Goal: Task Accomplishment & Management: Complete application form

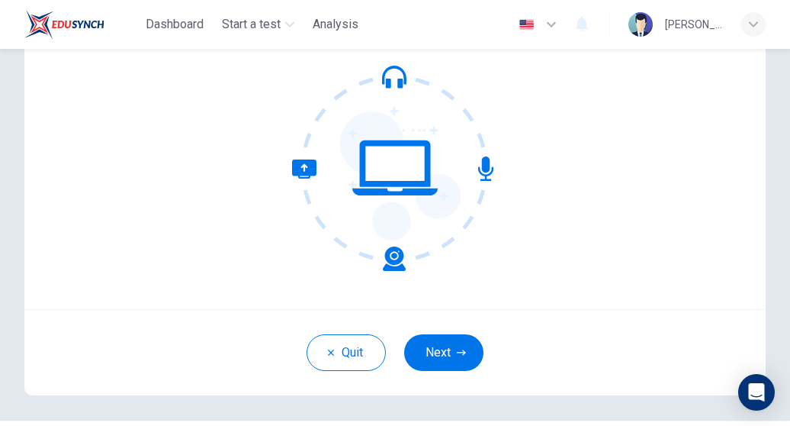
scroll to position [136, 0]
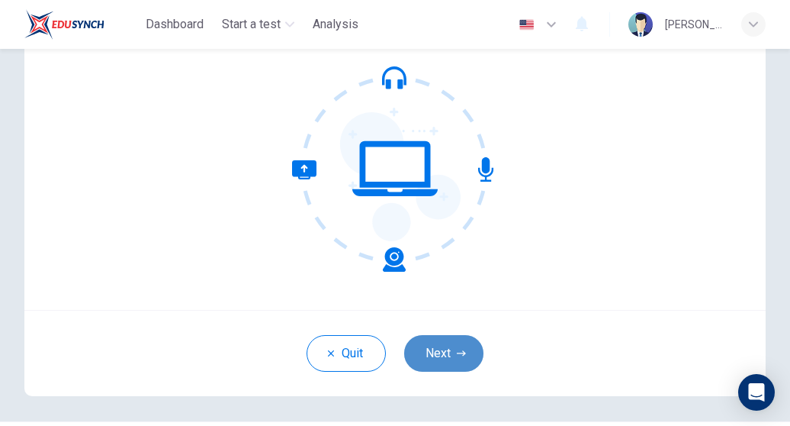
click at [444, 362] on button "Next" at bounding box center [443, 353] width 79 height 37
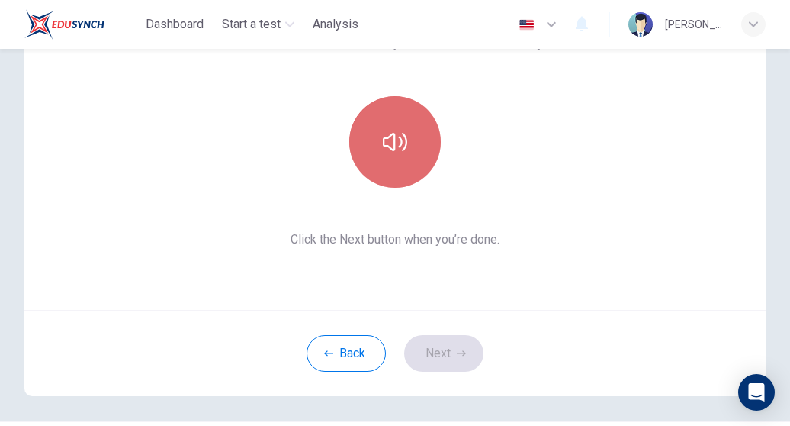
click at [391, 137] on icon "button" at bounding box center [395, 142] width 24 height 18
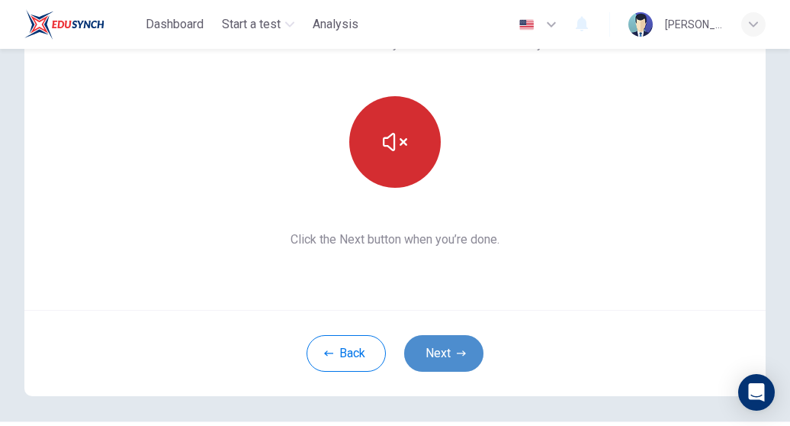
click at [440, 356] on button "Next" at bounding box center [443, 353] width 79 height 37
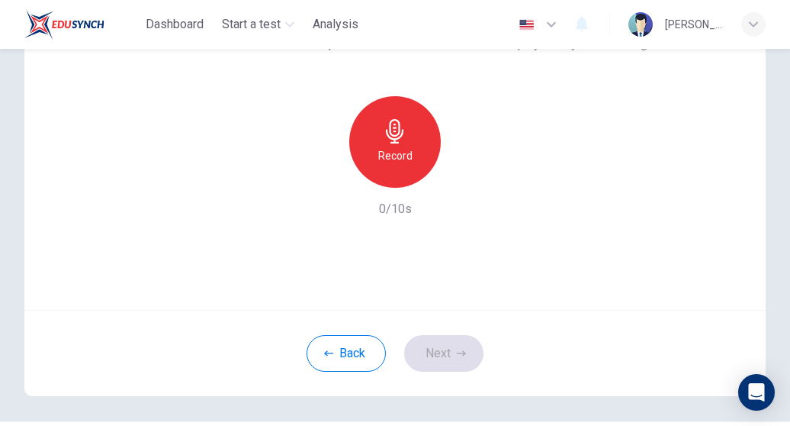
drag, startPoint x: 285, startPoint y: 182, endPoint x: 471, endPoint y: 134, distance: 191.5
click at [471, 134] on div "Record 0/10s" at bounding box center [395, 157] width 509 height 122
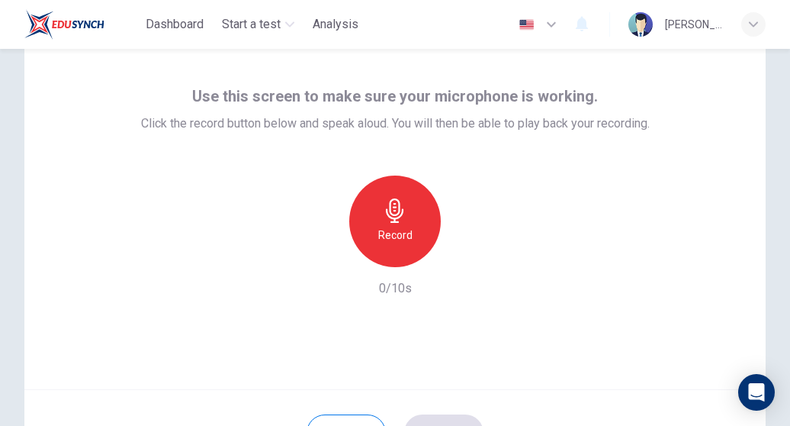
scroll to position [57, 0]
click at [416, 203] on div "Record" at bounding box center [395, 221] width 92 height 92
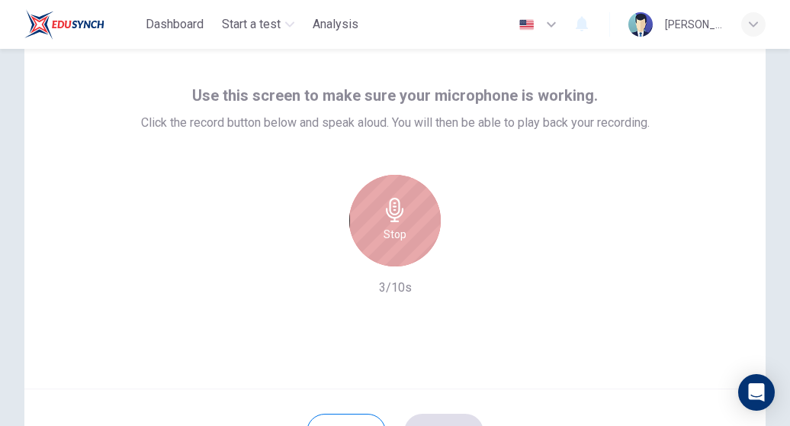
click at [417, 206] on div "Stop" at bounding box center [395, 221] width 92 height 92
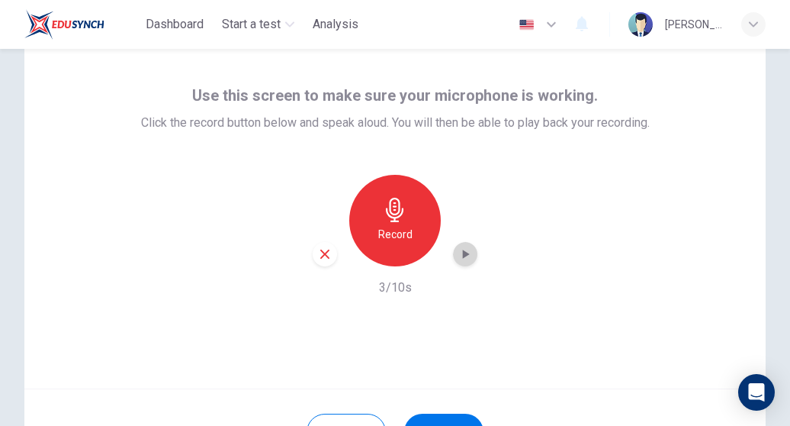
click at [463, 254] on icon "button" at bounding box center [466, 253] width 7 height 9
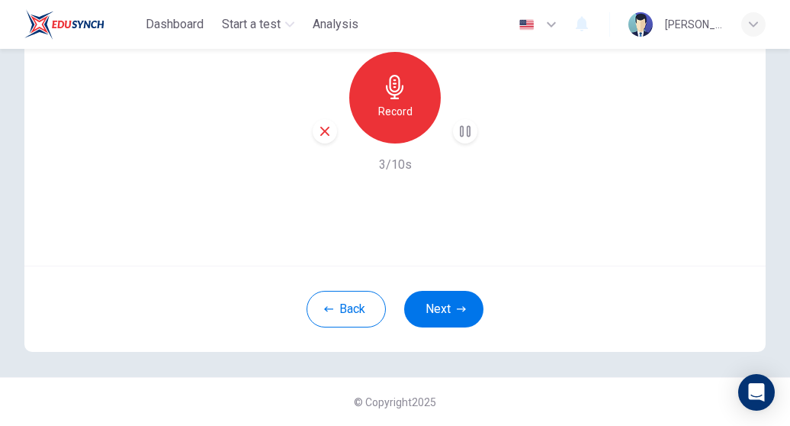
scroll to position [179, 0]
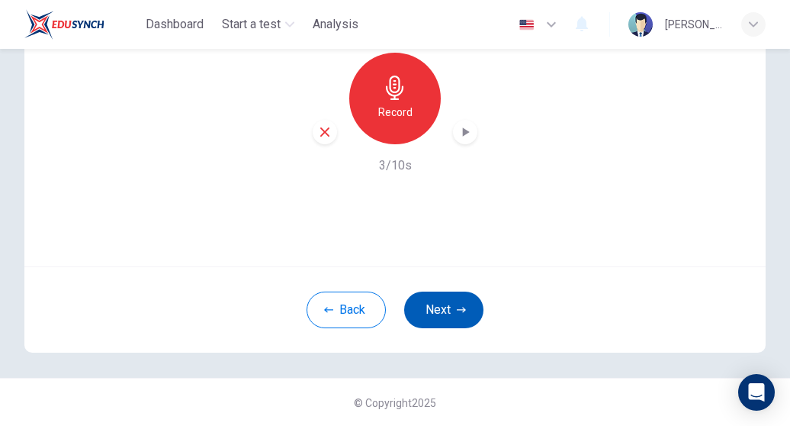
click at [449, 314] on button "Next" at bounding box center [443, 309] width 79 height 37
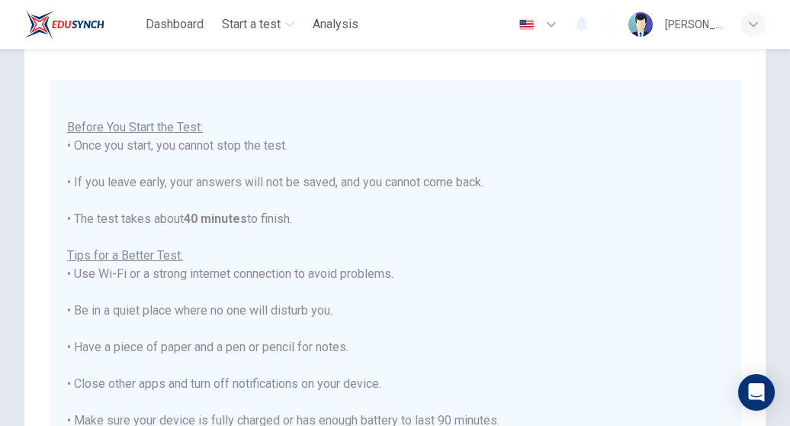
scroll to position [313, 0]
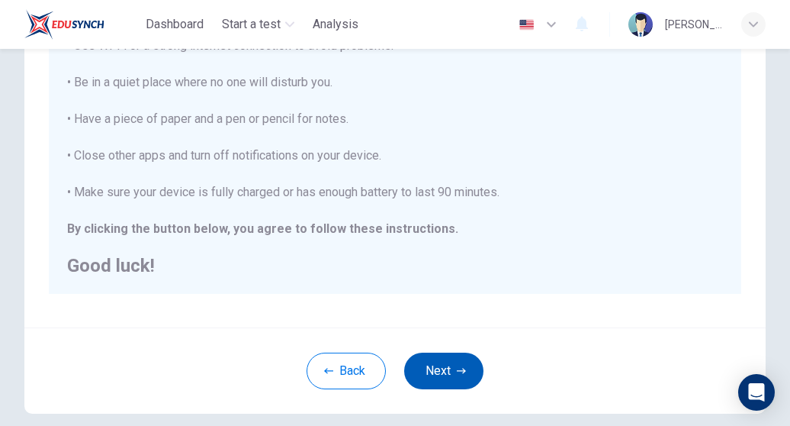
click at [439, 355] on button "Next" at bounding box center [443, 370] width 79 height 37
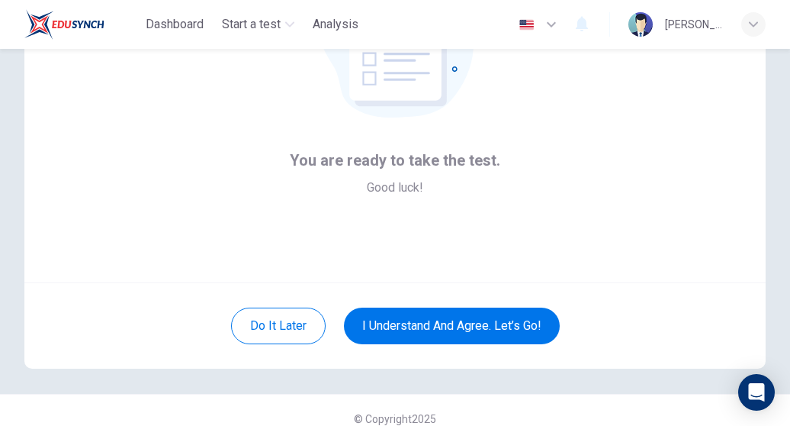
scroll to position [169, 0]
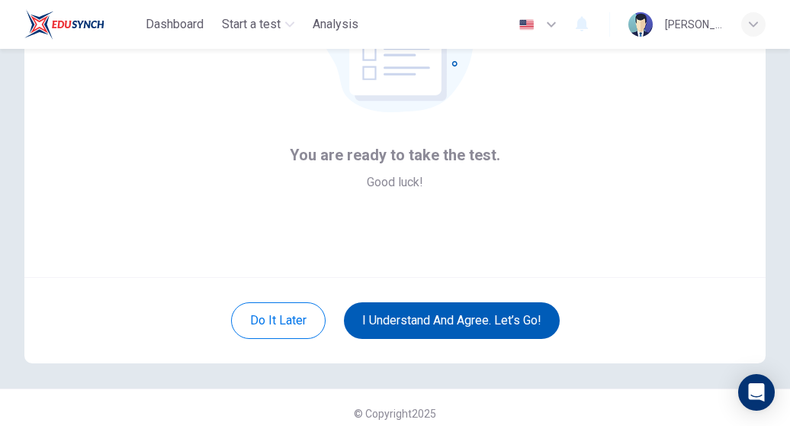
click at [491, 312] on button "I understand and agree. Let’s go!" at bounding box center [452, 320] width 216 height 37
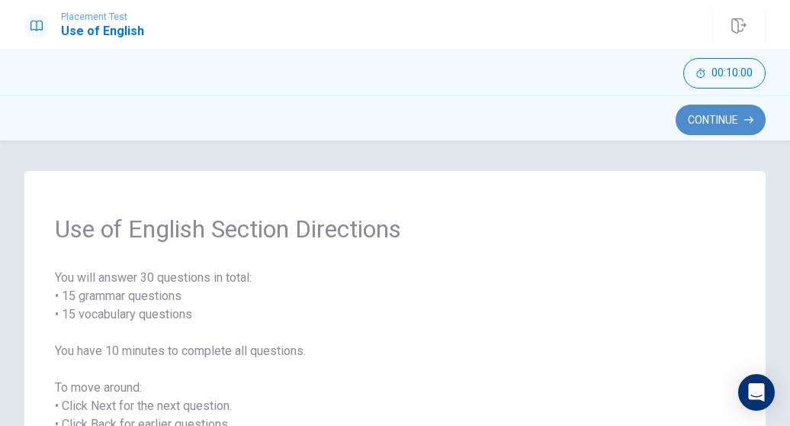
click at [722, 123] on button "Continue" at bounding box center [721, 120] width 90 height 31
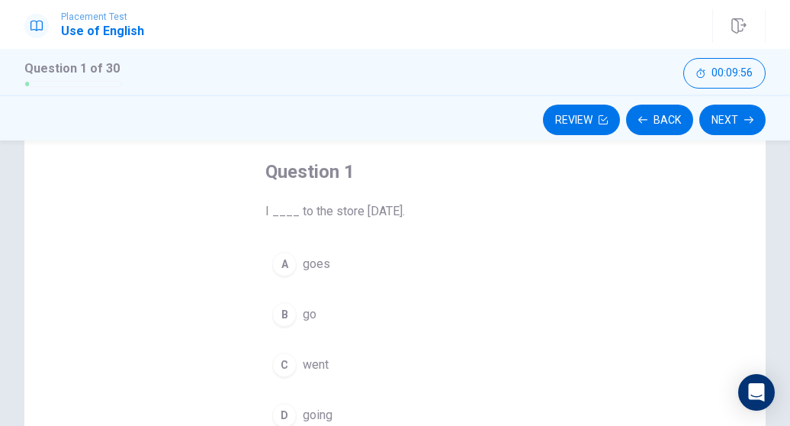
scroll to position [109, 0]
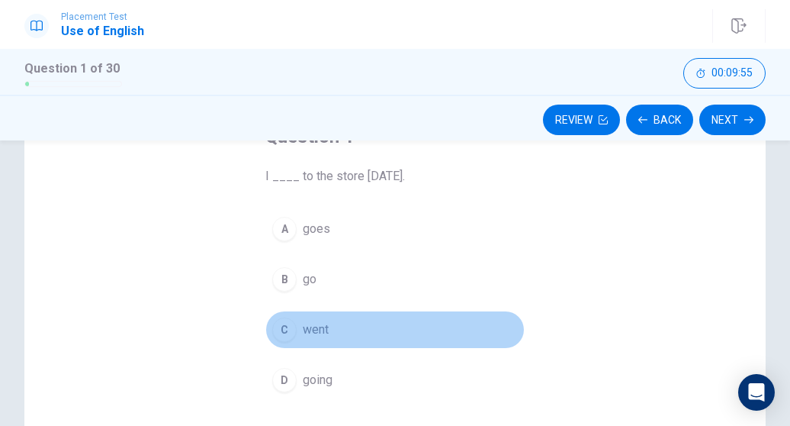
click at [282, 320] on div "C" at bounding box center [284, 329] width 24 height 24
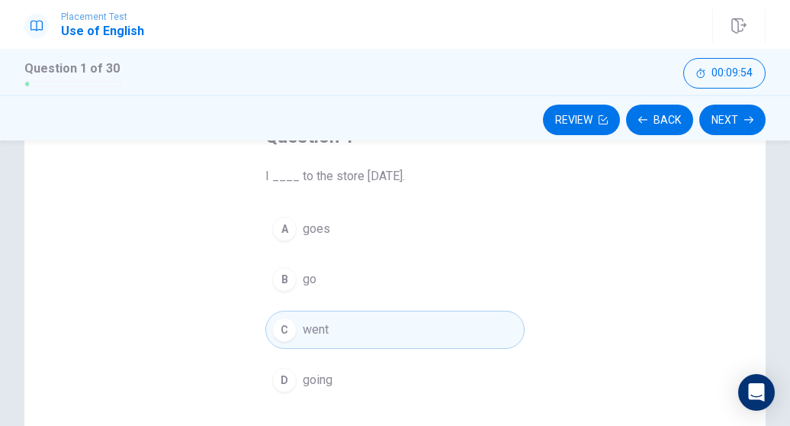
scroll to position [219, 0]
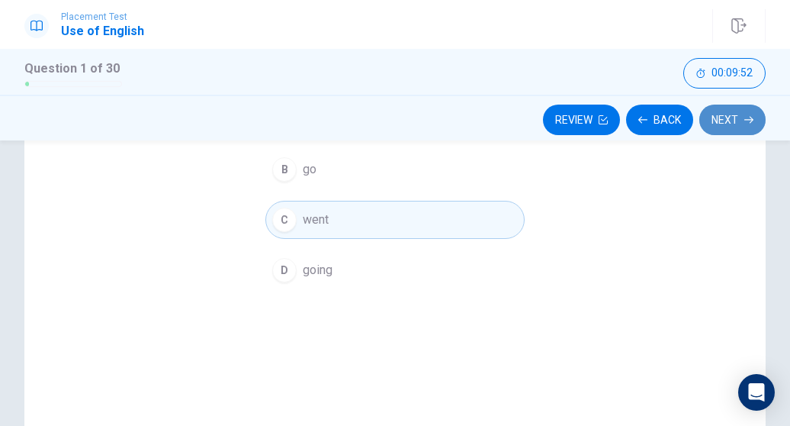
click at [732, 116] on button "Next" at bounding box center [733, 120] width 66 height 31
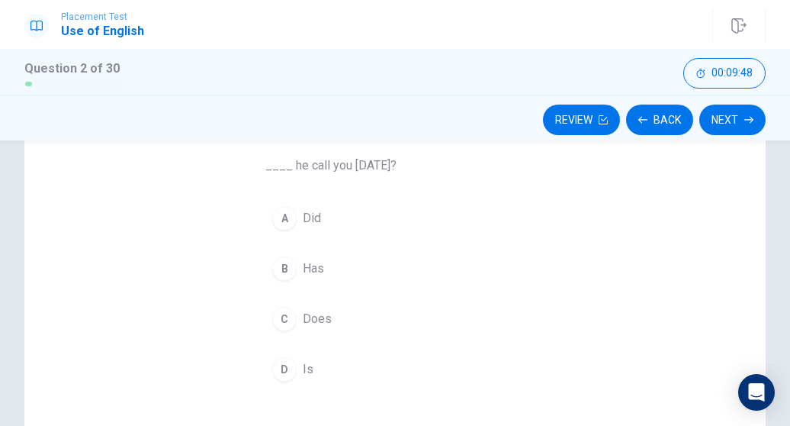
scroll to position [119, 0]
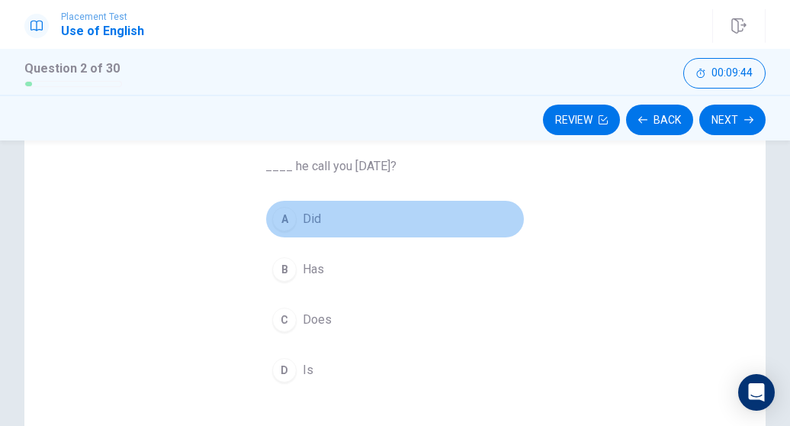
click at [280, 214] on div "A" at bounding box center [284, 219] width 24 height 24
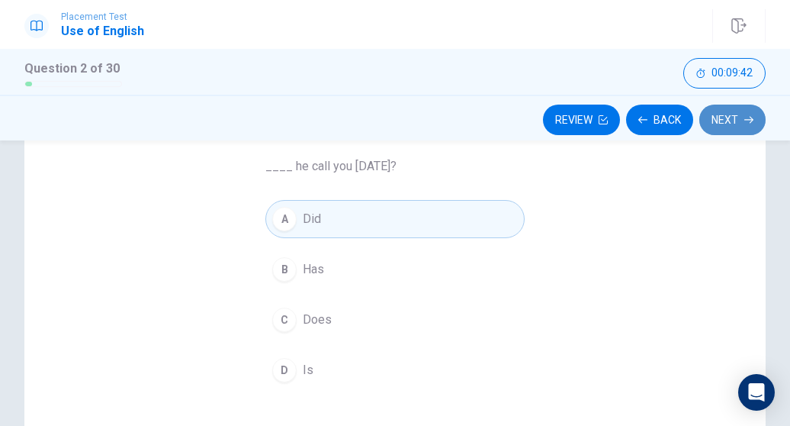
click at [729, 124] on button "Next" at bounding box center [733, 120] width 66 height 31
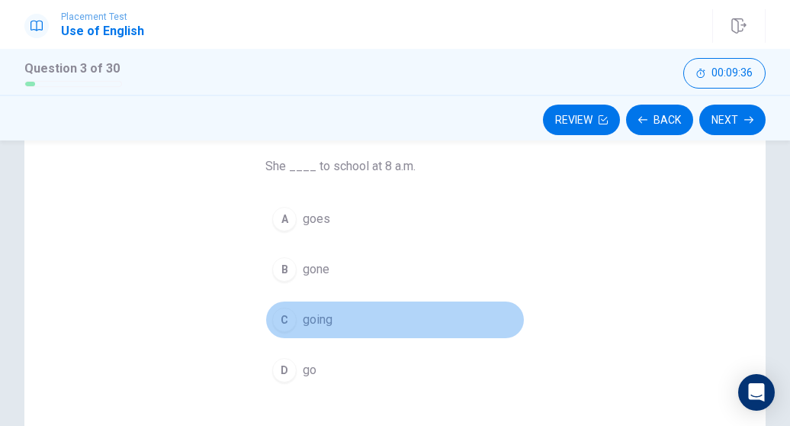
click at [286, 315] on div "C" at bounding box center [284, 319] width 24 height 24
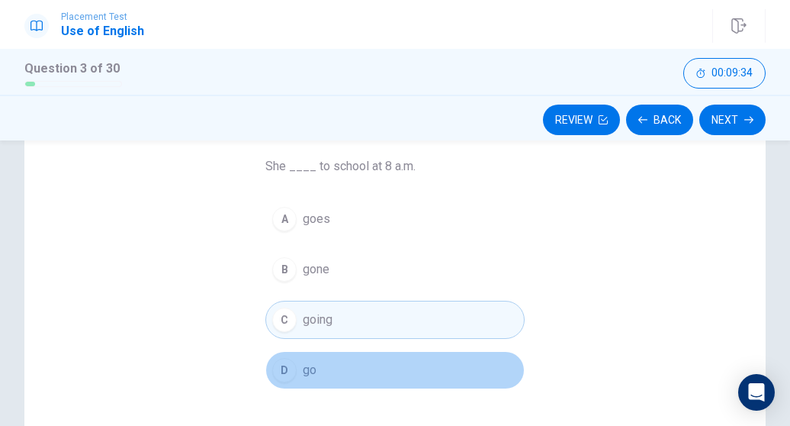
click at [283, 362] on div "D" at bounding box center [284, 370] width 24 height 24
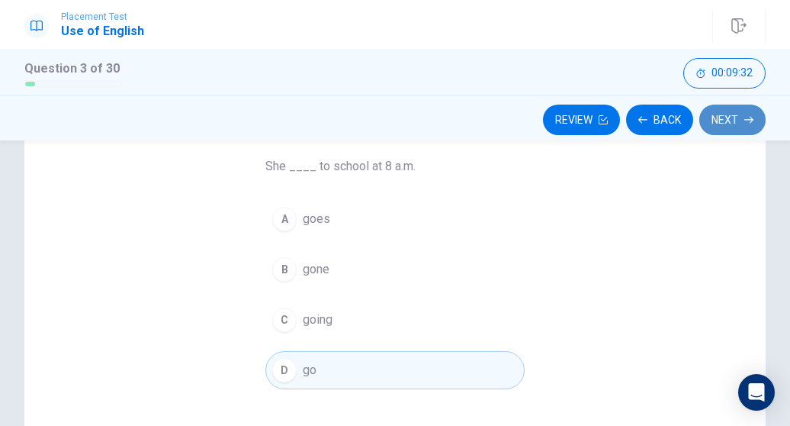
click at [738, 123] on button "Next" at bounding box center [733, 120] width 66 height 31
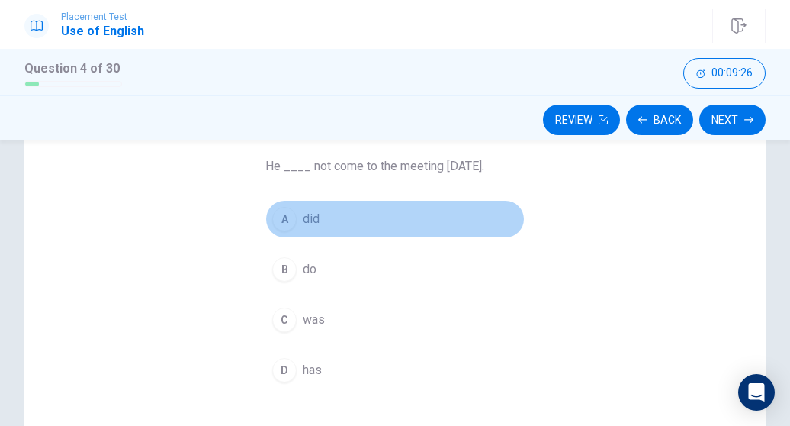
click at [284, 213] on div "A" at bounding box center [284, 219] width 24 height 24
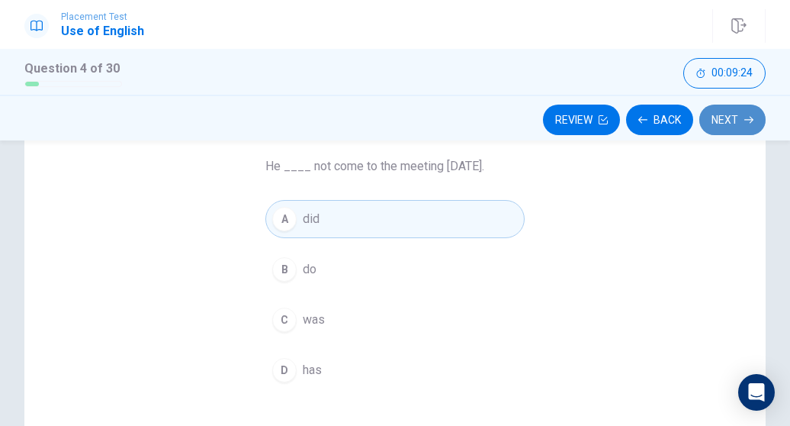
click at [742, 120] on button "Next" at bounding box center [733, 120] width 66 height 31
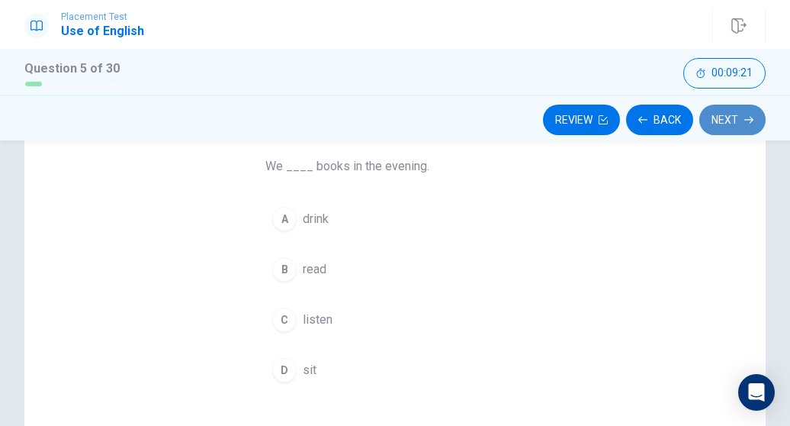
click at [742, 120] on button "Next" at bounding box center [733, 120] width 66 height 31
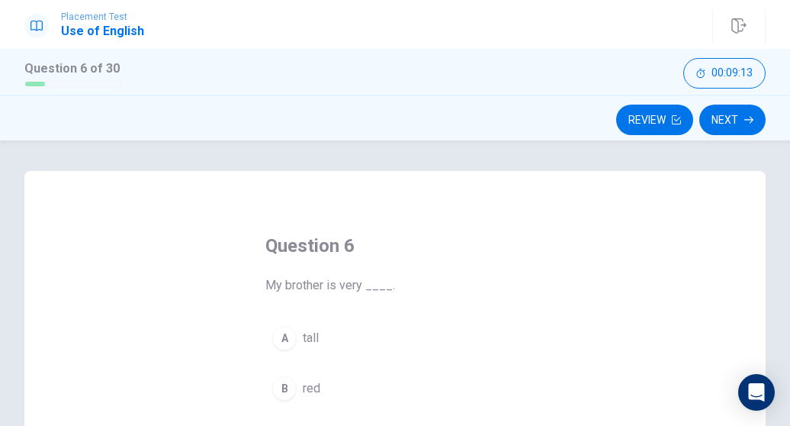
scroll to position [0, 0]
click at [668, 117] on button "Review" at bounding box center [654, 120] width 77 height 31
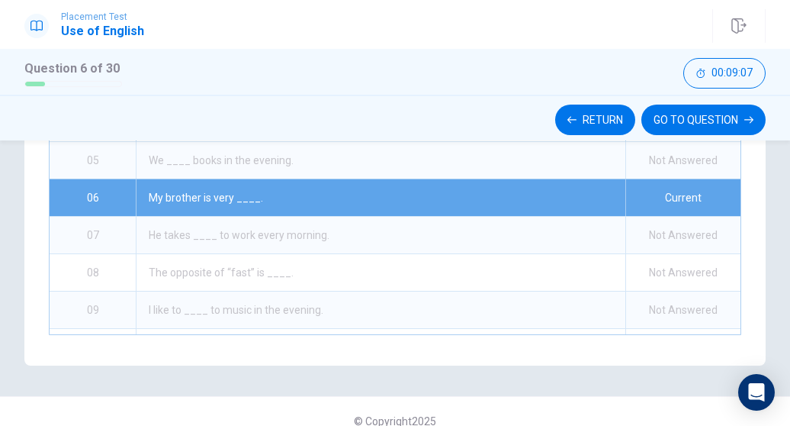
scroll to position [332, 0]
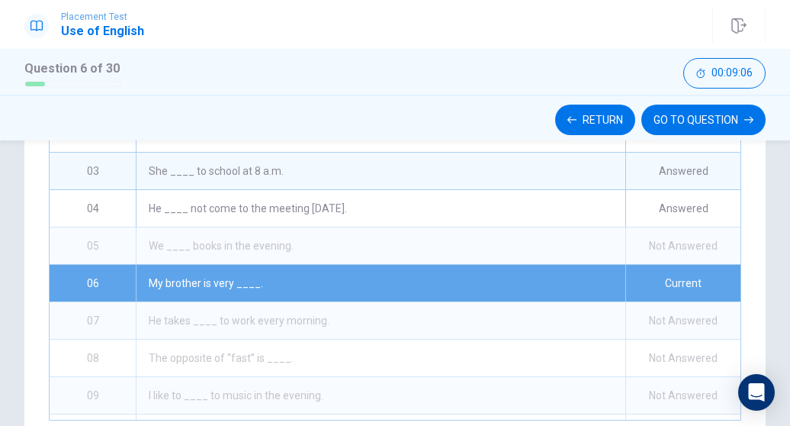
click at [679, 240] on div "Not Answered" at bounding box center [683, 245] width 115 height 37
click at [674, 238] on div "Not Answered" at bounding box center [683, 245] width 115 height 37
click at [626, 244] on div "Not Answered" at bounding box center [683, 245] width 115 height 37
click at [591, 123] on button "Return" at bounding box center [595, 120] width 80 height 31
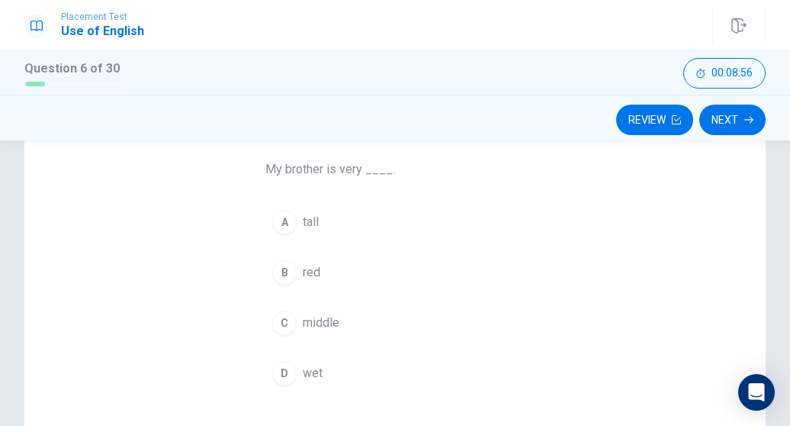
scroll to position [119, 0]
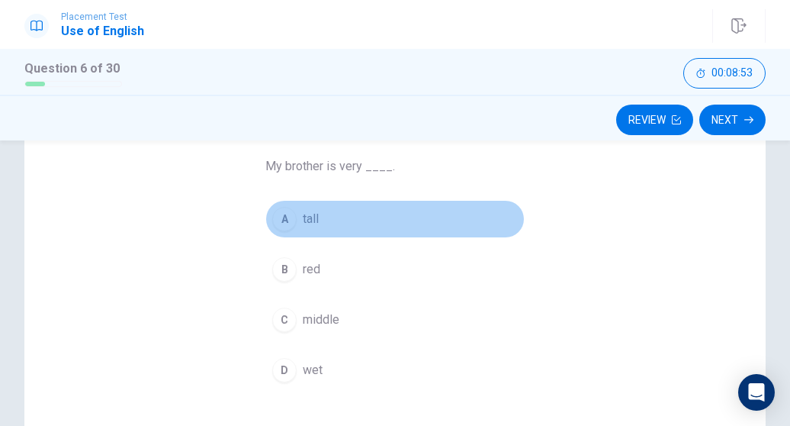
click at [287, 220] on div "A" at bounding box center [284, 219] width 24 height 24
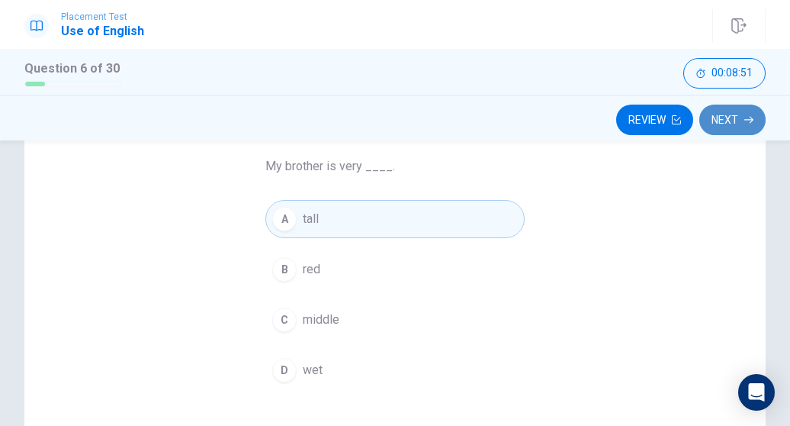
click at [751, 116] on icon "button" at bounding box center [749, 119] width 9 height 9
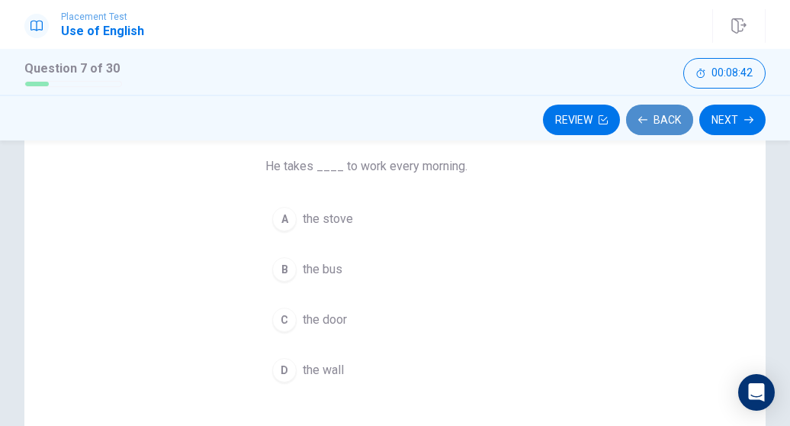
click at [658, 118] on button "Back" at bounding box center [659, 120] width 67 height 31
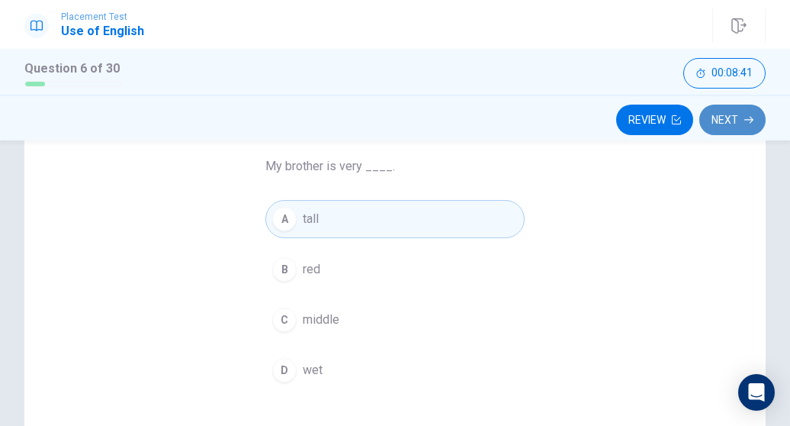
click at [723, 111] on button "Next" at bounding box center [733, 120] width 66 height 31
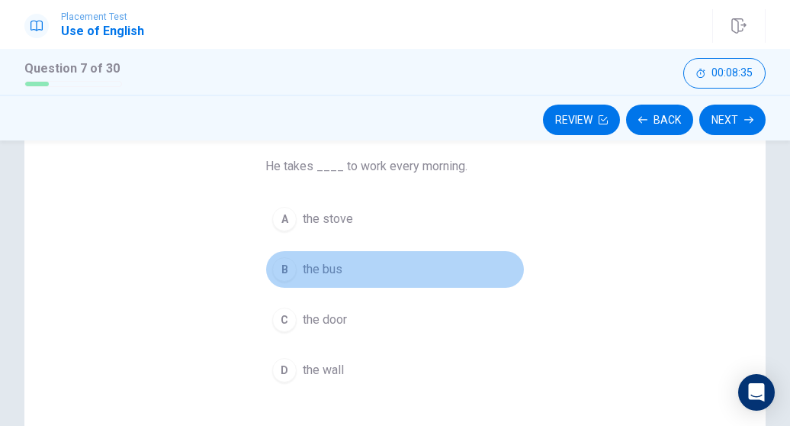
click at [283, 267] on div "B" at bounding box center [284, 269] width 24 height 24
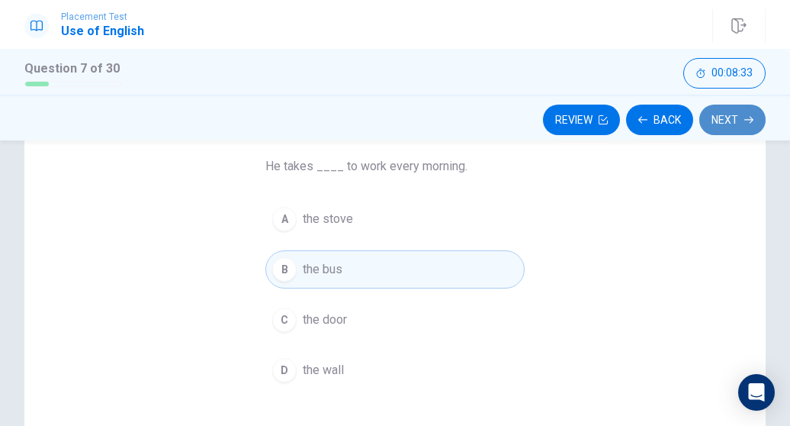
click at [740, 118] on button "Next" at bounding box center [733, 120] width 66 height 31
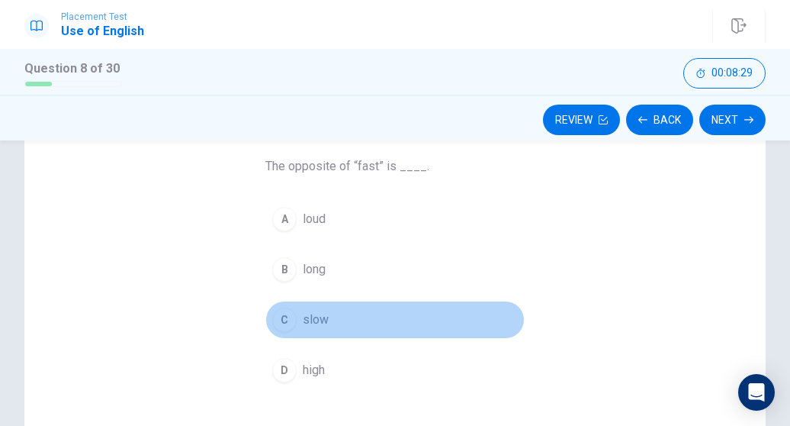
click at [282, 315] on div "C" at bounding box center [284, 319] width 24 height 24
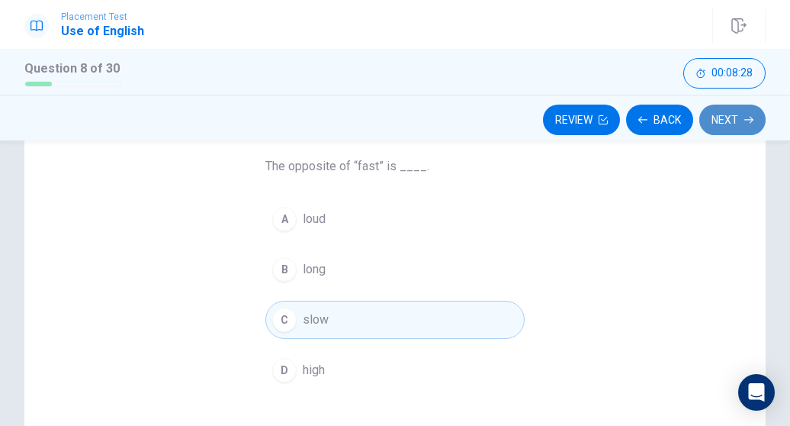
click at [748, 115] on icon "button" at bounding box center [749, 119] width 9 height 9
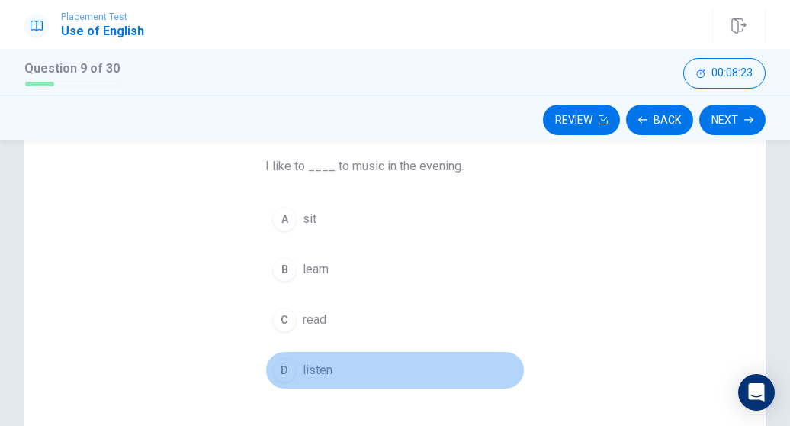
click at [286, 365] on div "D" at bounding box center [284, 370] width 24 height 24
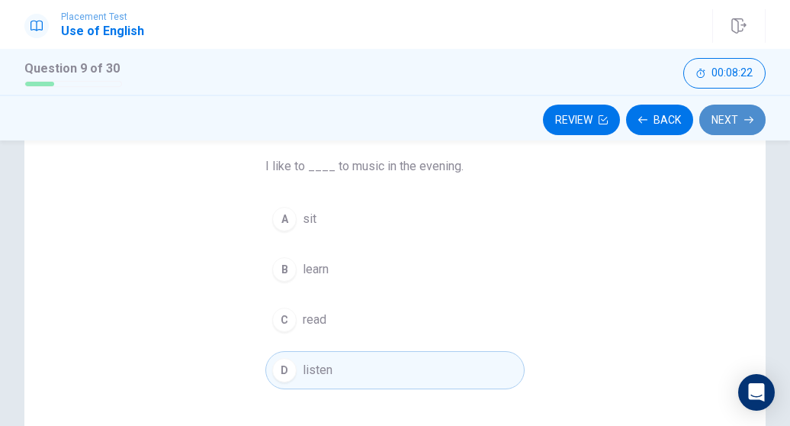
click at [719, 126] on button "Next" at bounding box center [733, 120] width 66 height 31
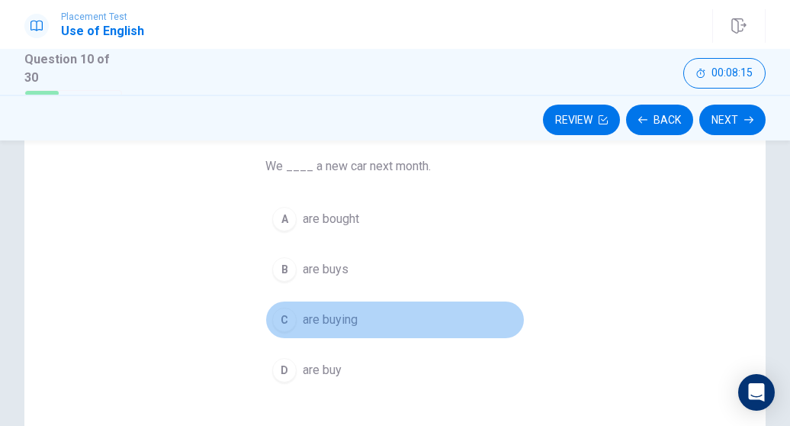
click at [286, 310] on div "C" at bounding box center [284, 319] width 24 height 24
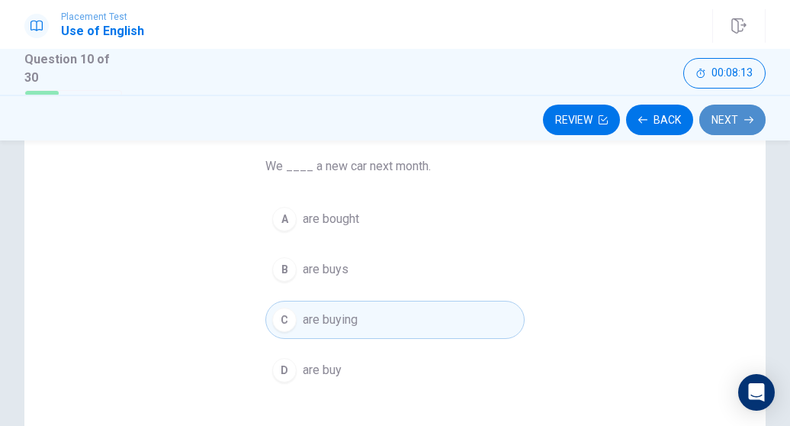
click at [751, 115] on icon "button" at bounding box center [749, 119] width 9 height 9
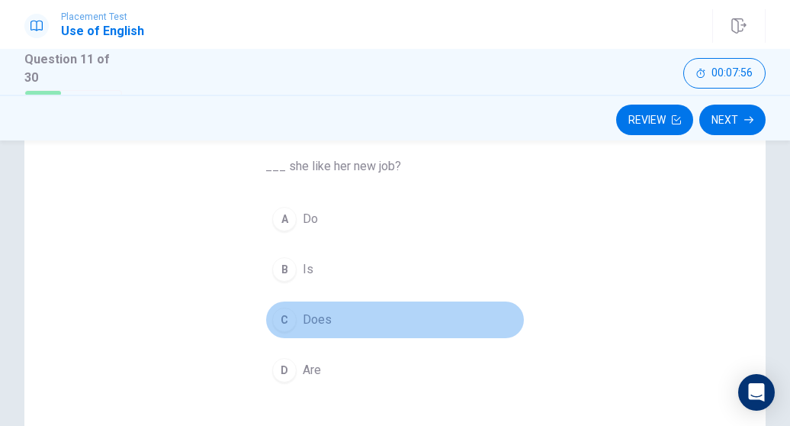
click at [281, 304] on button "C Does" at bounding box center [394, 320] width 259 height 38
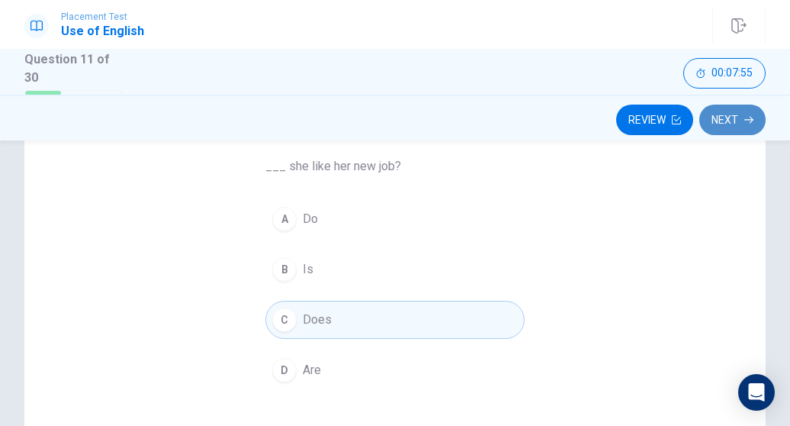
click at [735, 105] on button "Next" at bounding box center [733, 120] width 66 height 31
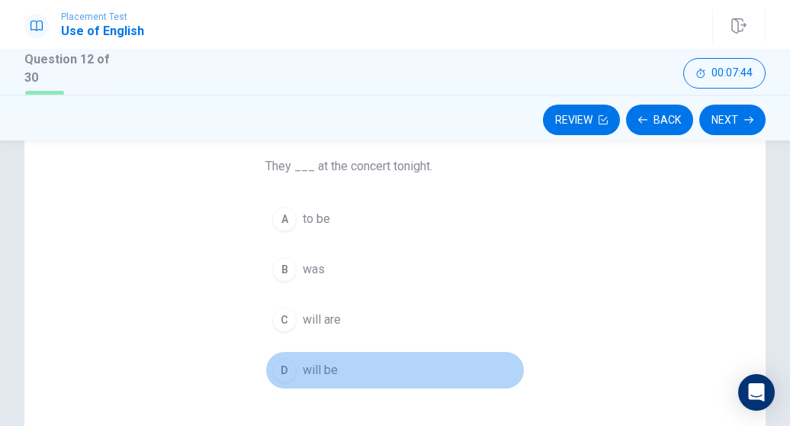
click at [273, 359] on div "D" at bounding box center [284, 370] width 24 height 24
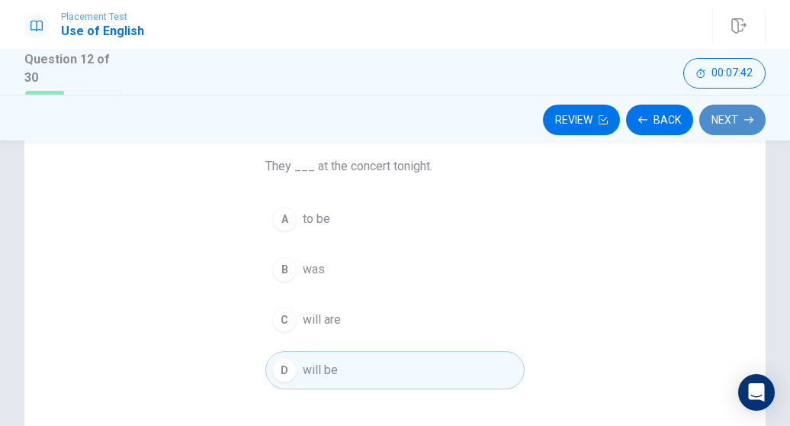
click at [740, 134] on button "Next" at bounding box center [733, 120] width 66 height 31
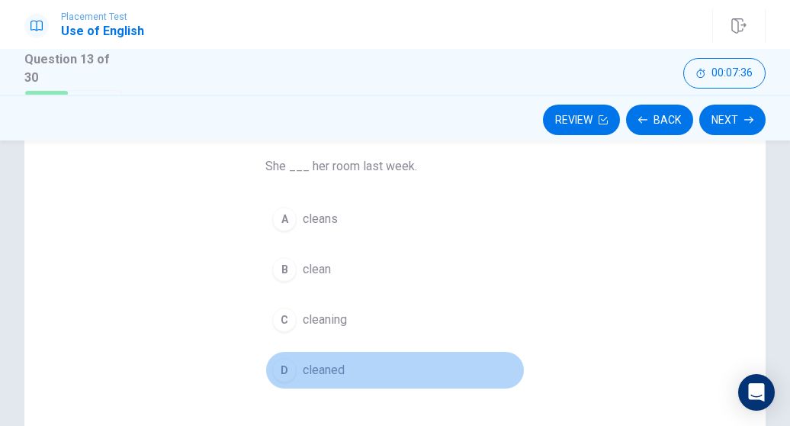
click at [284, 361] on div "D" at bounding box center [284, 370] width 24 height 24
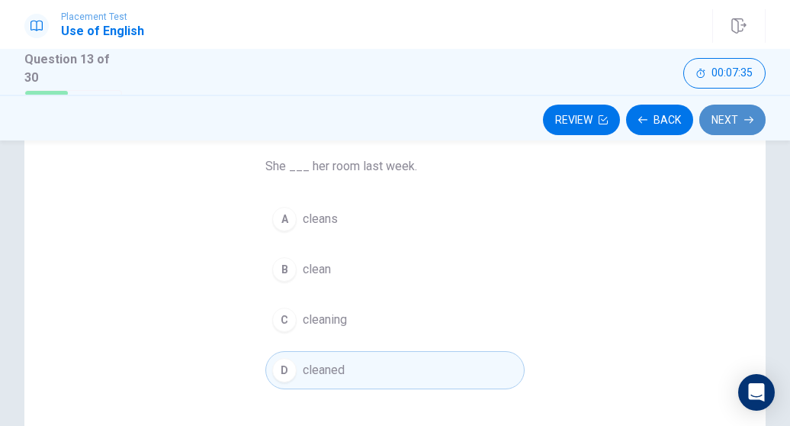
click at [720, 114] on button "Next" at bounding box center [733, 120] width 66 height 31
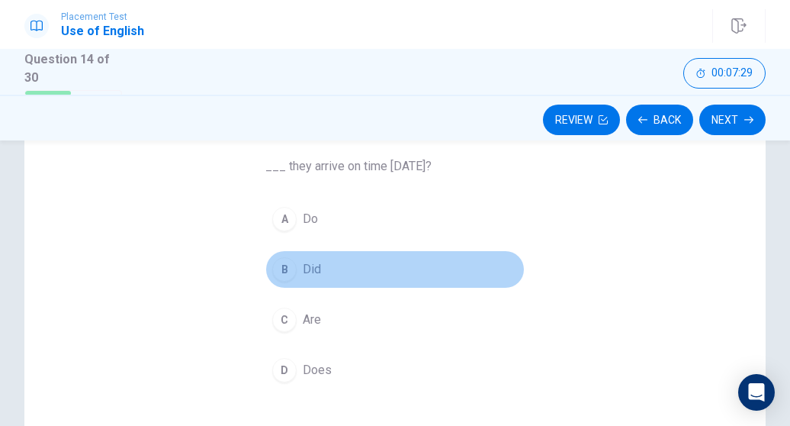
click at [282, 265] on div "B" at bounding box center [284, 269] width 24 height 24
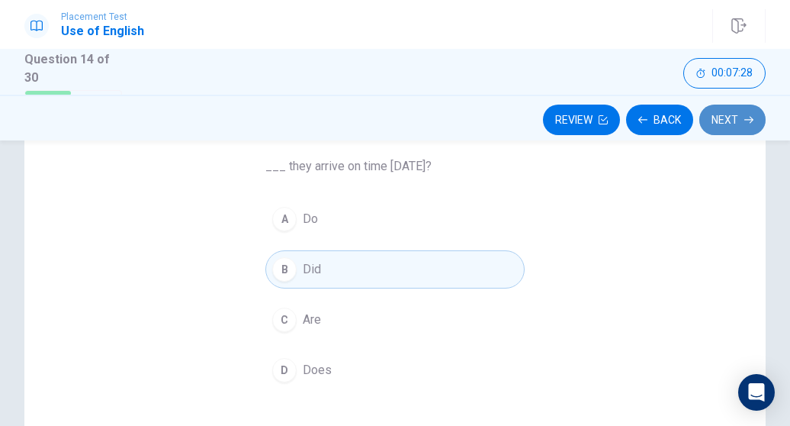
click at [732, 116] on button "Next" at bounding box center [733, 120] width 66 height 31
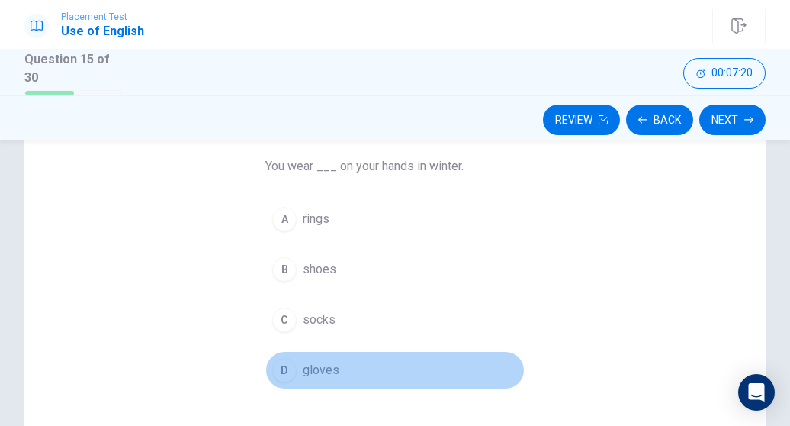
click at [287, 359] on div "D" at bounding box center [284, 370] width 24 height 24
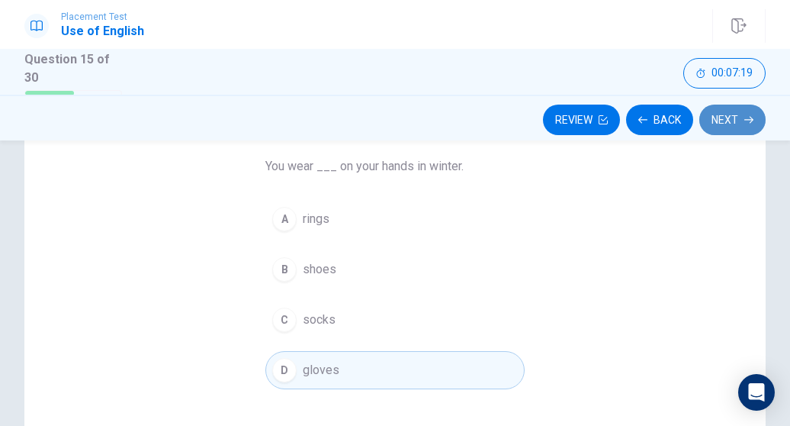
click at [723, 118] on button "Next" at bounding box center [733, 120] width 66 height 31
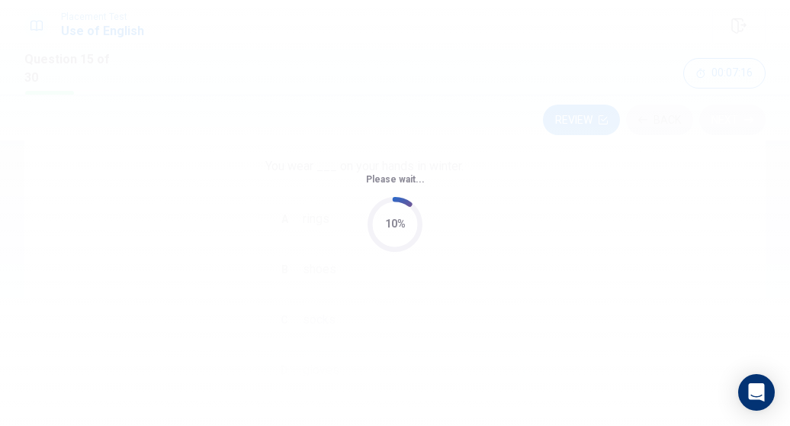
click at [723, 118] on div "Please wait... 10%" at bounding box center [395, 213] width 790 height 426
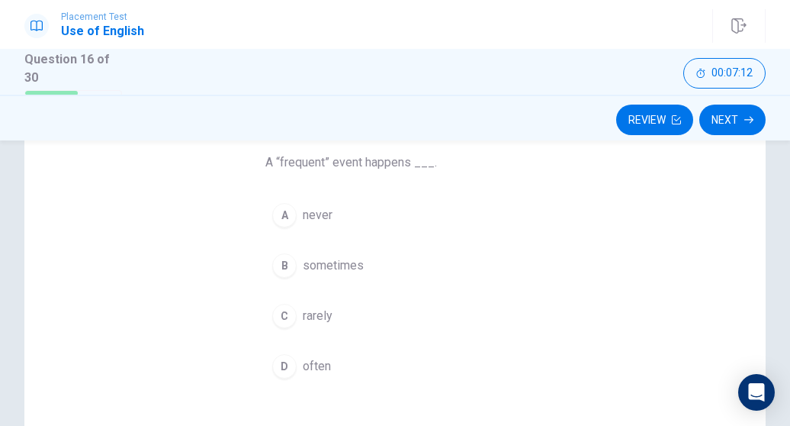
scroll to position [122, 0]
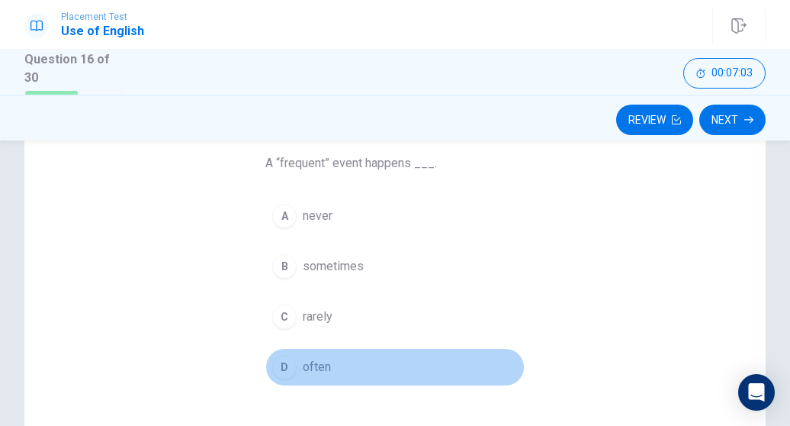
click at [282, 362] on div "D" at bounding box center [284, 367] width 24 height 24
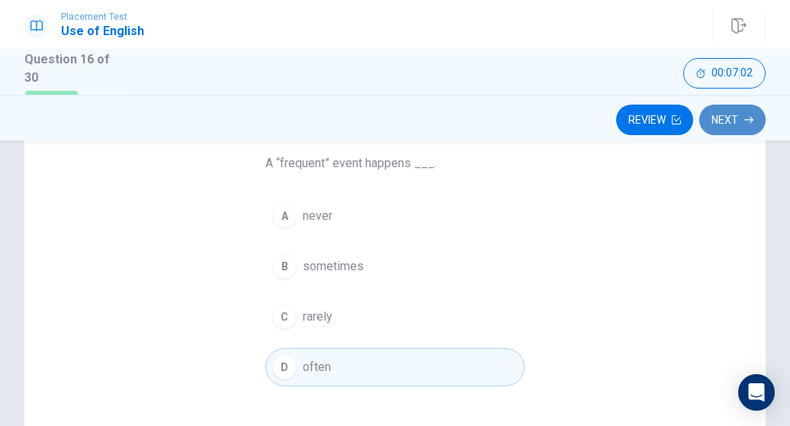
click at [738, 112] on button "Next" at bounding box center [733, 120] width 66 height 31
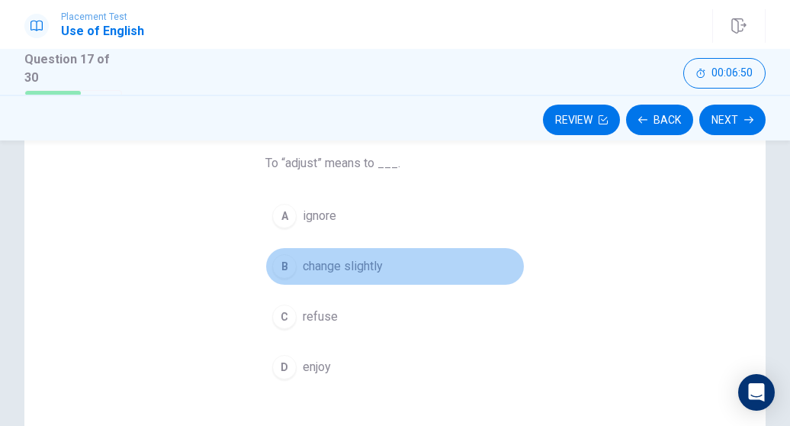
click at [282, 278] on button "B change slightly" at bounding box center [394, 266] width 259 height 38
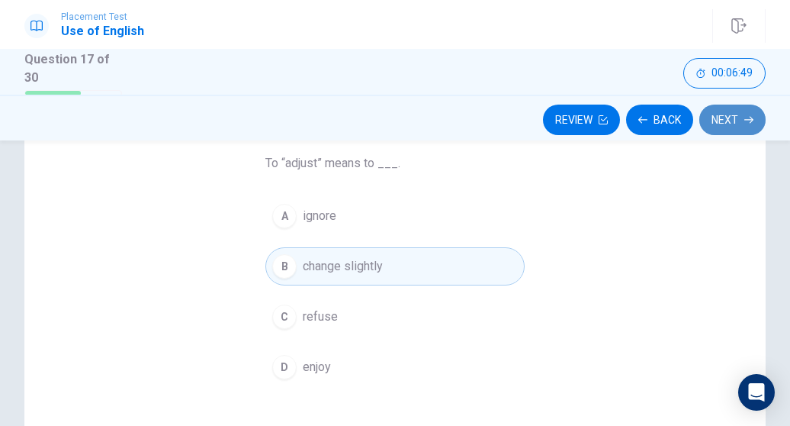
click at [748, 118] on icon "button" at bounding box center [749, 119] width 9 height 9
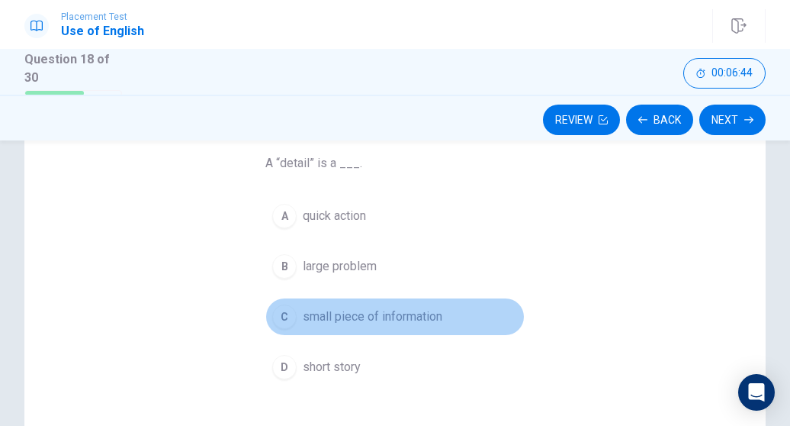
click at [279, 311] on div "C" at bounding box center [284, 316] width 24 height 24
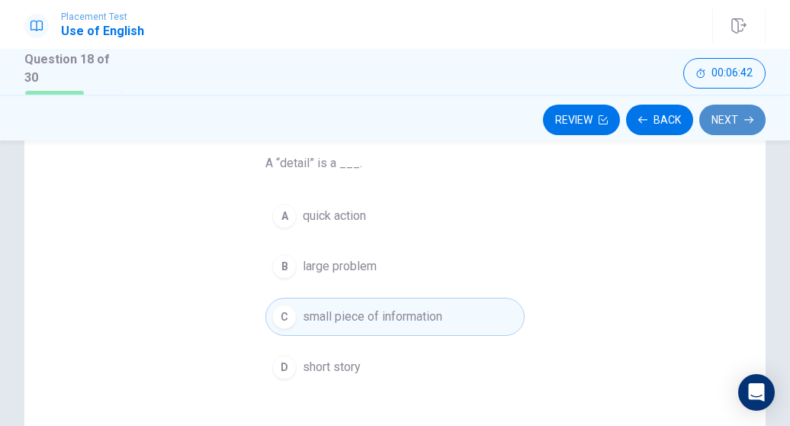
click at [729, 116] on button "Next" at bounding box center [733, 120] width 66 height 31
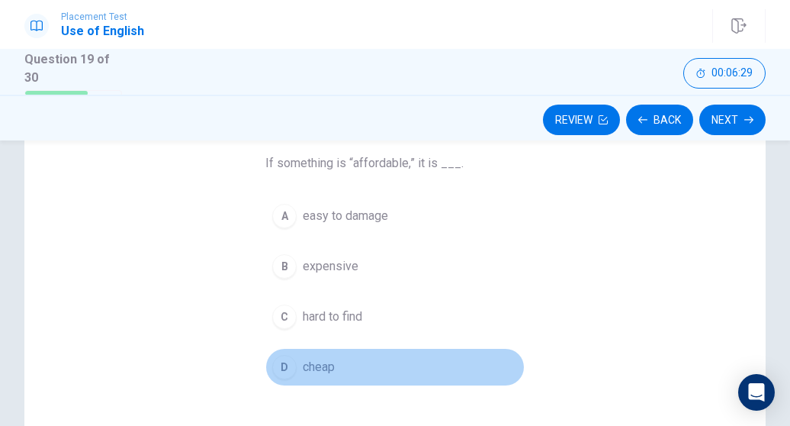
click at [283, 357] on div "D" at bounding box center [284, 367] width 24 height 24
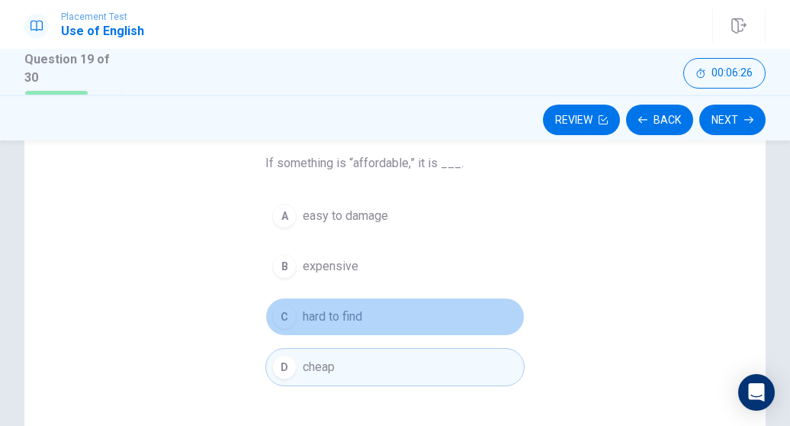
click at [288, 312] on div "C" at bounding box center [284, 316] width 24 height 24
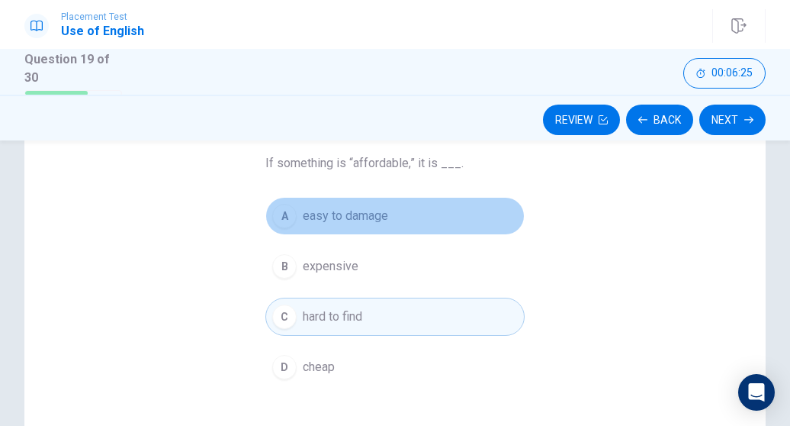
click at [276, 215] on div "A" at bounding box center [284, 216] width 24 height 24
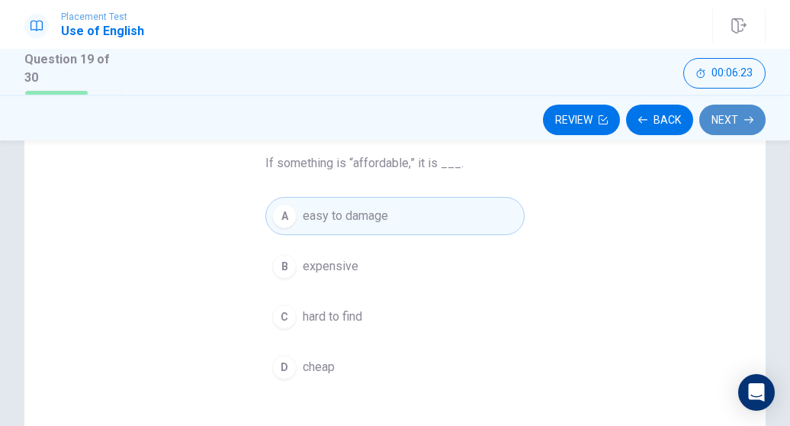
click at [747, 111] on button "Next" at bounding box center [733, 120] width 66 height 31
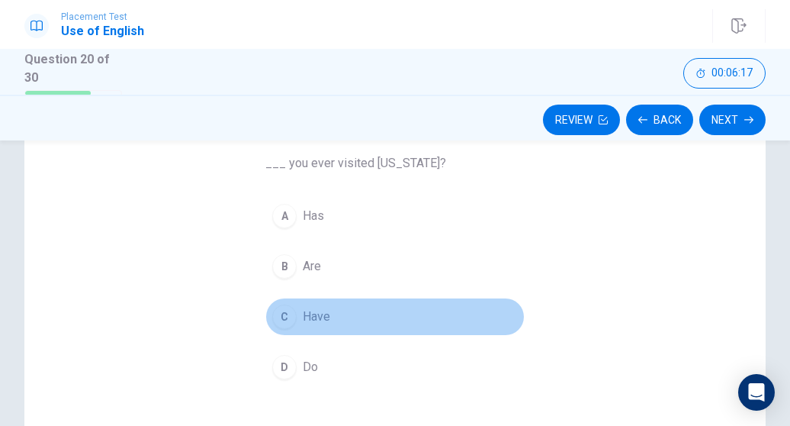
click at [278, 306] on div "C" at bounding box center [284, 316] width 24 height 24
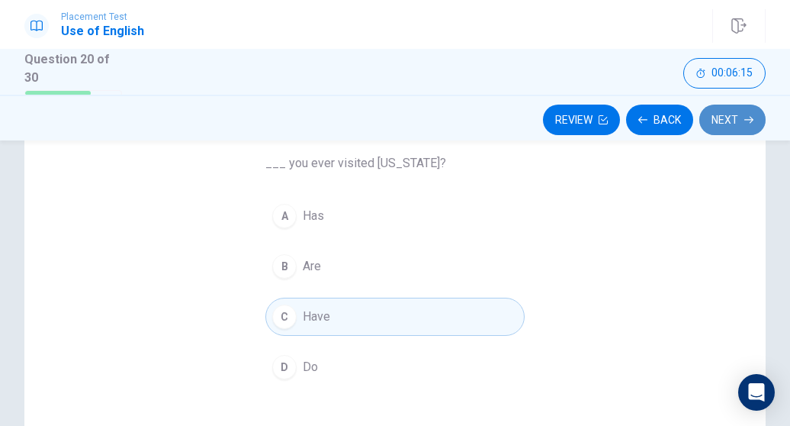
click at [743, 121] on button "Next" at bounding box center [733, 120] width 66 height 31
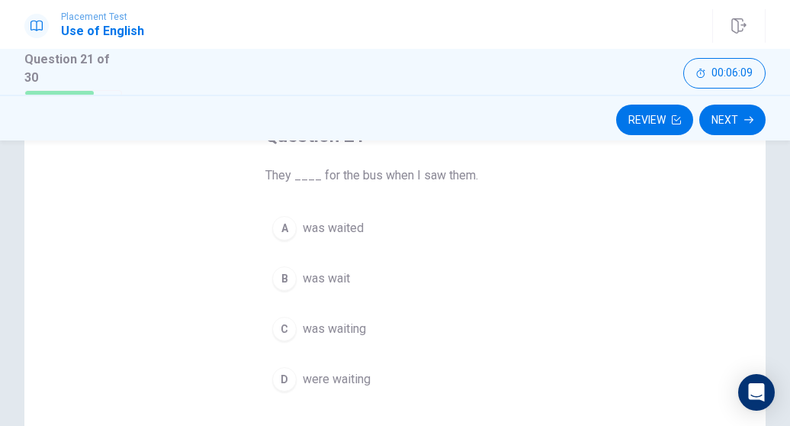
scroll to position [110, 0]
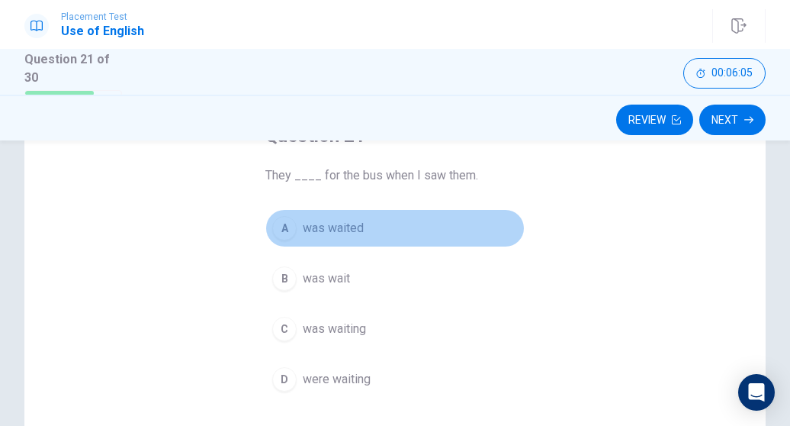
click at [272, 224] on div "A" at bounding box center [284, 228] width 24 height 24
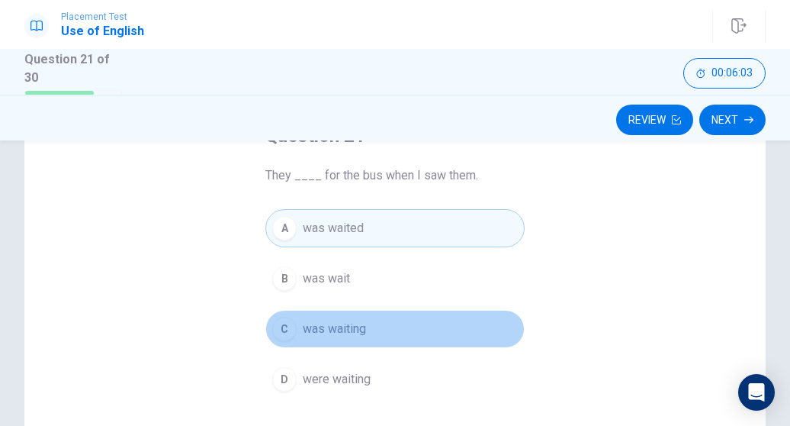
click at [284, 320] on div "C" at bounding box center [284, 329] width 24 height 24
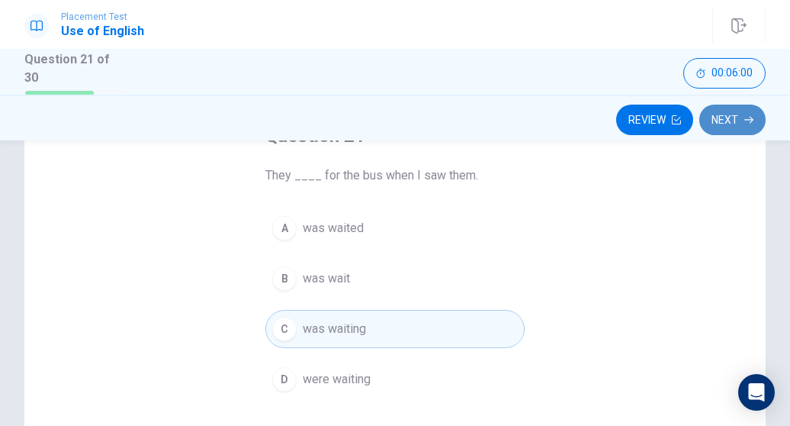
click at [716, 113] on button "Next" at bounding box center [733, 120] width 66 height 31
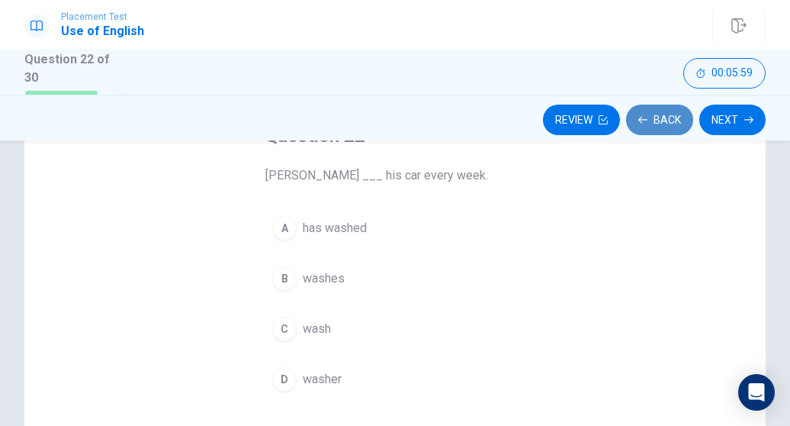
click at [647, 124] on button "Back" at bounding box center [659, 120] width 67 height 31
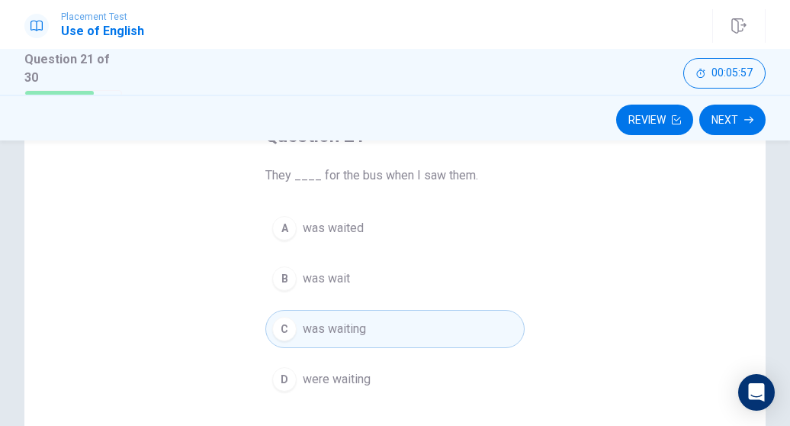
click at [288, 377] on div "D" at bounding box center [284, 379] width 24 height 24
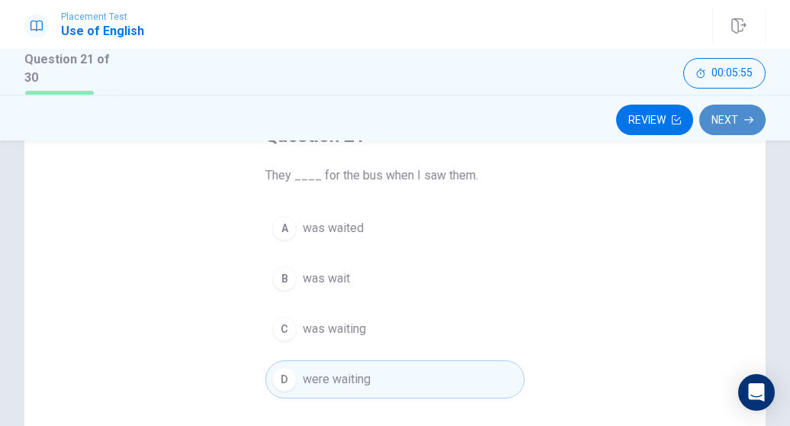
click at [726, 115] on button "Next" at bounding box center [733, 120] width 66 height 31
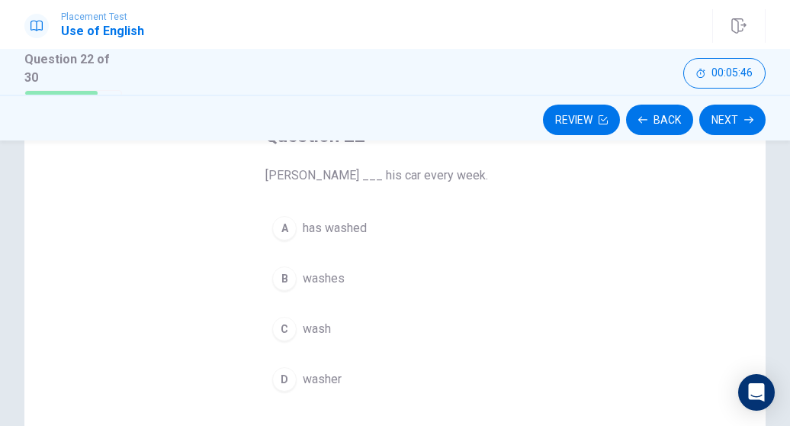
click at [285, 291] on button "B washes" at bounding box center [394, 278] width 259 height 38
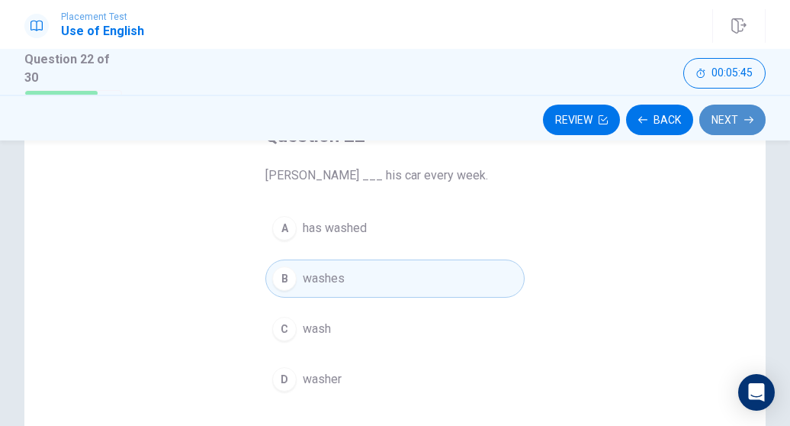
click at [734, 117] on button "Next" at bounding box center [733, 120] width 66 height 31
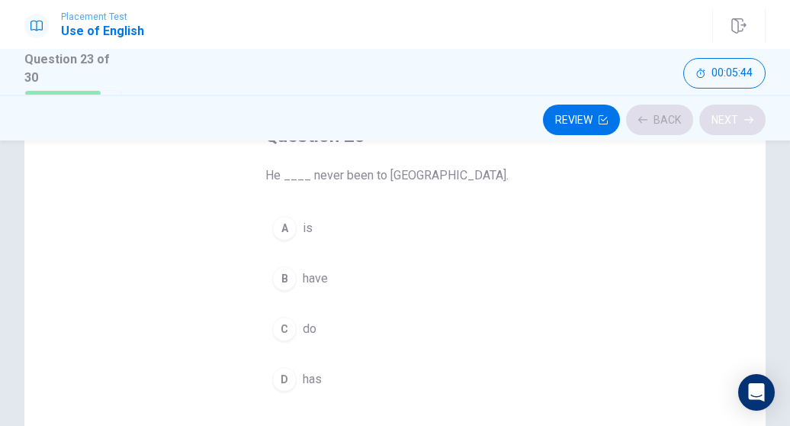
click at [734, 117] on div "Review Back Next" at bounding box center [395, 119] width 742 height 29
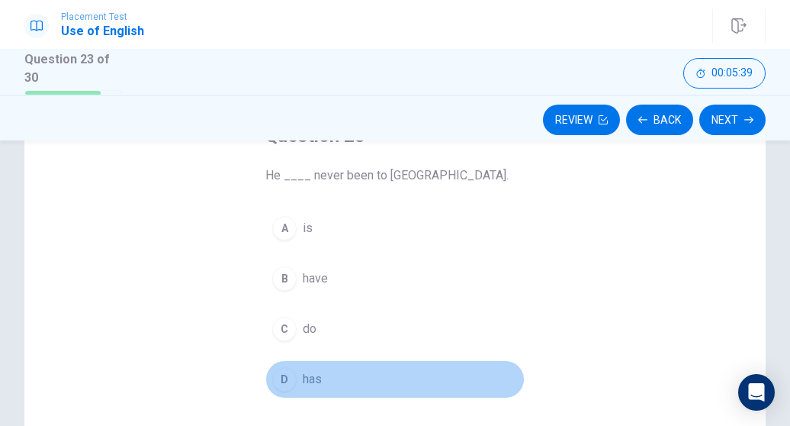
click at [280, 378] on div "D" at bounding box center [284, 379] width 24 height 24
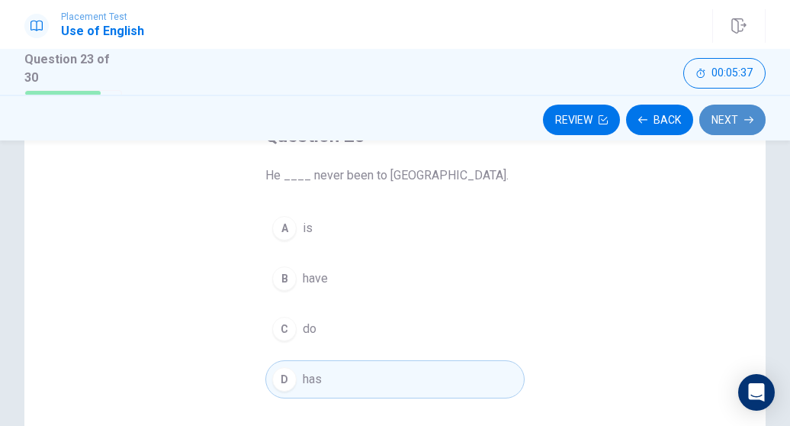
click at [737, 122] on button "Next" at bounding box center [733, 120] width 66 height 31
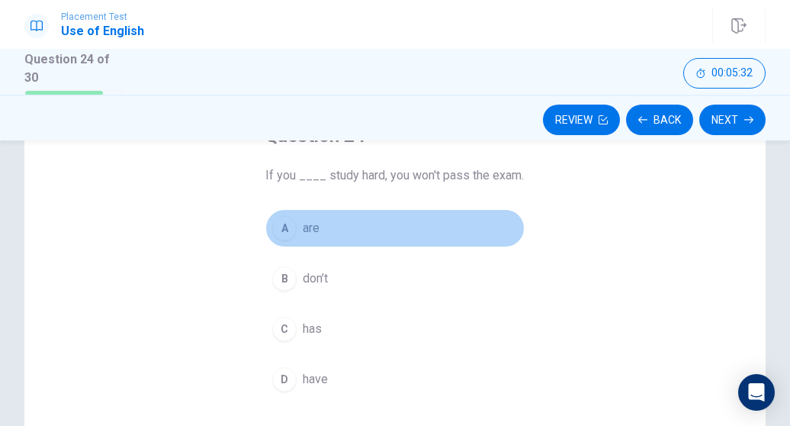
click at [290, 226] on div "A" at bounding box center [284, 228] width 24 height 24
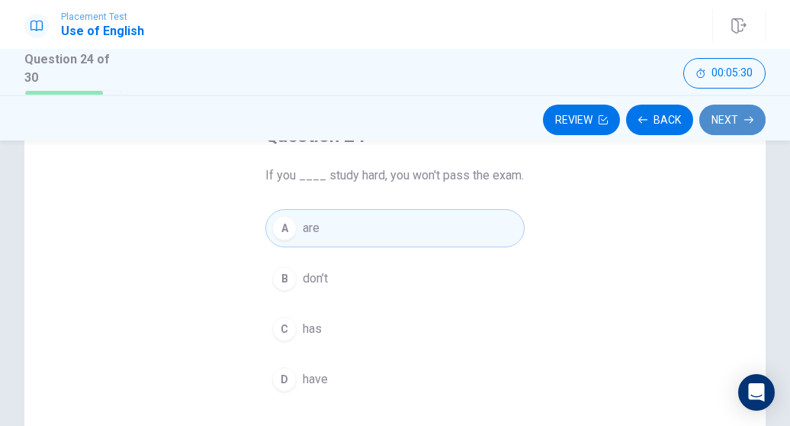
click at [743, 115] on button "Next" at bounding box center [733, 120] width 66 height 31
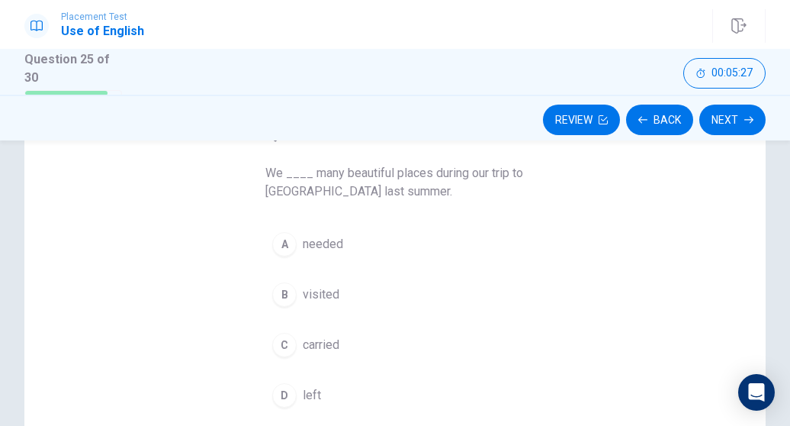
scroll to position [114, 0]
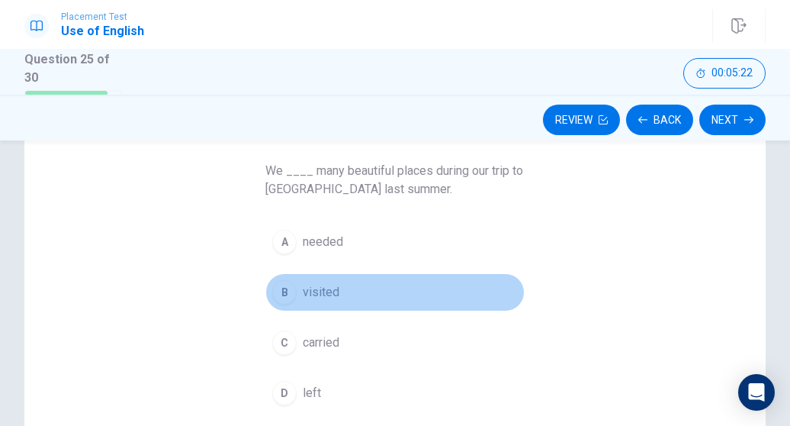
click at [284, 301] on div "B" at bounding box center [284, 292] width 24 height 24
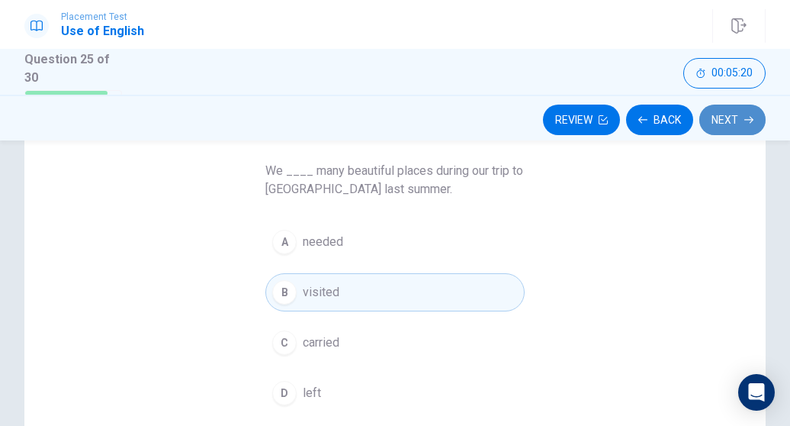
click at [734, 117] on button "Next" at bounding box center [733, 120] width 66 height 31
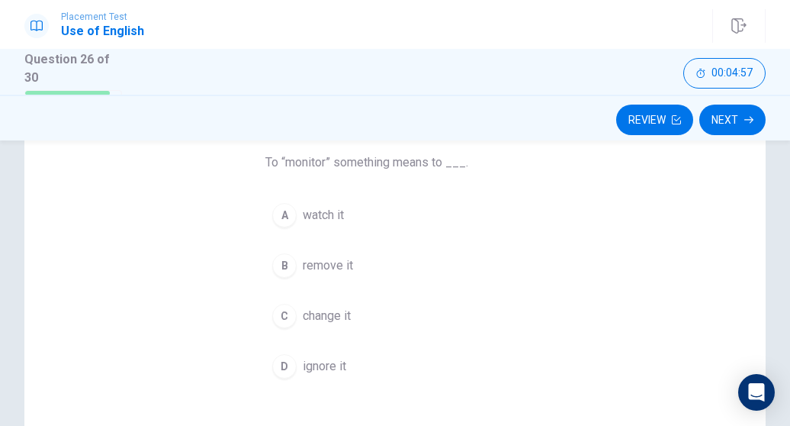
scroll to position [121, 0]
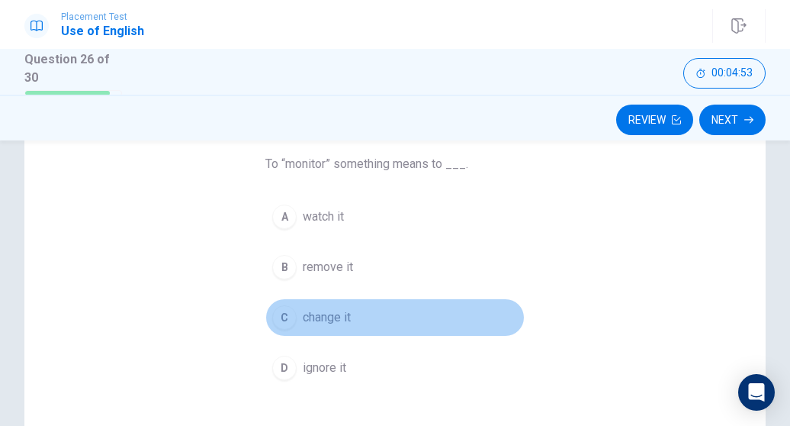
click at [327, 317] on span "change it" at bounding box center [327, 317] width 48 height 18
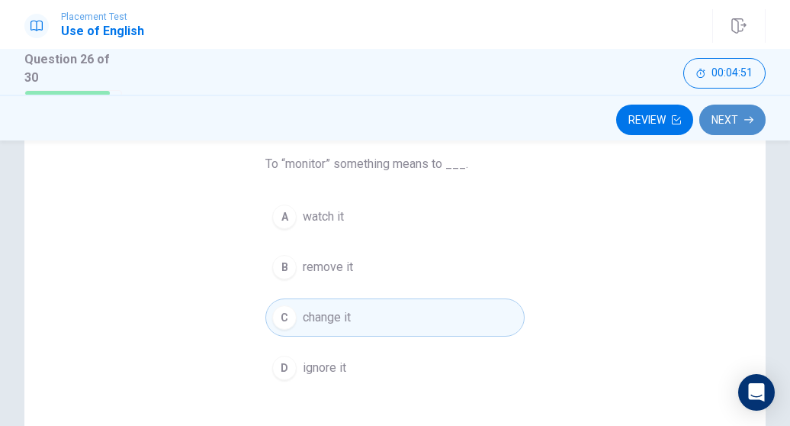
click at [726, 123] on button "Next" at bounding box center [733, 120] width 66 height 31
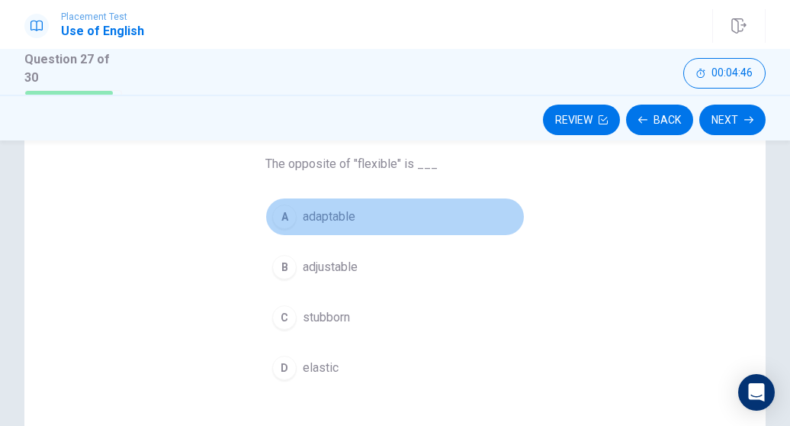
click at [393, 217] on button "A adaptable" at bounding box center [394, 217] width 259 height 38
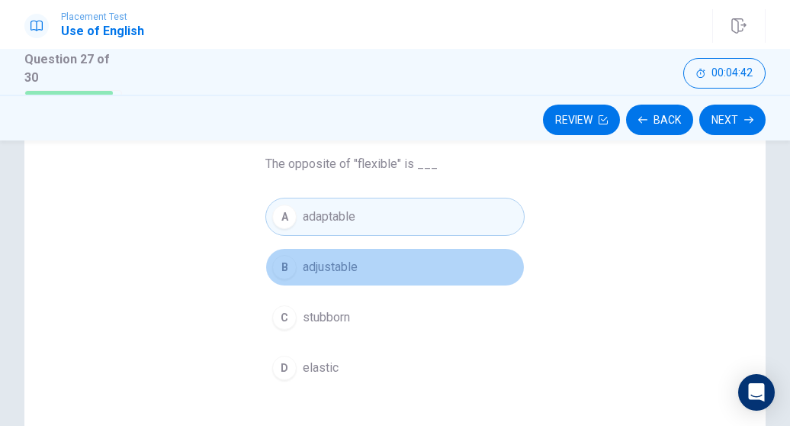
click at [420, 265] on button "B adjustable" at bounding box center [394, 267] width 259 height 38
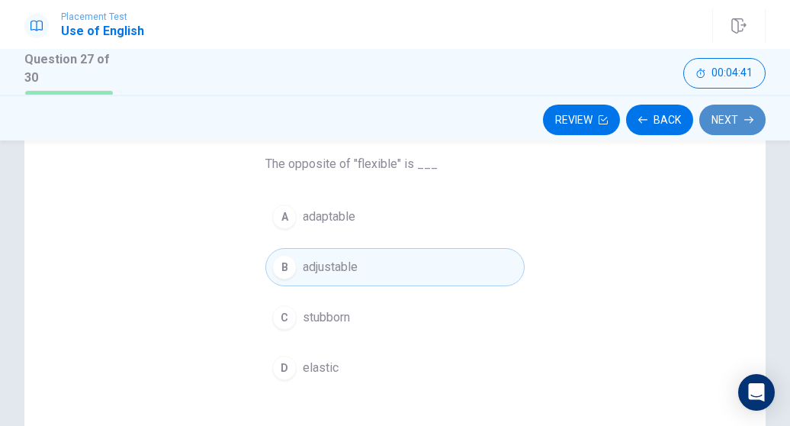
click at [732, 120] on button "Next" at bounding box center [733, 120] width 66 height 31
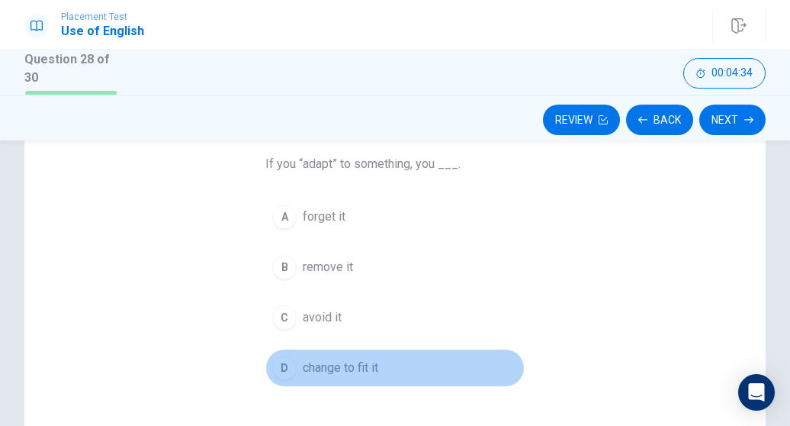
click at [409, 350] on button "D change to fit it" at bounding box center [394, 368] width 259 height 38
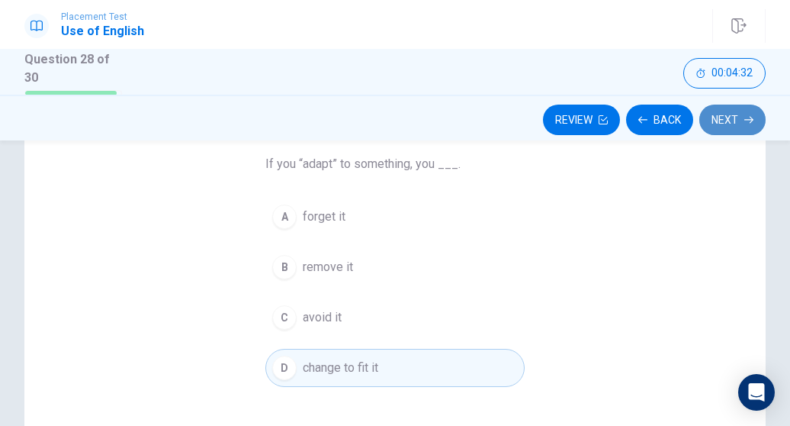
click at [712, 114] on button "Next" at bounding box center [733, 120] width 66 height 31
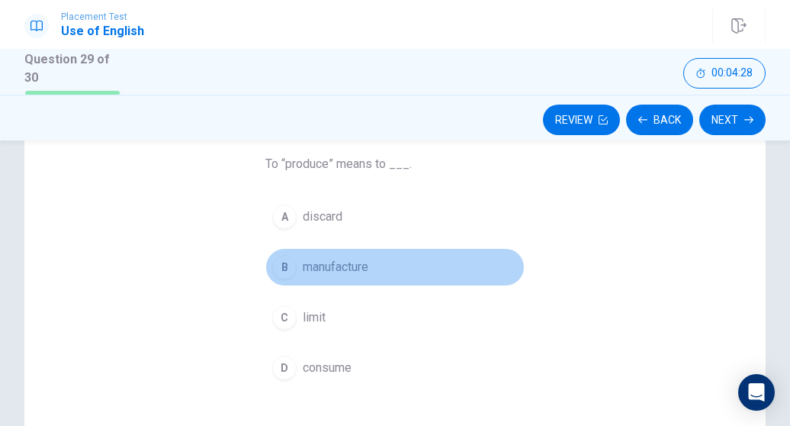
click at [374, 268] on button "B manufacture" at bounding box center [394, 267] width 259 height 38
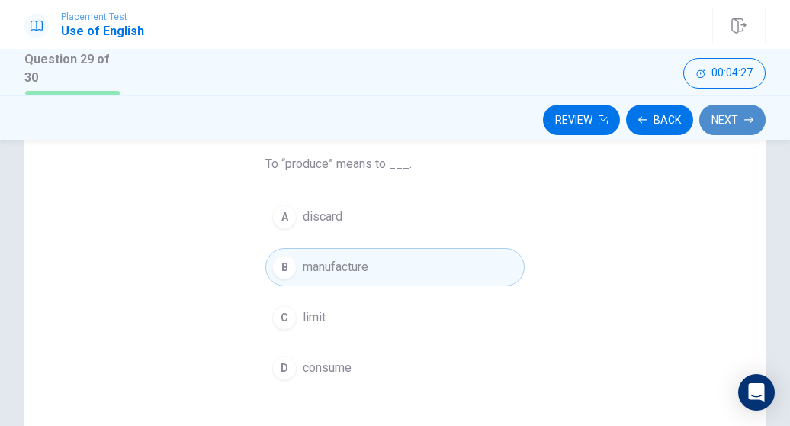
click at [748, 105] on button "Next" at bounding box center [733, 120] width 66 height 31
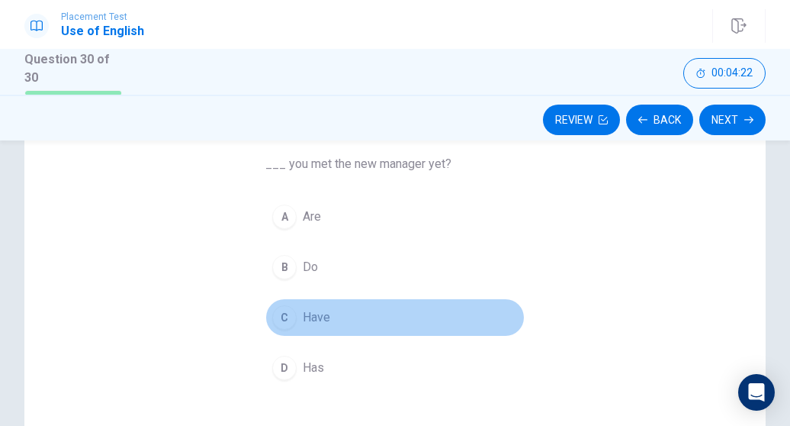
click at [317, 317] on span "Have" at bounding box center [316, 317] width 27 height 18
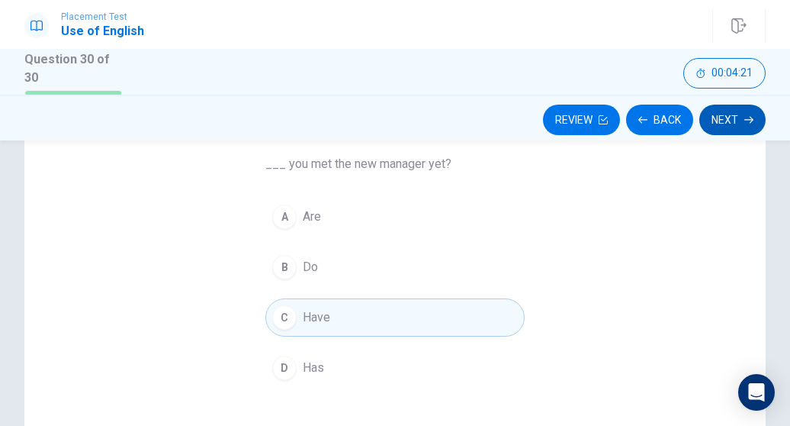
click at [739, 124] on button "Next" at bounding box center [733, 120] width 66 height 31
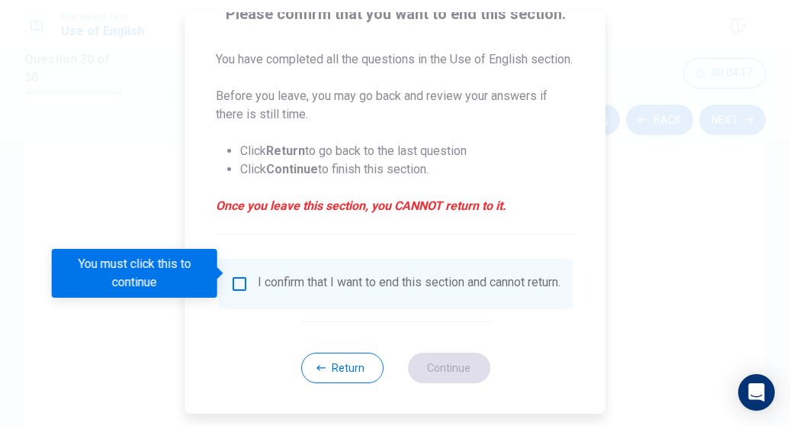
scroll to position [160, 0]
click at [233, 275] on input "You must click this to continue" at bounding box center [239, 284] width 18 height 18
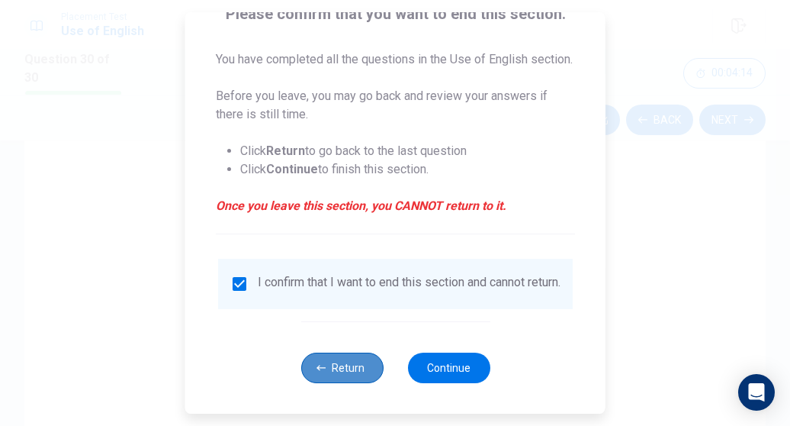
click at [342, 365] on button "Return" at bounding box center [342, 367] width 82 height 31
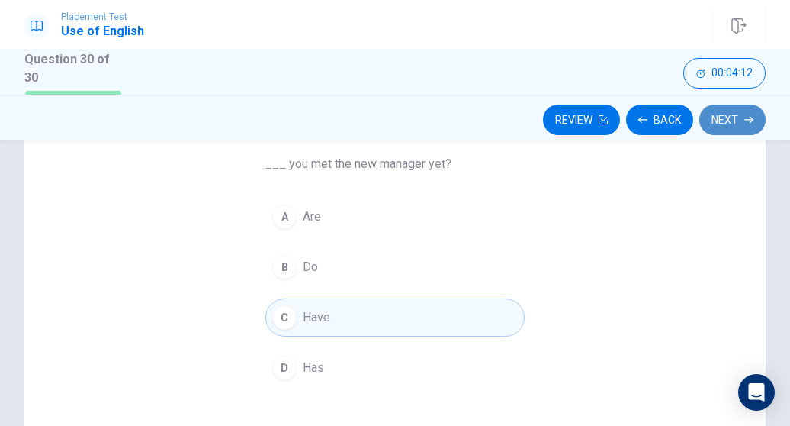
click at [744, 117] on button "Next" at bounding box center [733, 120] width 66 height 31
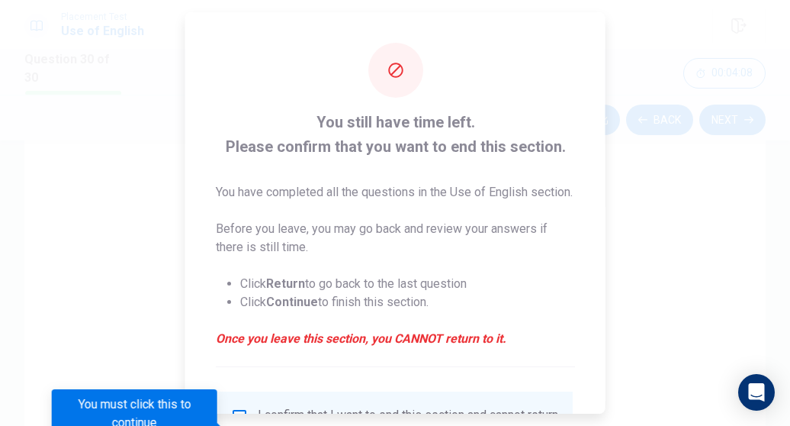
scroll to position [162, 0]
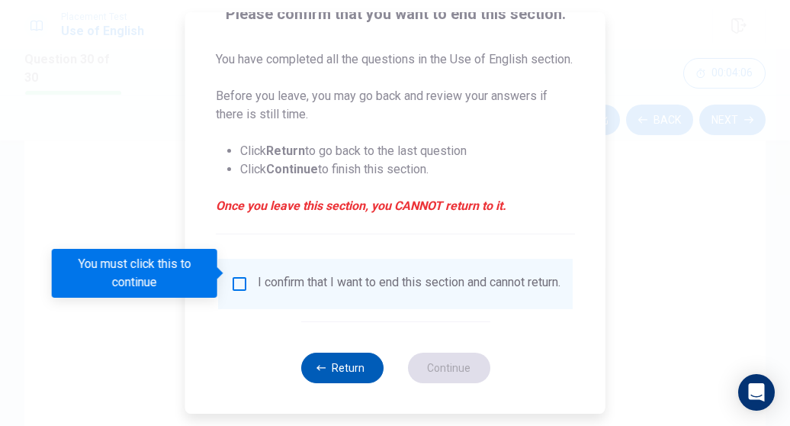
drag, startPoint x: 238, startPoint y: 272, endPoint x: 340, endPoint y: 365, distance: 138.3
click at [340, 365] on div "You still have time left. Please confirm that you want to end this section. You…" at bounding box center [395, 146] width 420 height 534
click at [340, 365] on button "Return" at bounding box center [342, 367] width 82 height 31
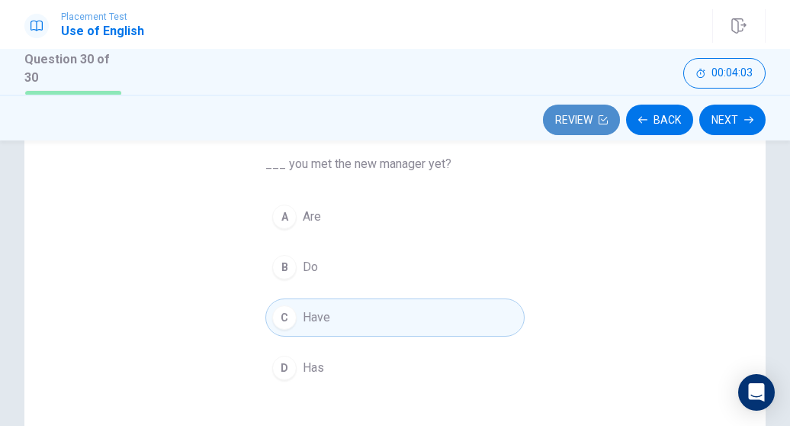
click at [591, 121] on button "Review" at bounding box center [581, 120] width 77 height 31
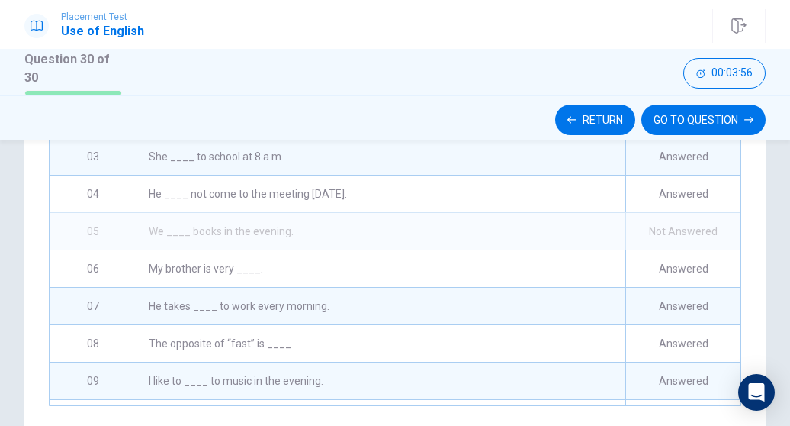
scroll to position [343, 0]
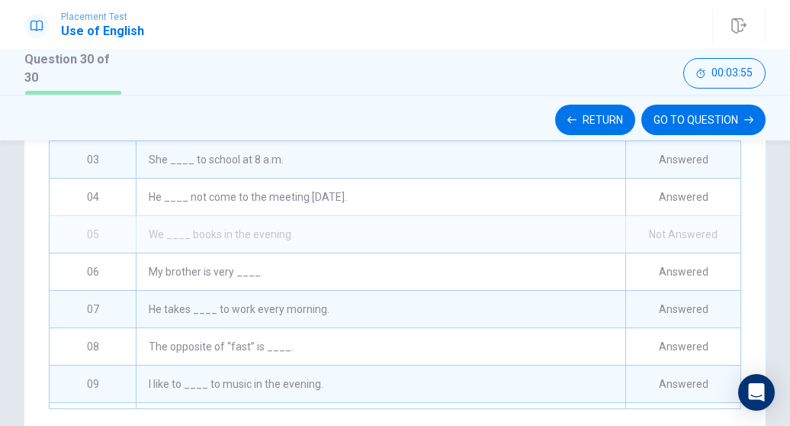
click at [634, 243] on div "Not Answered" at bounding box center [683, 234] width 115 height 37
click at [394, 212] on div "He ____ not come to the meeting [DATE]." at bounding box center [381, 197] width 490 height 37
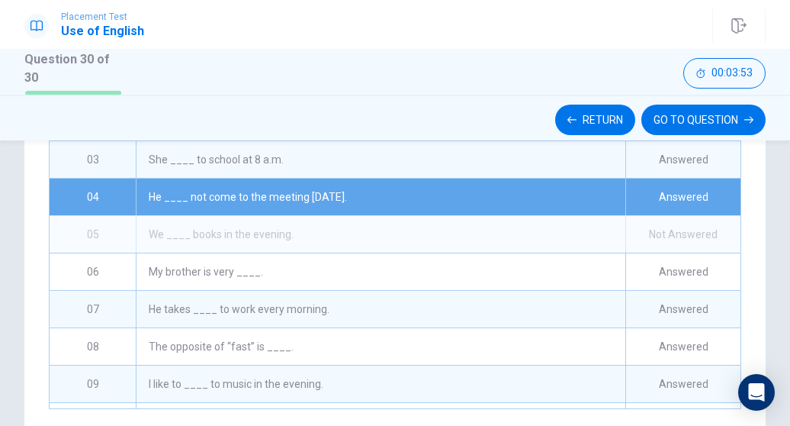
click at [406, 233] on div "We ____ books in the evening." at bounding box center [381, 234] width 490 height 37
click at [465, 237] on div "We ____ books in the evening." at bounding box center [381, 234] width 490 height 37
click at [663, 190] on div "Answered" at bounding box center [683, 197] width 115 height 37
click at [652, 234] on div "Not Answered" at bounding box center [683, 234] width 115 height 37
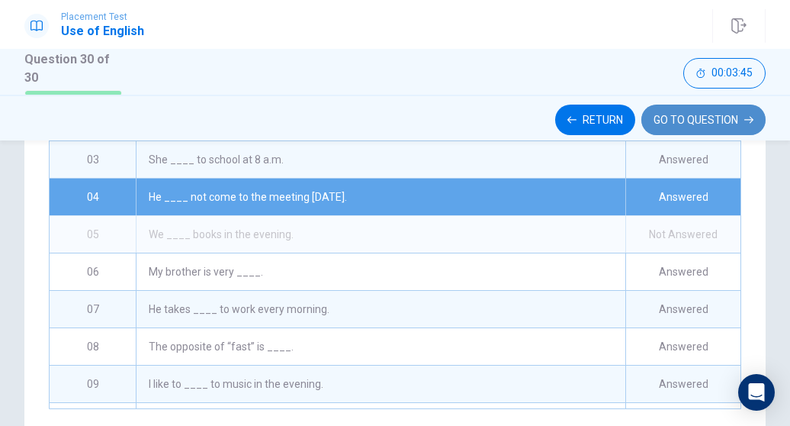
click at [713, 117] on button "GO TO QUESTION" at bounding box center [704, 120] width 124 height 31
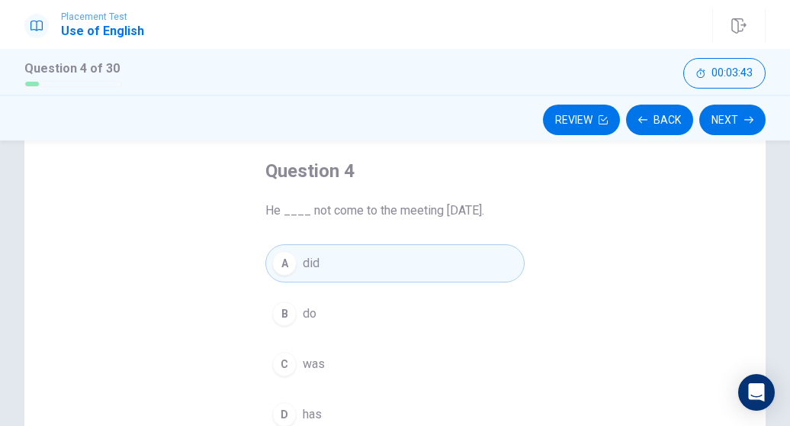
scroll to position [76, 0]
click at [723, 116] on button "Next" at bounding box center [733, 120] width 66 height 31
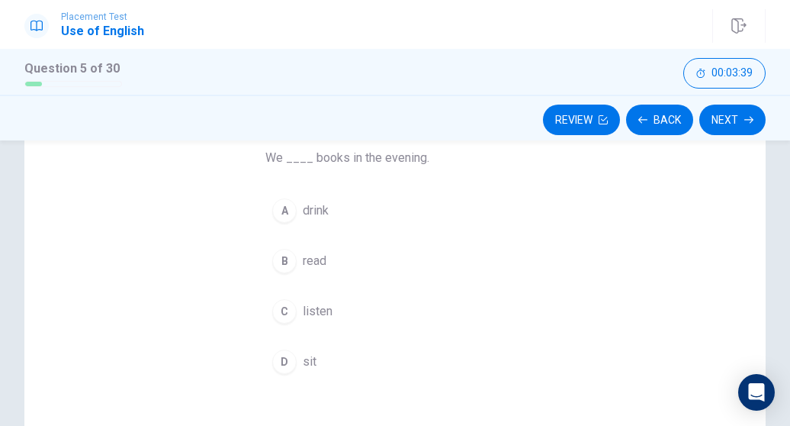
scroll to position [127, 0]
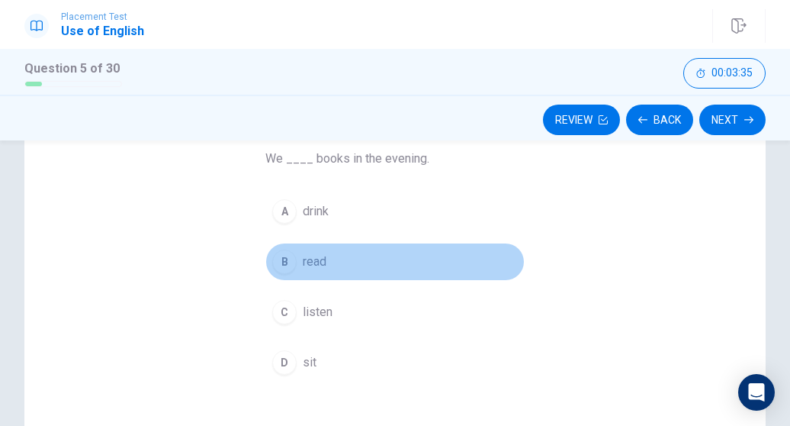
click at [309, 259] on span "read" at bounding box center [315, 262] width 24 height 18
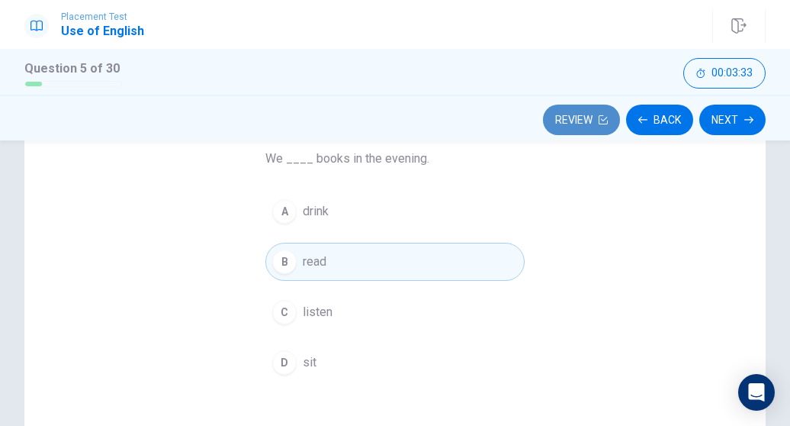
click at [604, 115] on icon "button" at bounding box center [603, 119] width 9 height 9
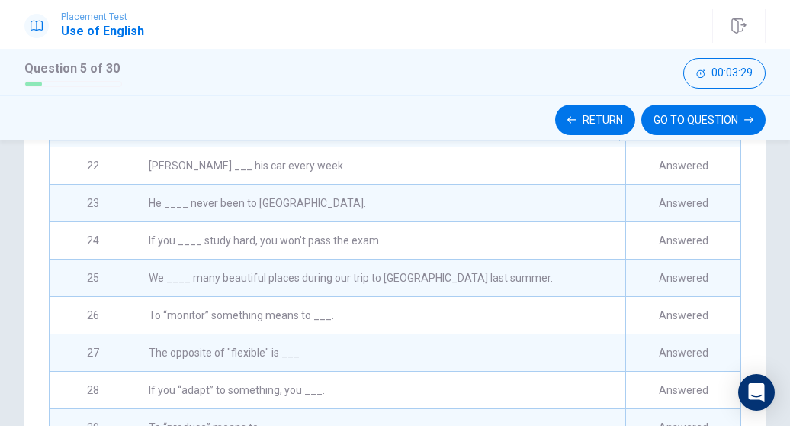
scroll to position [436, 0]
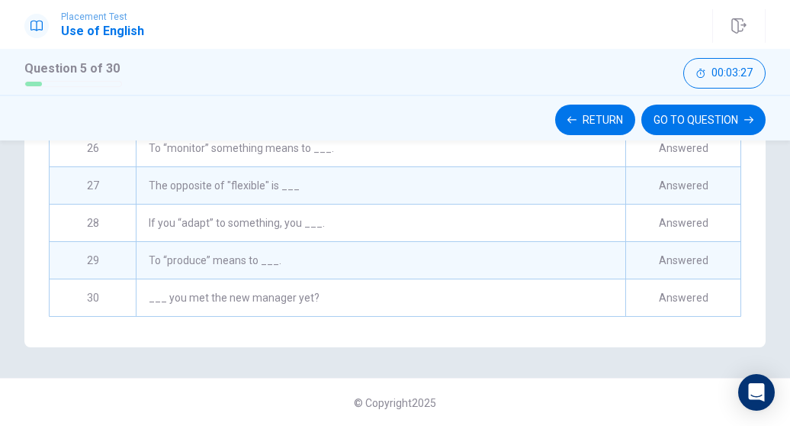
click at [662, 285] on div "Answered" at bounding box center [683, 297] width 115 height 37
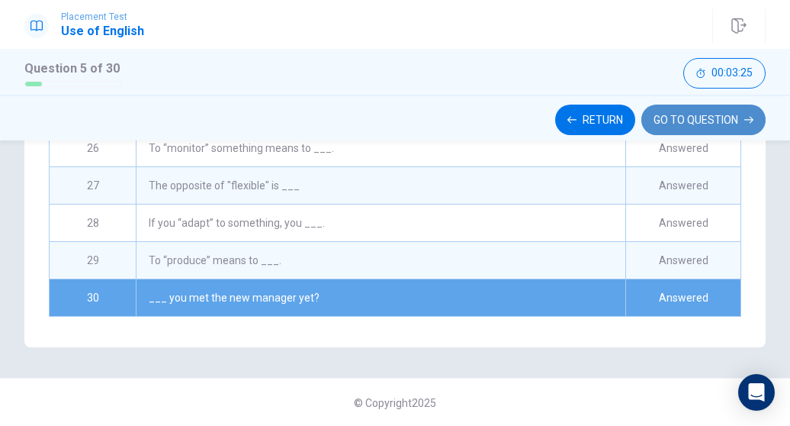
click at [732, 117] on button "GO TO QUESTION" at bounding box center [704, 120] width 124 height 31
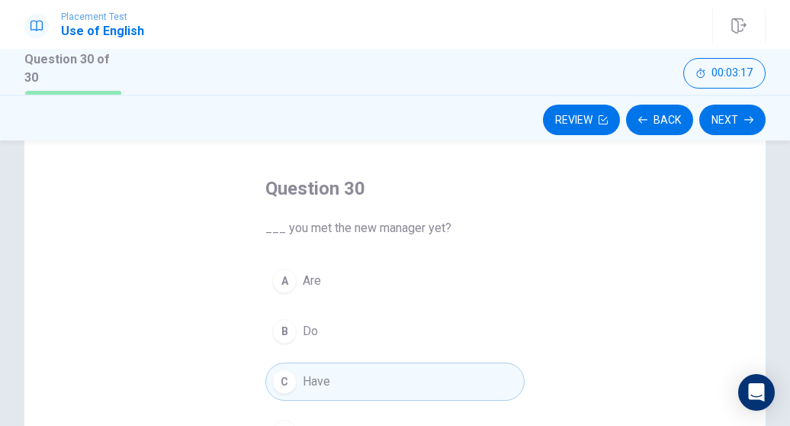
scroll to position [58, 0]
click at [745, 124] on button "Next" at bounding box center [733, 120] width 66 height 31
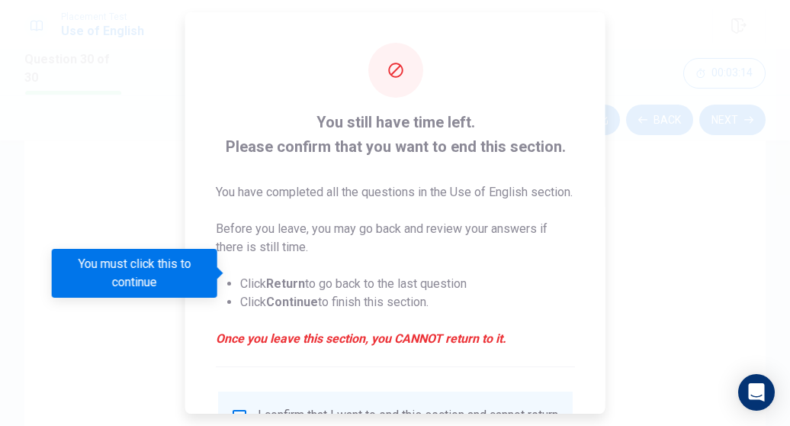
scroll to position [162, 0]
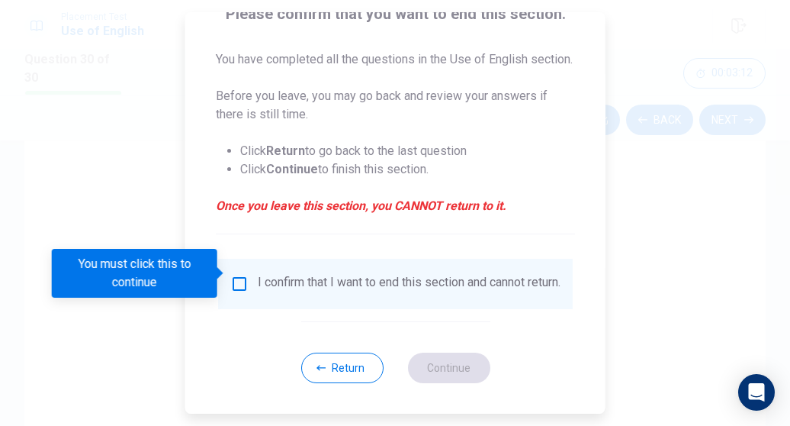
click at [237, 276] on input "You must click this to continue" at bounding box center [239, 284] width 18 height 18
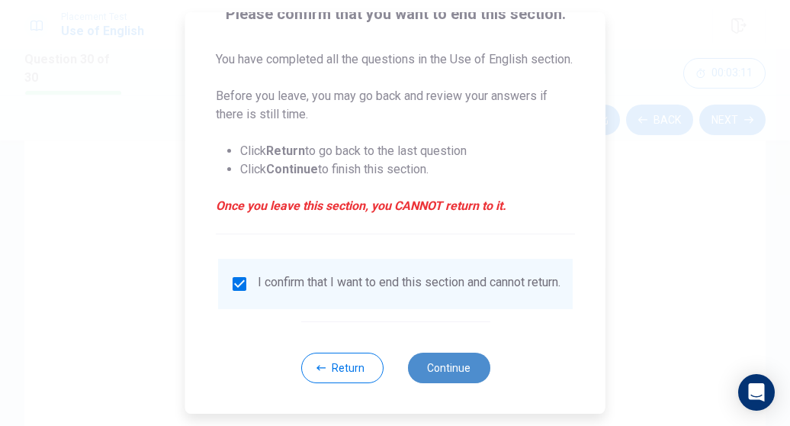
click at [450, 370] on button "Continue" at bounding box center [448, 367] width 82 height 31
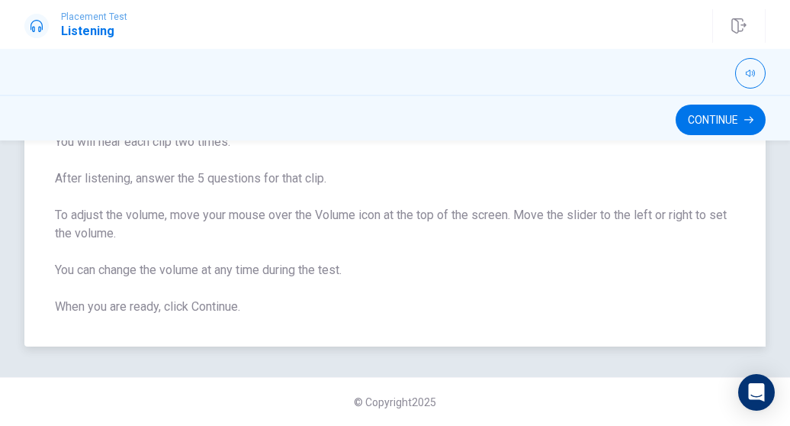
scroll to position [0, 0]
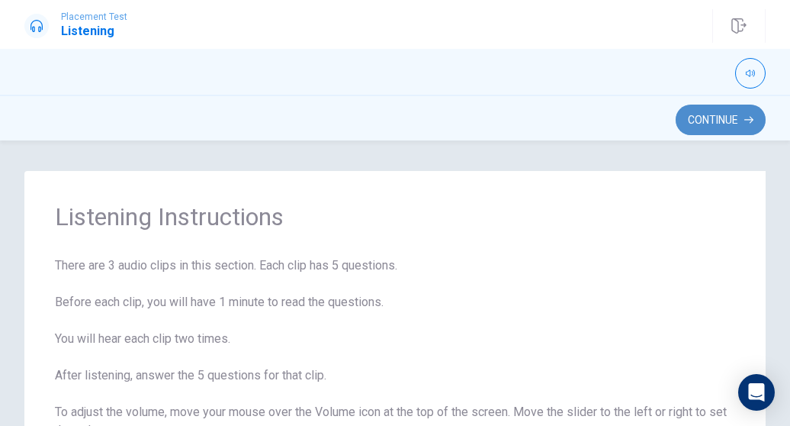
click at [734, 115] on button "Continue" at bounding box center [721, 120] width 90 height 31
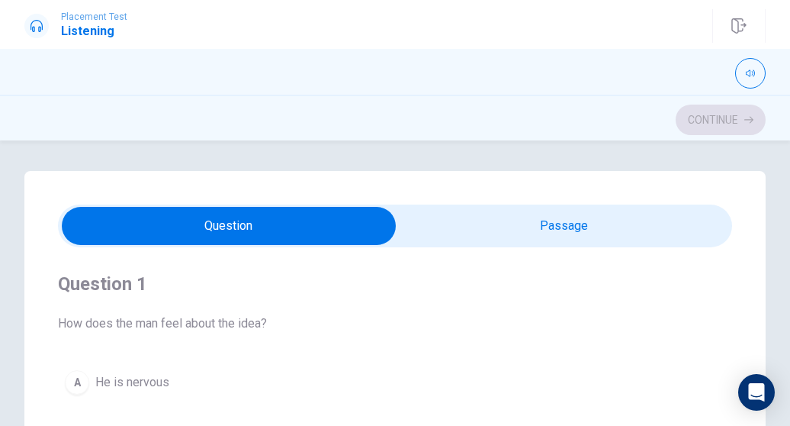
type input "2"
click at [563, 213] on input "checkbox" at bounding box center [229, 226] width 1012 height 38
checkbox input "true"
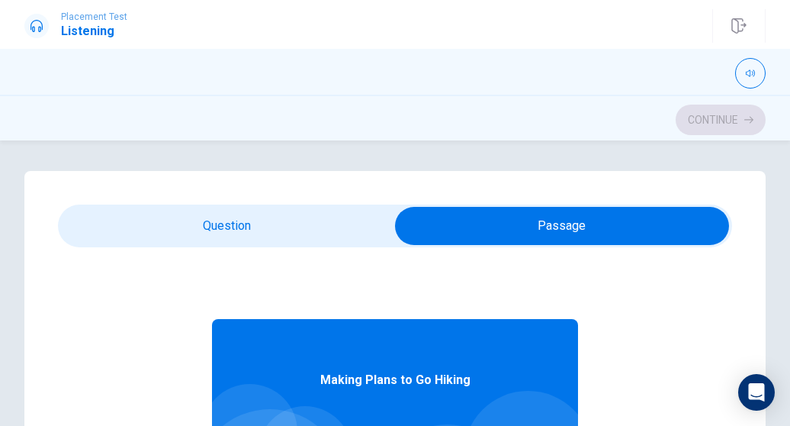
type input "3"
click at [271, 234] on input "checkbox" at bounding box center [562, 226] width 1012 height 38
checkbox input "false"
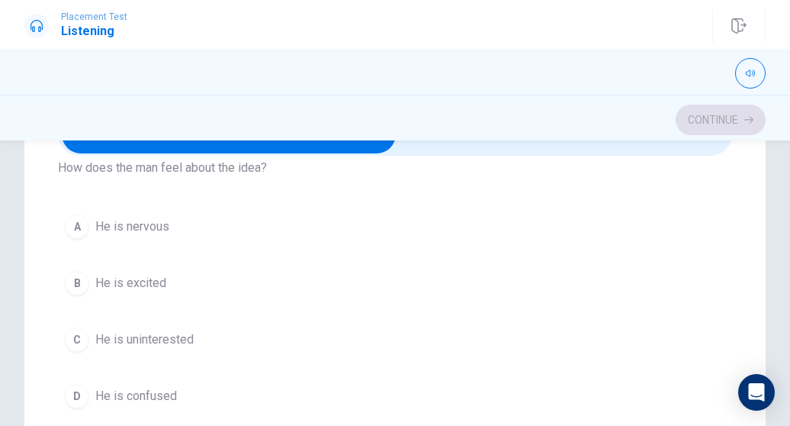
scroll to position [66, 0]
click at [470, 195] on div "Question 1 How does the man feel about the idea? A He is nervous B He is excite…" at bounding box center [395, 264] width 674 height 348
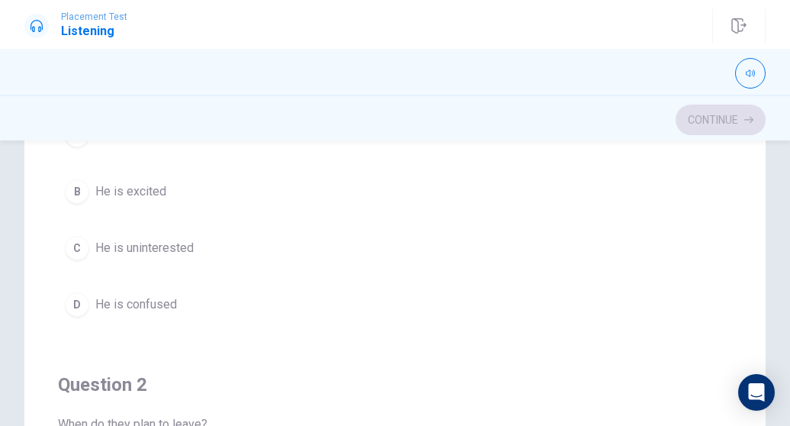
scroll to position [0, 0]
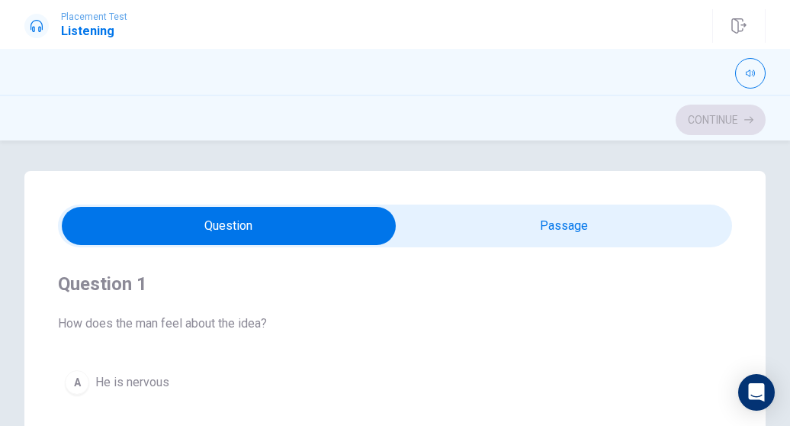
type input "23"
click at [451, 228] on input "checkbox" at bounding box center [229, 226] width 1012 height 38
checkbox input "true"
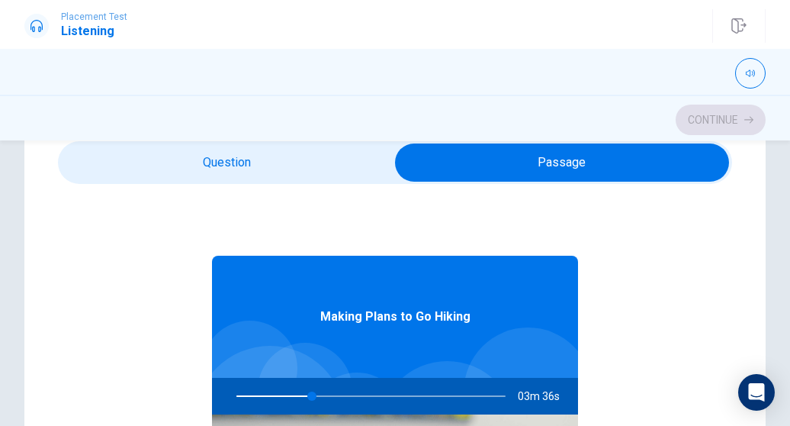
scroll to position [55, 0]
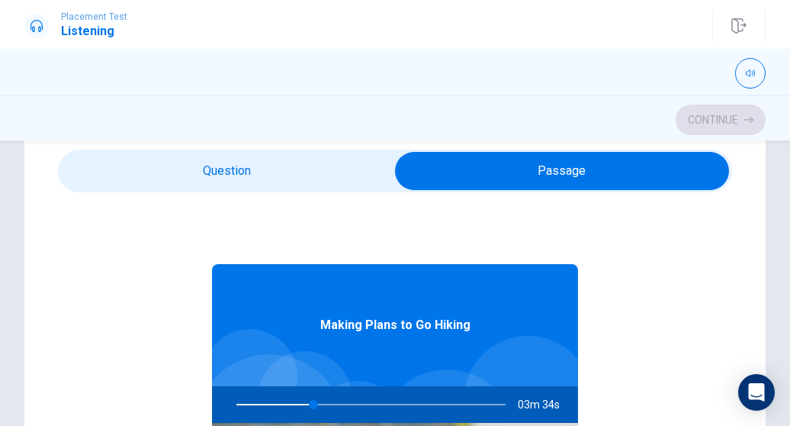
type input "29"
click at [258, 156] on input "checkbox" at bounding box center [562, 171] width 1012 height 38
checkbox input "false"
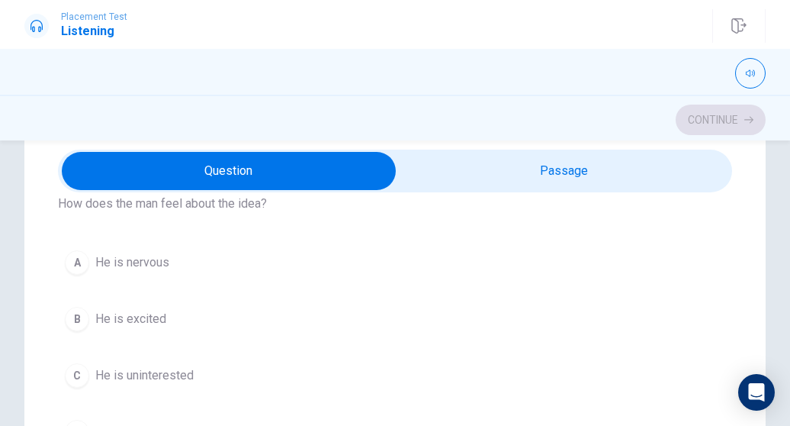
scroll to position [58, 0]
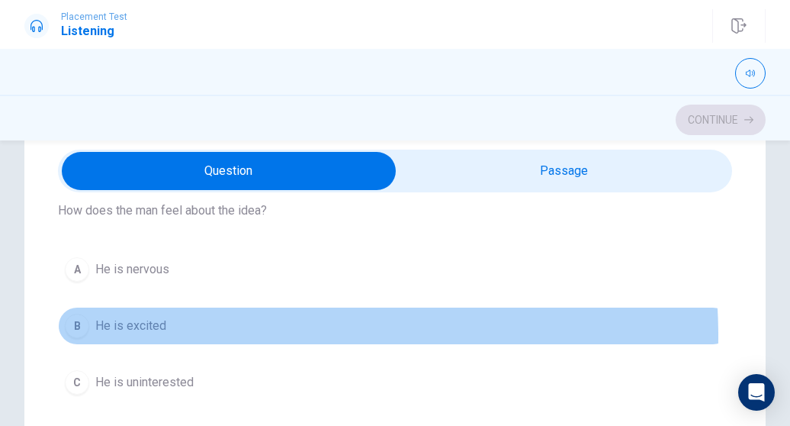
click at [227, 334] on button "B He is excited" at bounding box center [395, 326] width 674 height 38
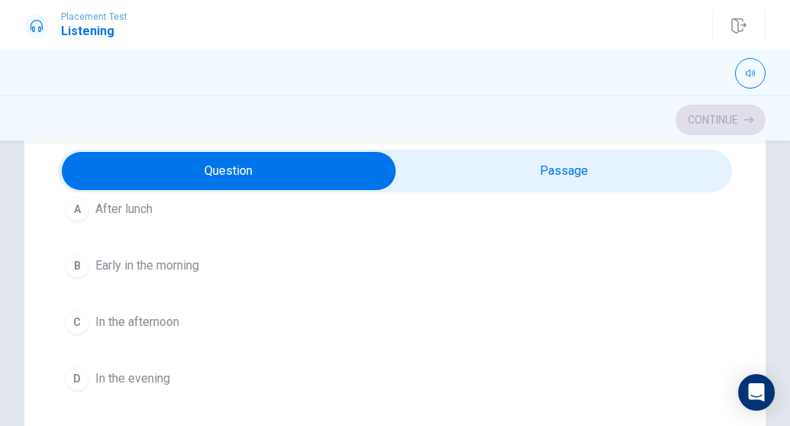
scroll to position [465, 0]
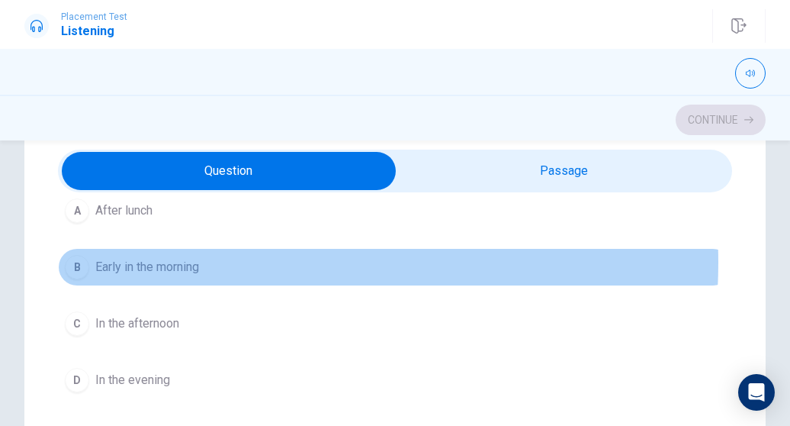
click at [235, 259] on button "B Early in the morning" at bounding box center [395, 267] width 674 height 38
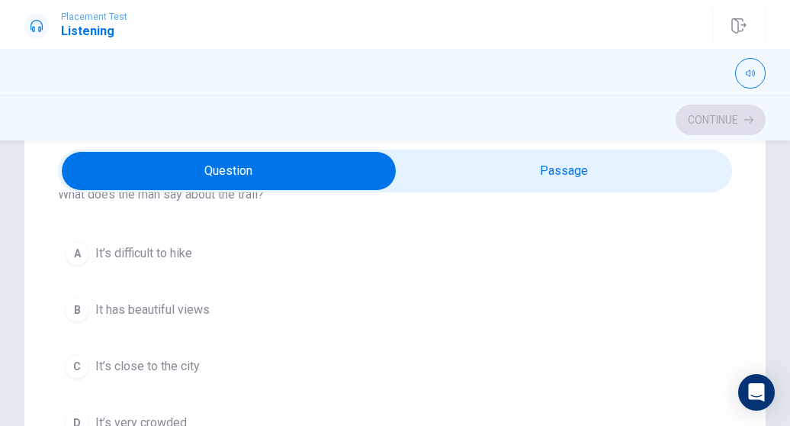
scroll to position [771, 0]
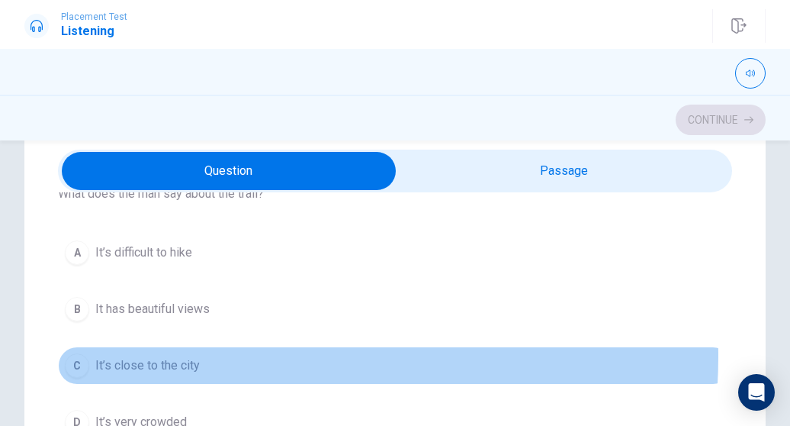
click at [229, 350] on button "C It’s close to the city" at bounding box center [395, 365] width 674 height 38
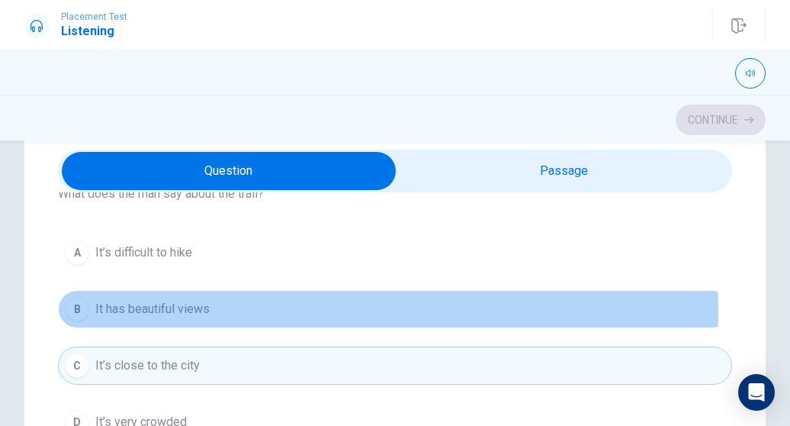
click at [335, 305] on button "B It has beautiful views" at bounding box center [395, 309] width 674 height 38
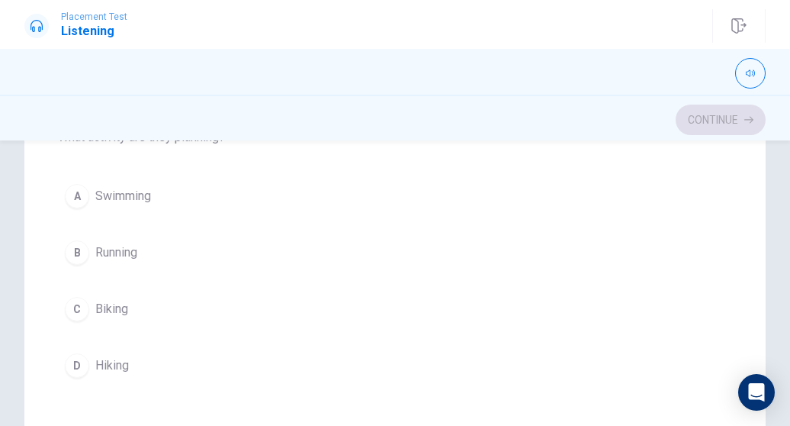
scroll to position [353, 0]
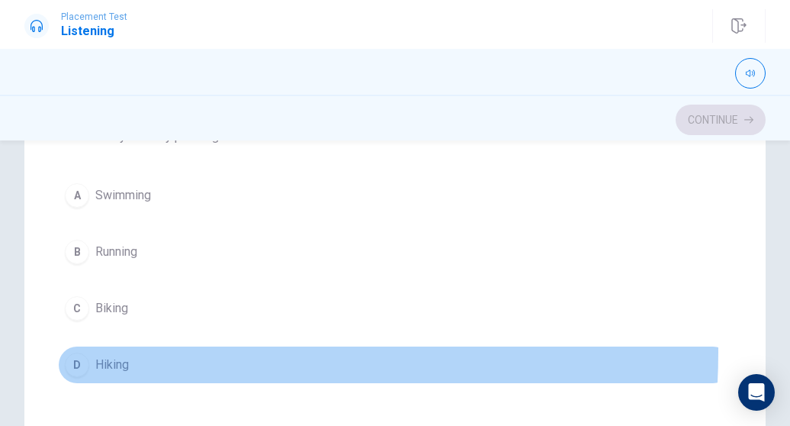
click at [125, 346] on button "D Hiking" at bounding box center [395, 365] width 674 height 38
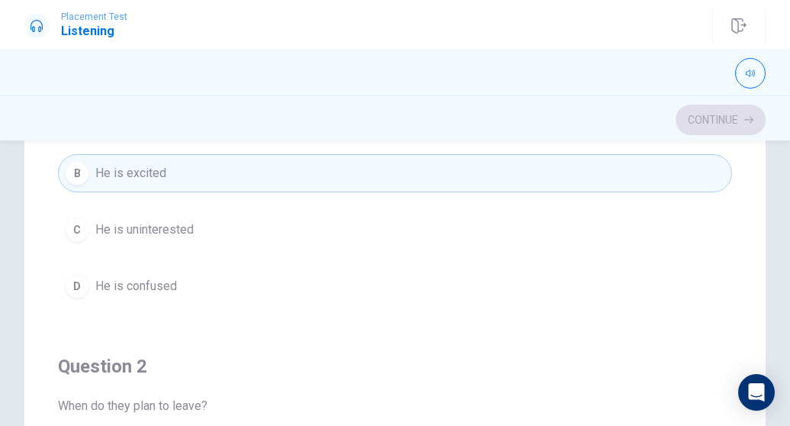
scroll to position [0, 0]
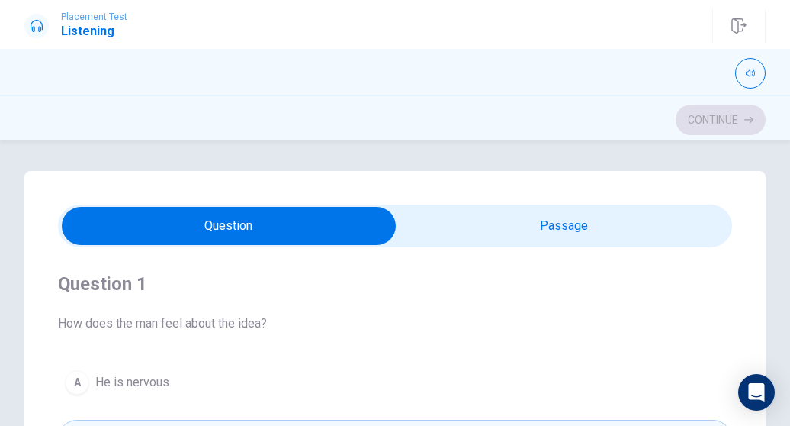
type input "58"
click at [536, 216] on input "checkbox" at bounding box center [229, 226] width 1012 height 38
checkbox input "true"
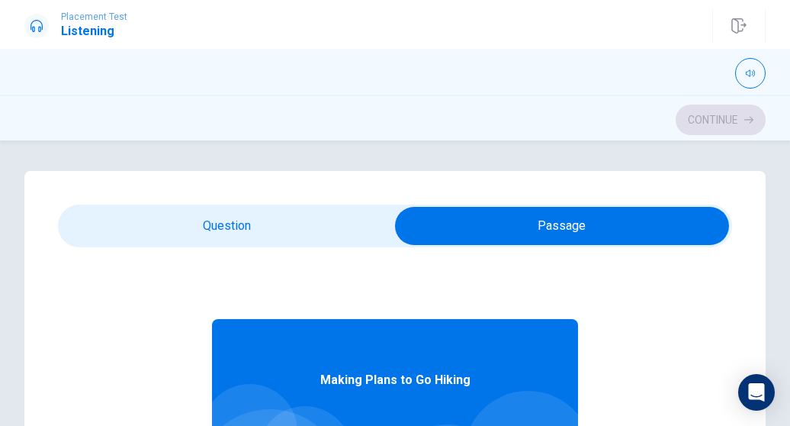
scroll to position [85, 0]
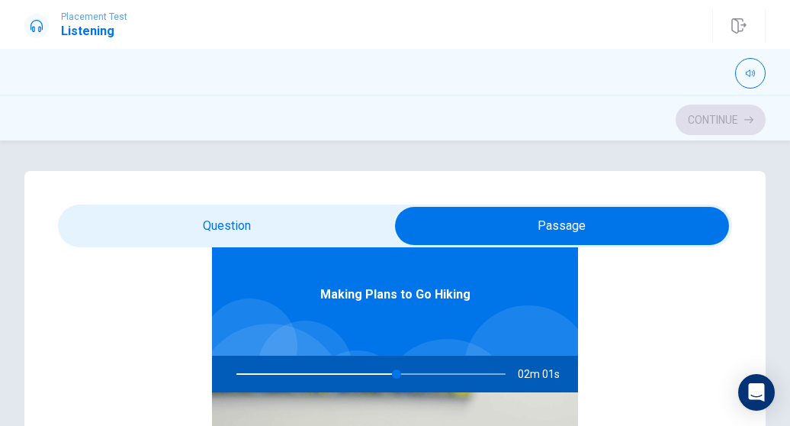
click at [360, 370] on div at bounding box center [368, 374] width 300 height 37
drag, startPoint x: 388, startPoint y: 373, endPoint x: 342, endPoint y: 373, distance: 46.5
click at [342, 373] on div at bounding box center [368, 374] width 300 height 37
type input "61"
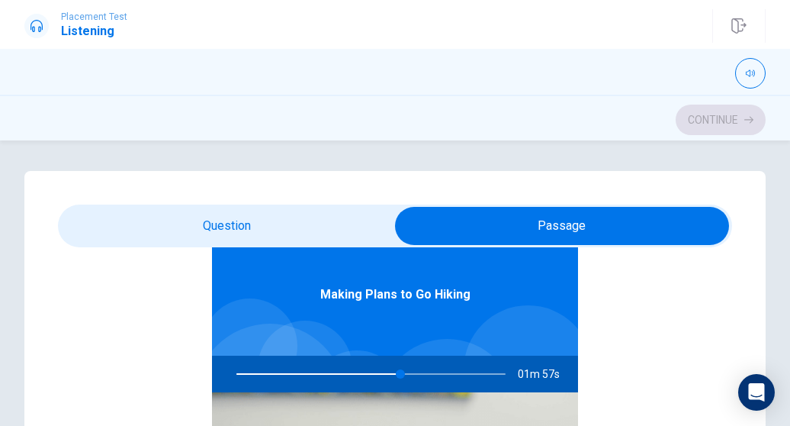
click at [290, 212] on input "checkbox" at bounding box center [562, 226] width 1012 height 38
checkbox input "false"
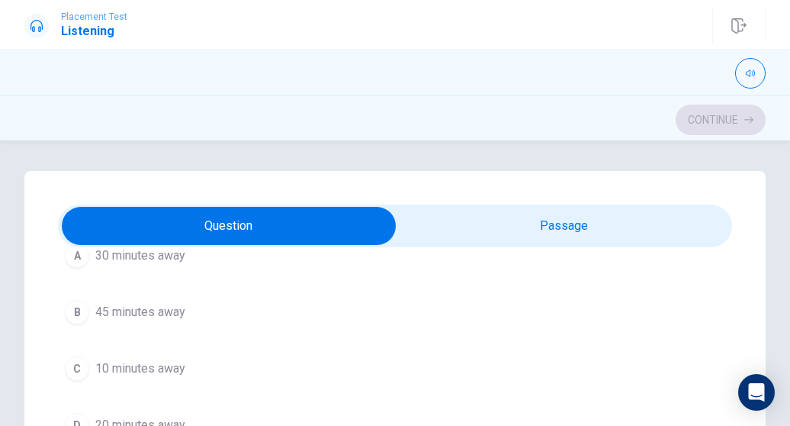
scroll to position [1112, 0]
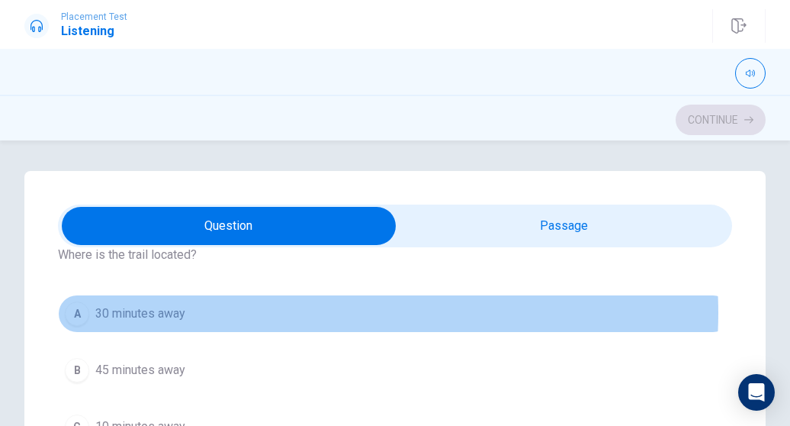
click at [336, 307] on button "A 30 minutes away" at bounding box center [395, 313] width 674 height 38
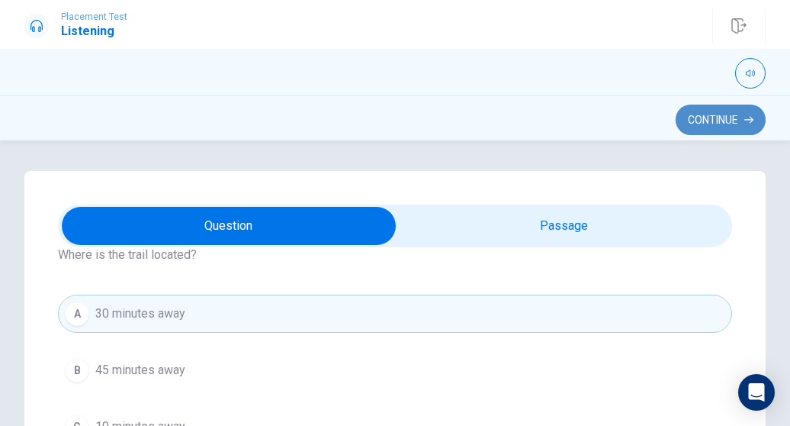
click at [701, 114] on button "Continue" at bounding box center [721, 120] width 90 height 31
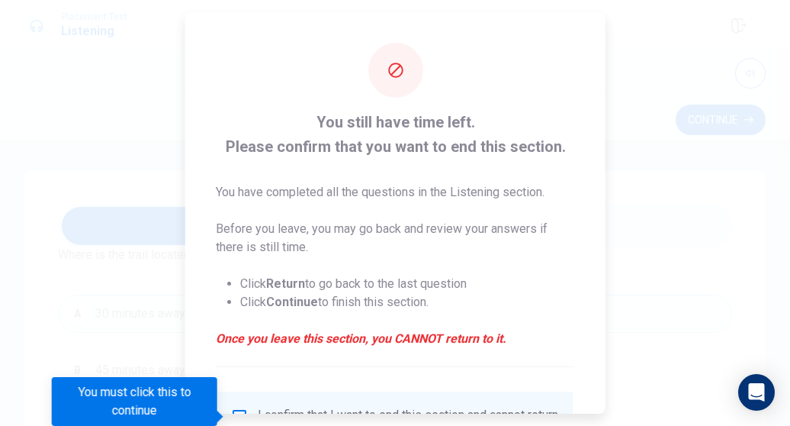
scroll to position [143, 0]
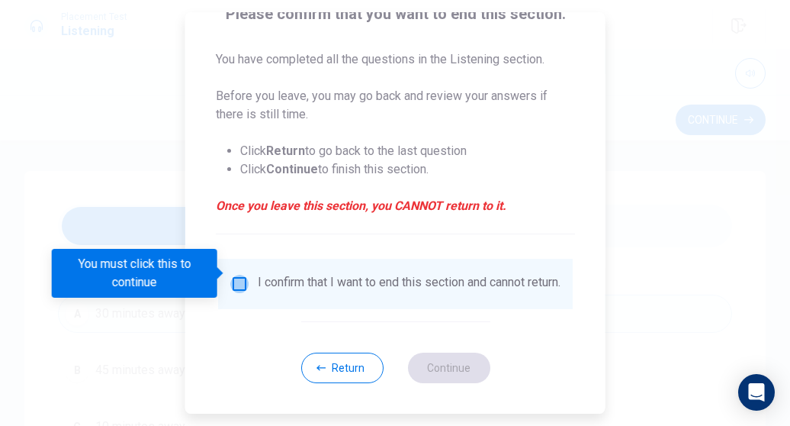
click at [241, 275] on input "You must click this to continue" at bounding box center [239, 284] width 18 height 18
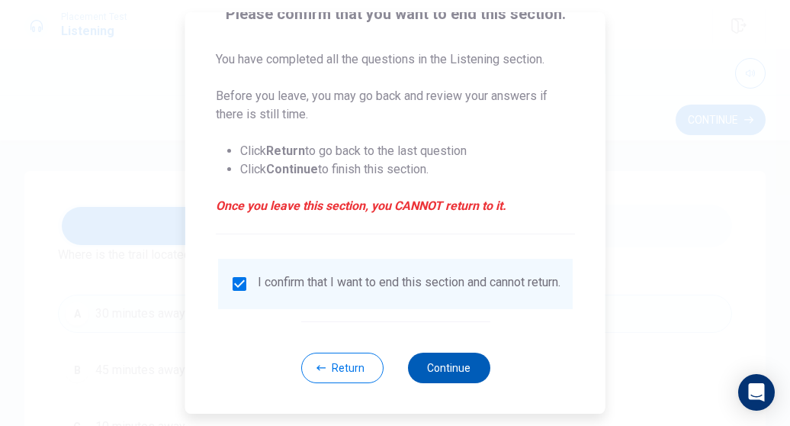
click at [464, 363] on button "Continue" at bounding box center [448, 367] width 82 height 31
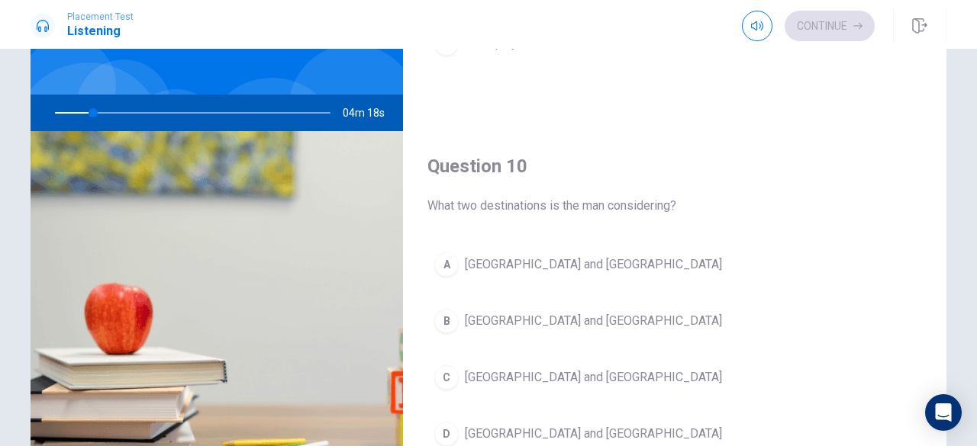
scroll to position [1412, 0]
click at [664, 36] on div "Placement Test Listening Continue" at bounding box center [488, 26] width 964 height 34
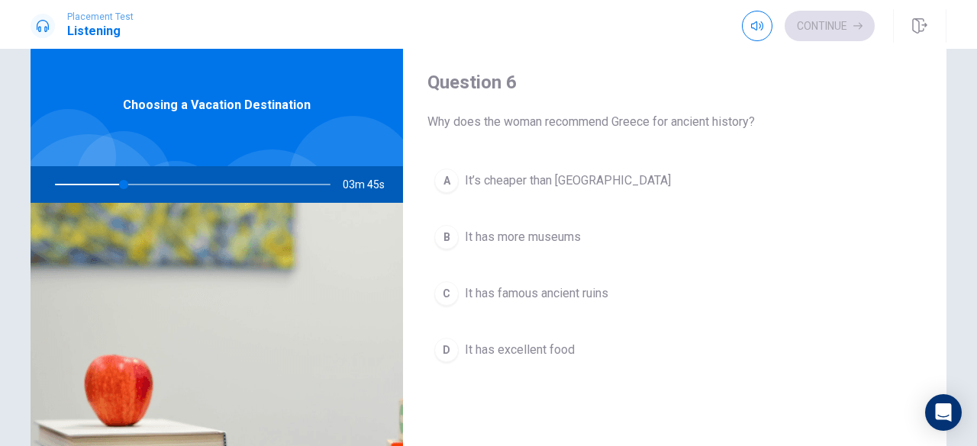
scroll to position [34, 0]
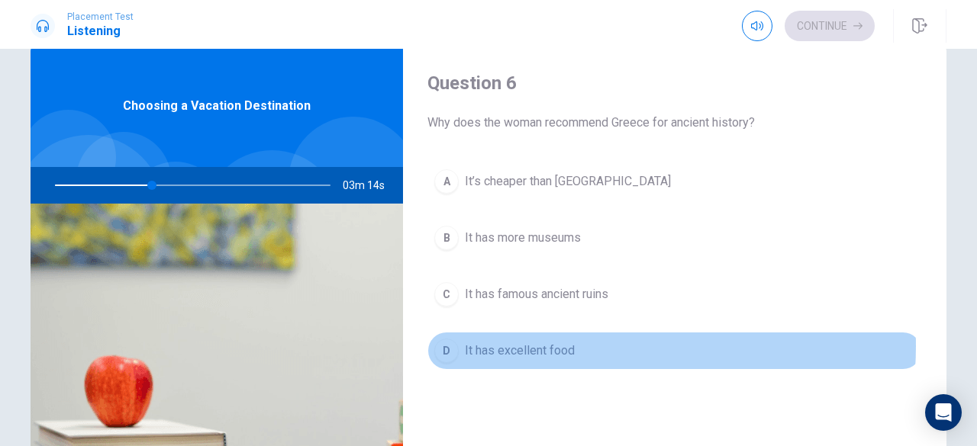
click at [576, 344] on button "D It has excellent food" at bounding box center [674, 351] width 494 height 38
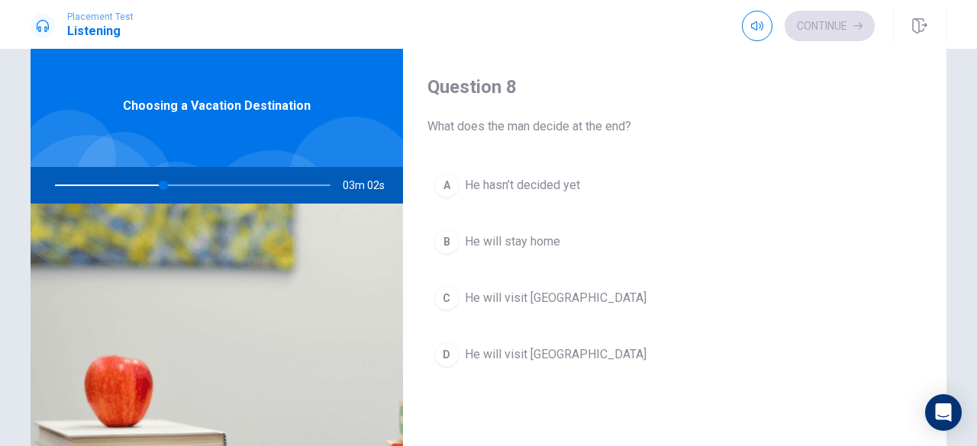
scroll to position [781, 0]
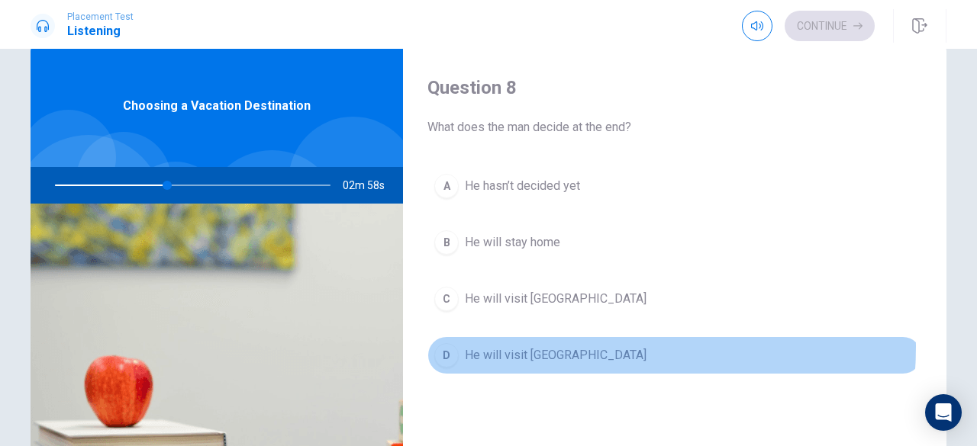
click at [565, 341] on button "D He will visit [GEOGRAPHIC_DATA]" at bounding box center [674, 355] width 494 height 38
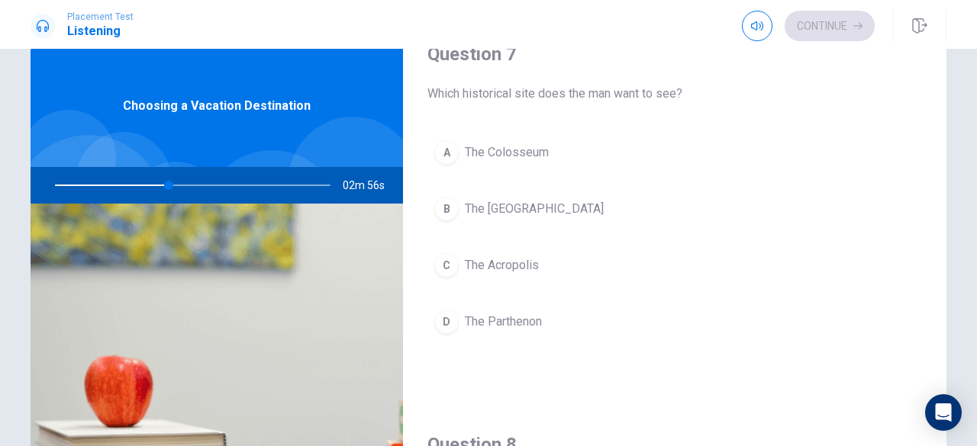
scroll to position [393, 0]
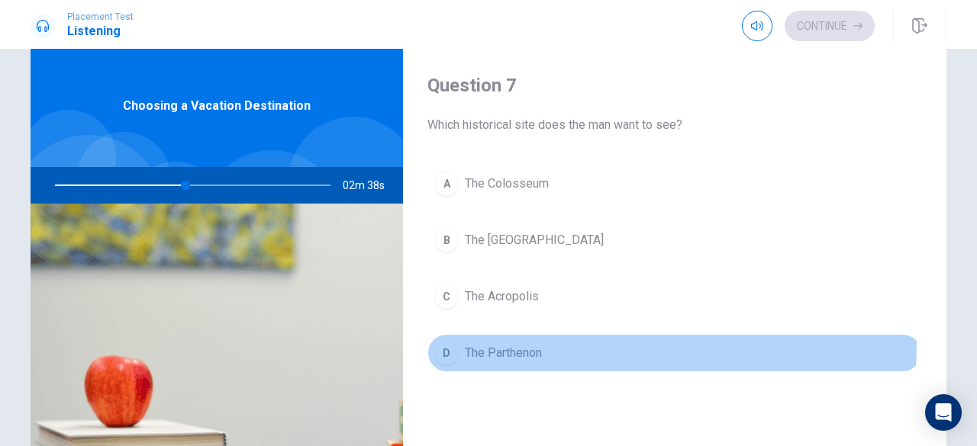
click at [575, 339] on button "D The Parthenon" at bounding box center [674, 353] width 494 height 38
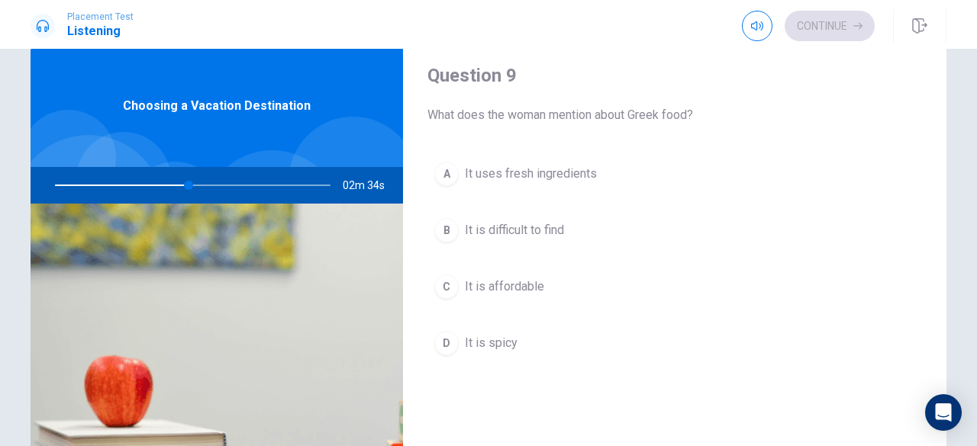
scroll to position [1185, 0]
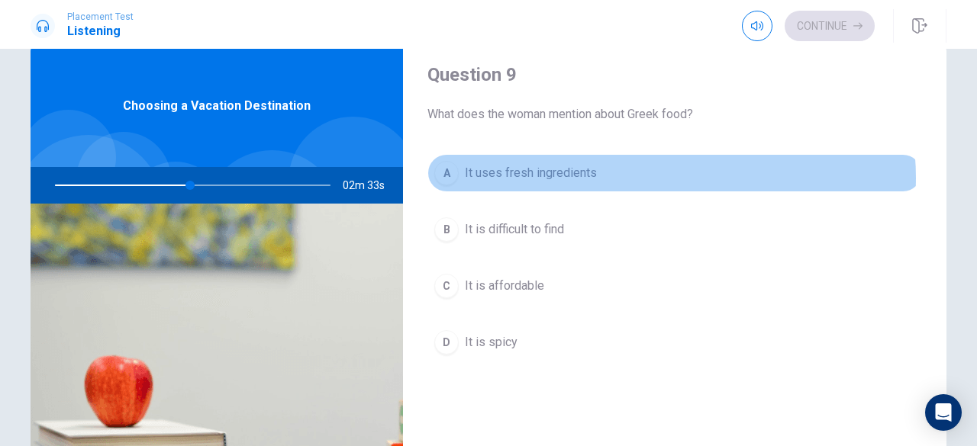
click at [660, 171] on button "A It uses fresh ingredients" at bounding box center [674, 173] width 494 height 38
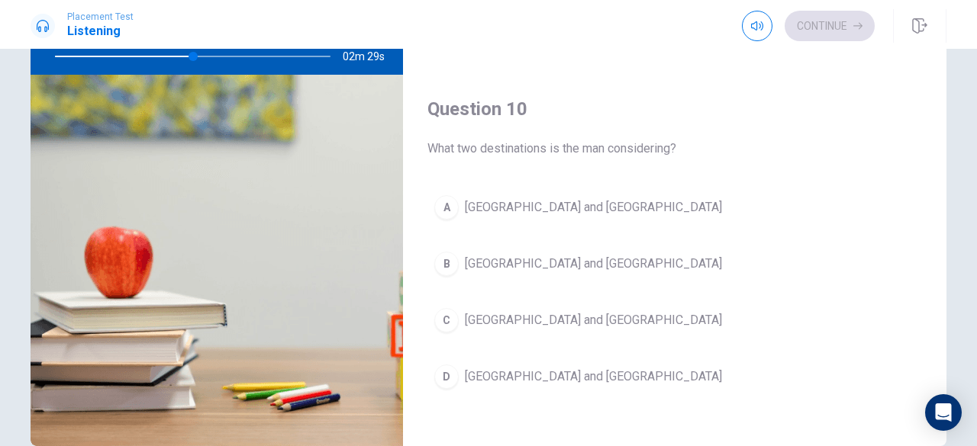
scroll to position [166, 0]
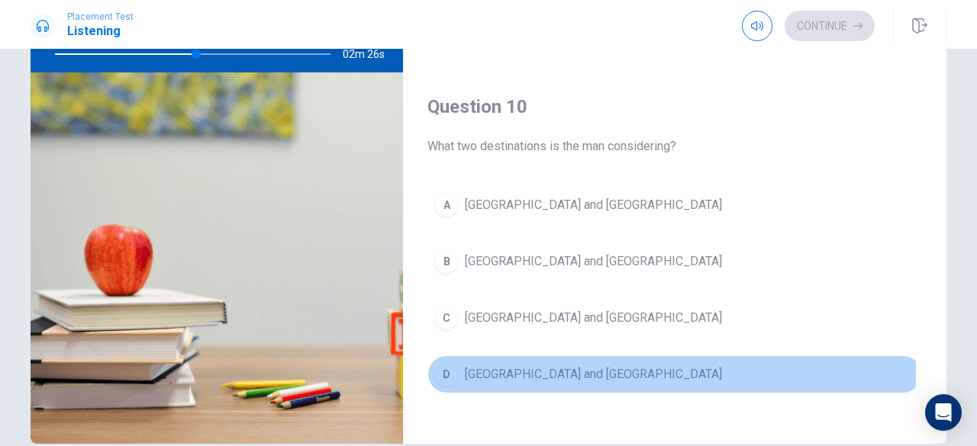
click at [525, 365] on span "[GEOGRAPHIC_DATA] and [GEOGRAPHIC_DATA]" at bounding box center [593, 374] width 257 height 18
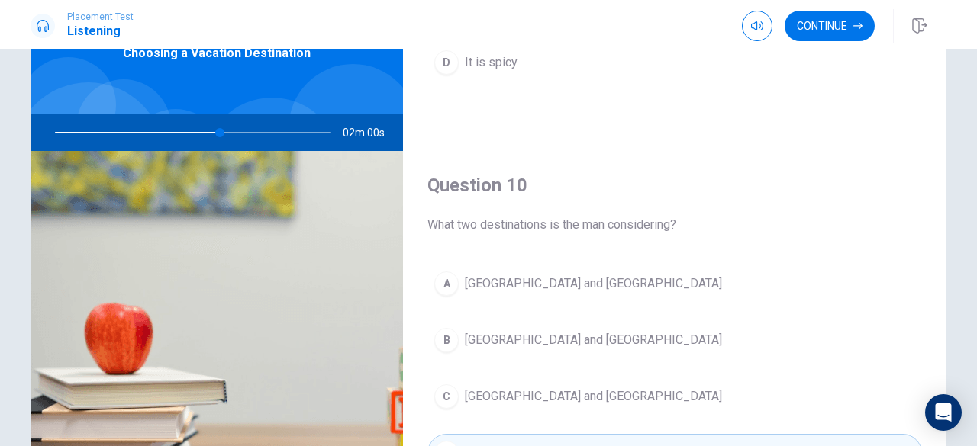
scroll to position [175, 0]
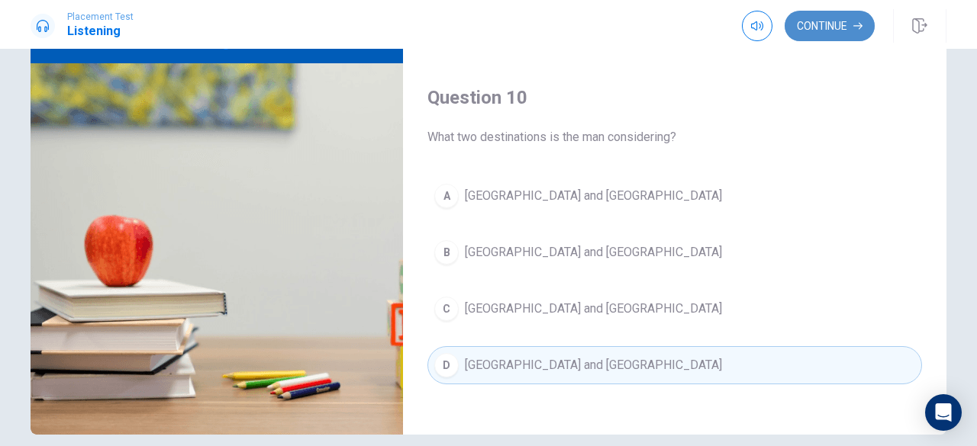
click at [790, 13] on button "Continue" at bounding box center [829, 26] width 90 height 31
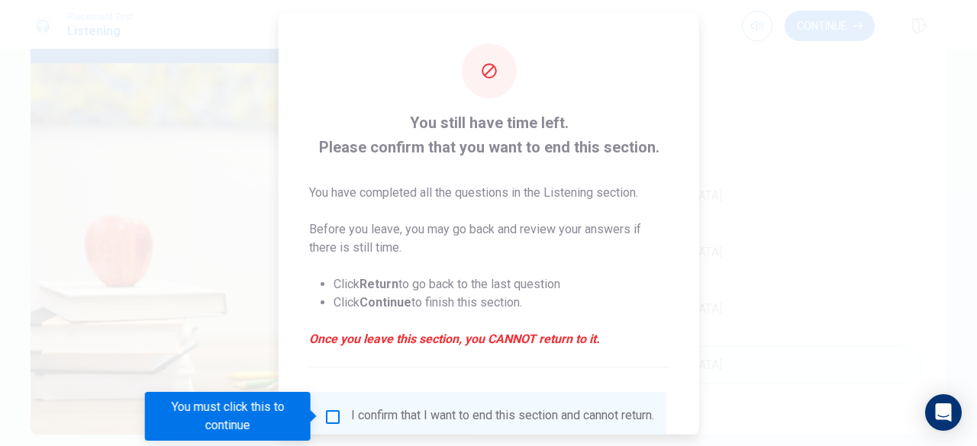
scroll to position [122, 0]
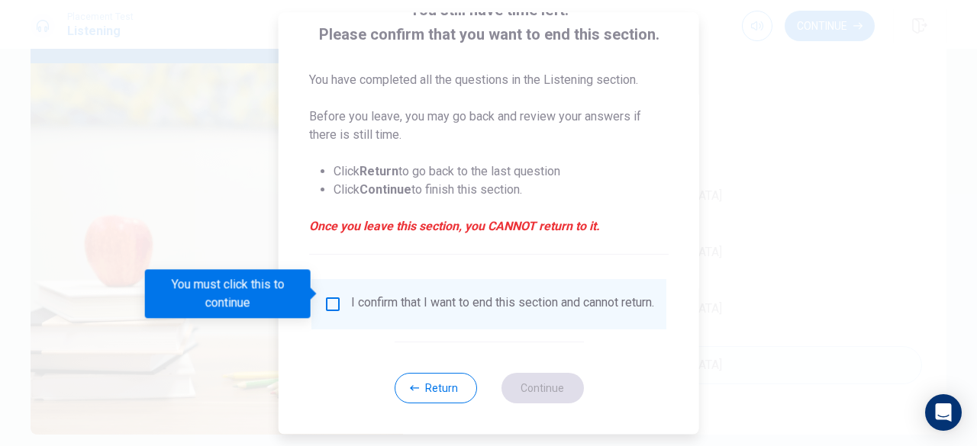
click at [329, 297] on input "You must click this to continue" at bounding box center [332, 304] width 18 height 18
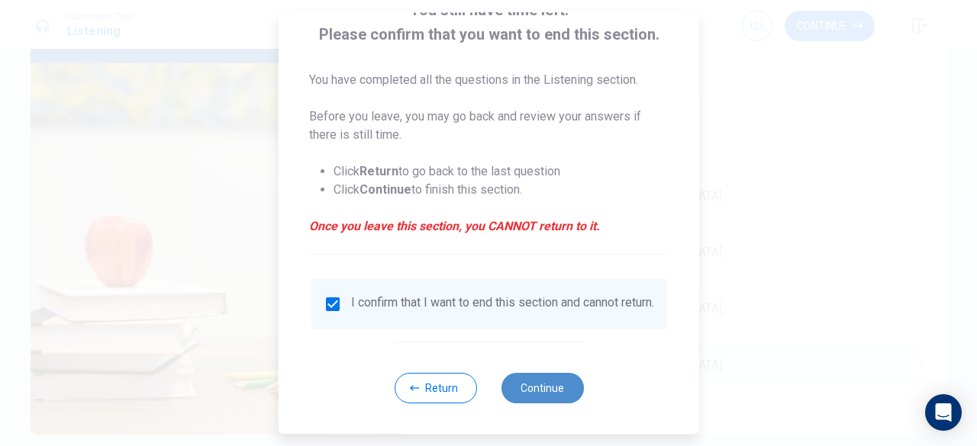
click at [524, 389] on button "Continue" at bounding box center [541, 388] width 82 height 31
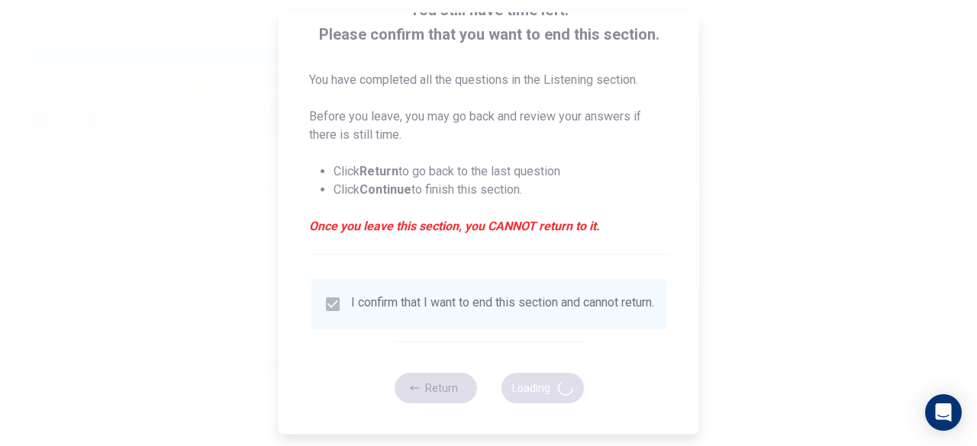
type input "65"
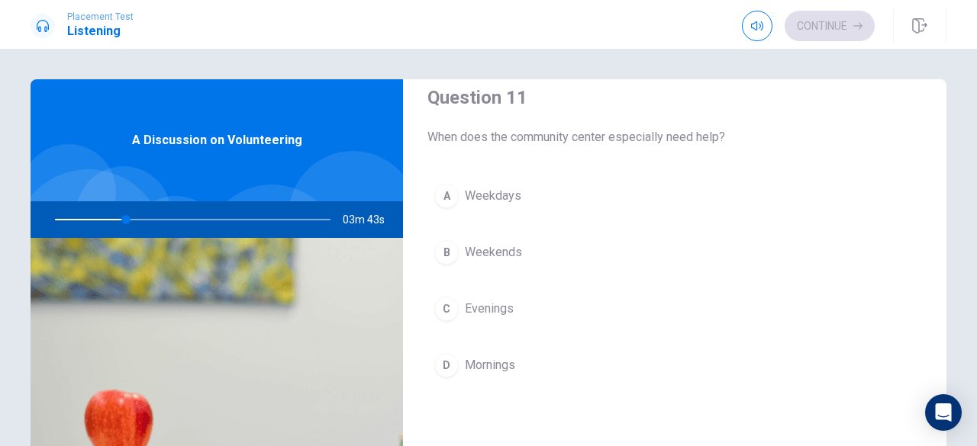
scroll to position [24, 0]
click at [589, 170] on div "Question 11 When does the community center especially need help? A Weekdays B W…" at bounding box center [674, 251] width 543 height 391
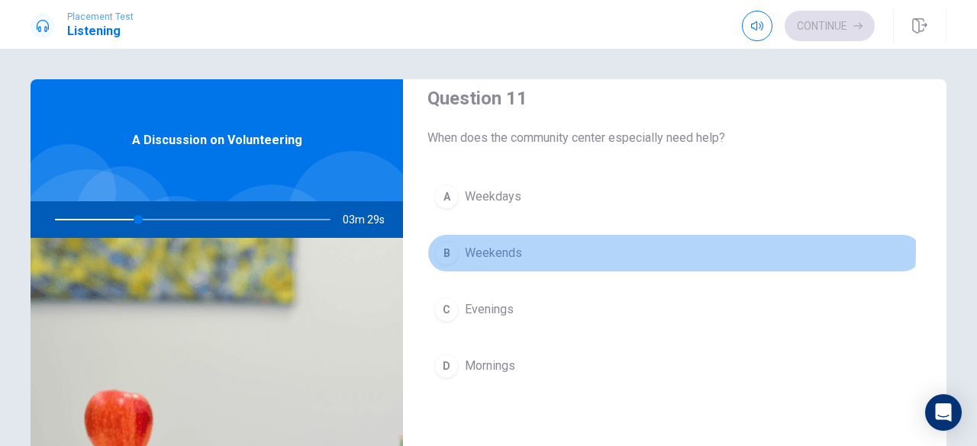
click at [503, 247] on span "Weekends" at bounding box center [493, 253] width 57 height 18
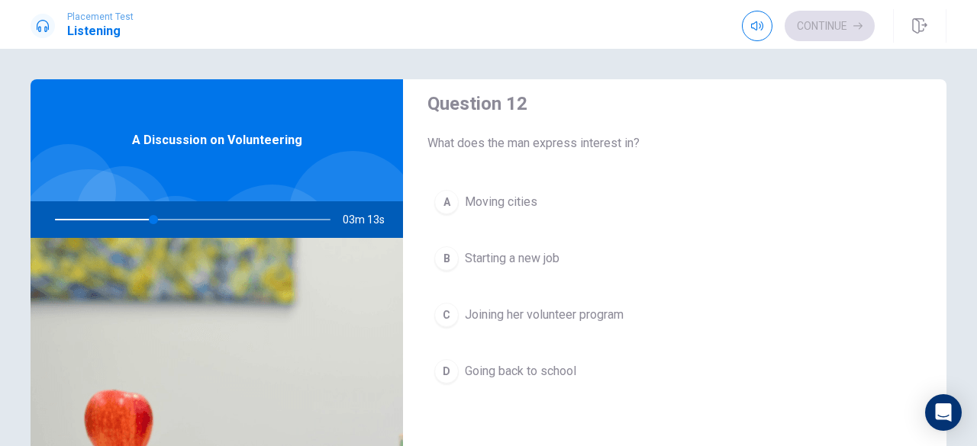
scroll to position [419, 0]
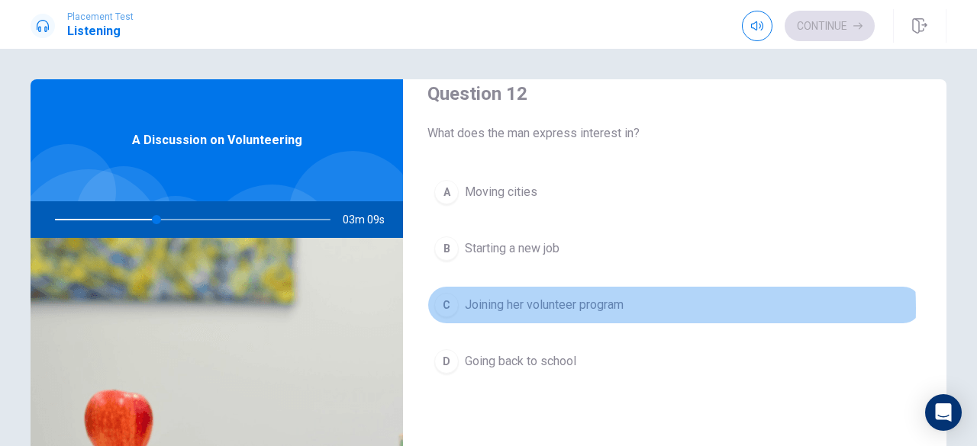
click at [581, 304] on span "Joining her volunteer program" at bounding box center [544, 305] width 159 height 18
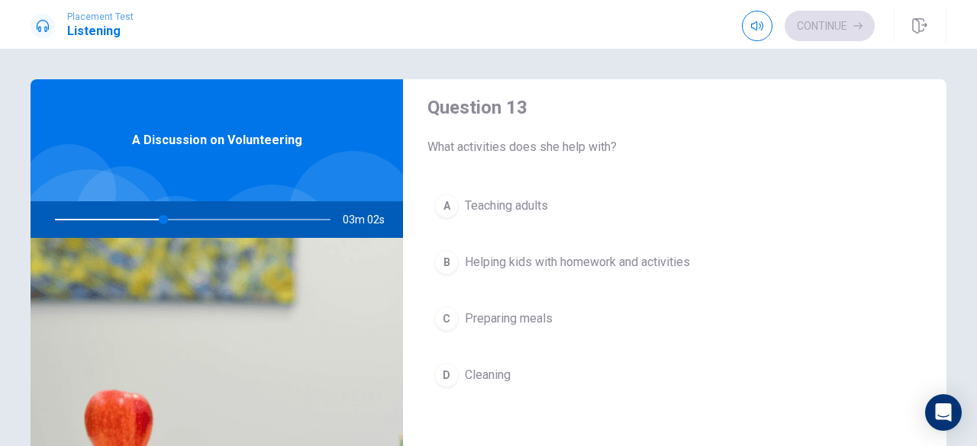
scroll to position [804, 0]
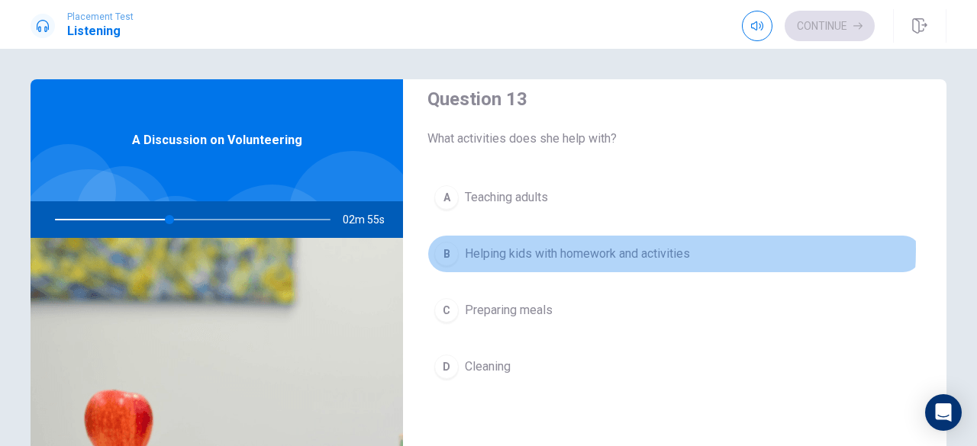
click at [602, 245] on span "Helping kids with homework and activities" at bounding box center [577, 254] width 225 height 18
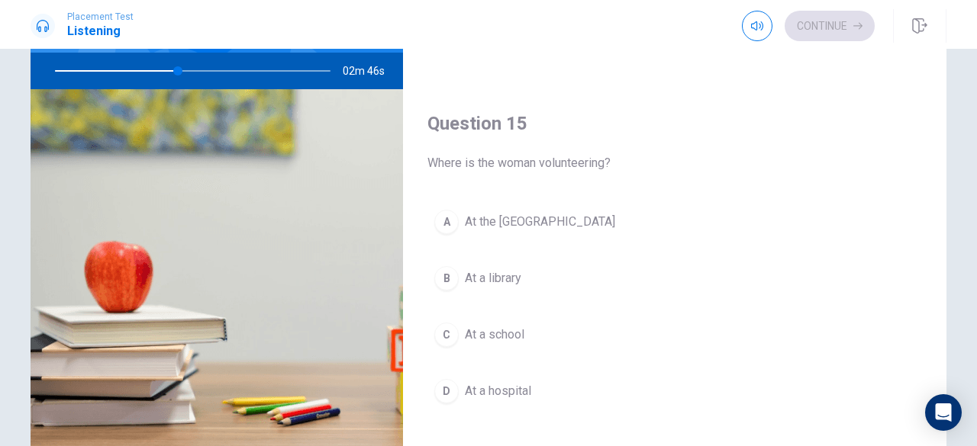
scroll to position [150, 0]
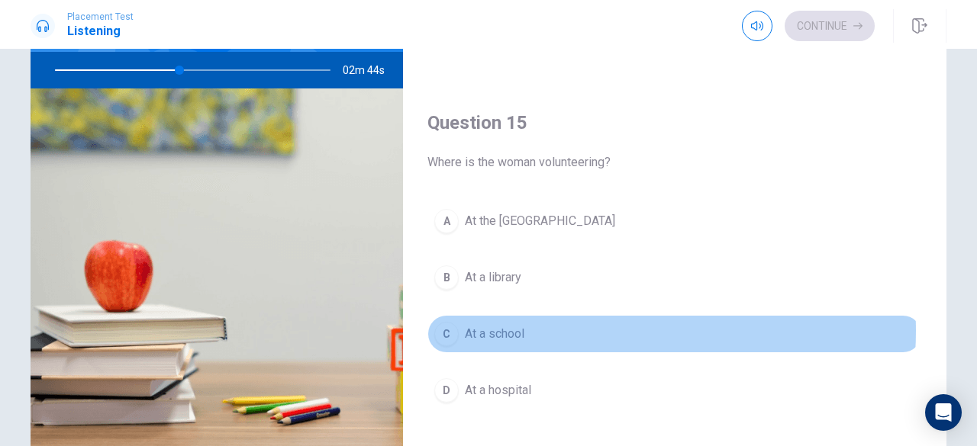
click at [584, 321] on button "C At a school" at bounding box center [674, 334] width 494 height 38
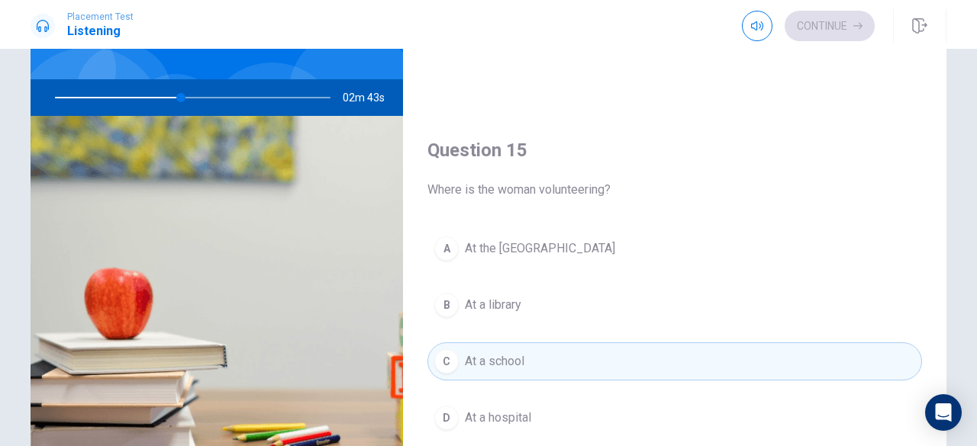
scroll to position [113, 0]
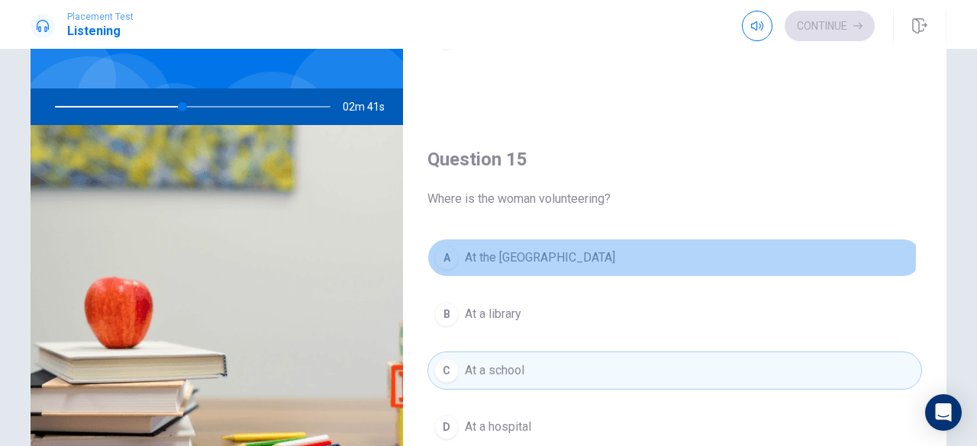
click at [605, 246] on button "A At the [GEOGRAPHIC_DATA]" at bounding box center [674, 258] width 494 height 38
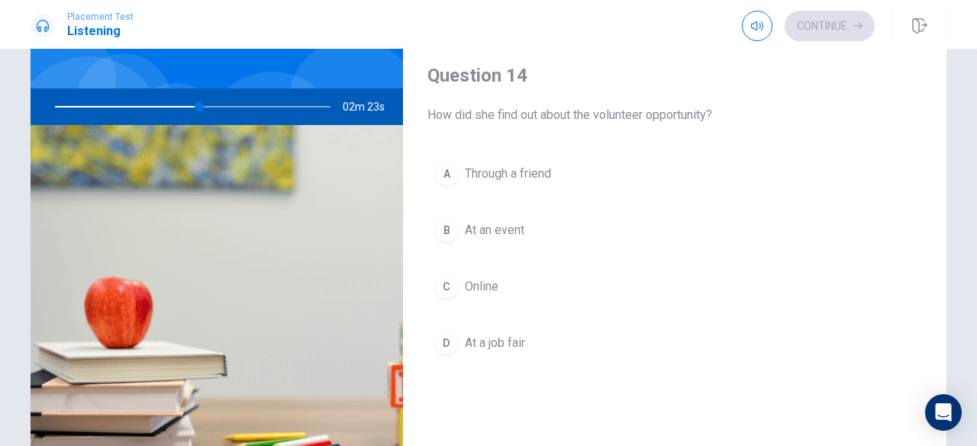
scroll to position [1107, 0]
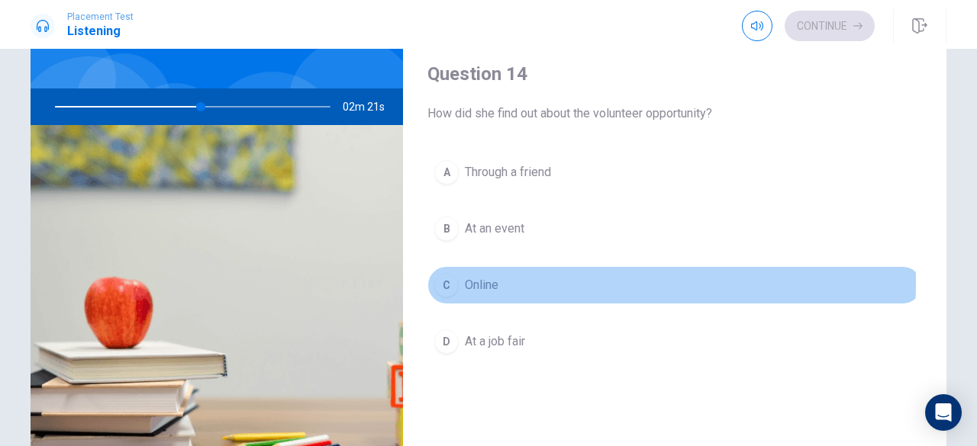
click at [499, 275] on button "C Online" at bounding box center [674, 285] width 494 height 38
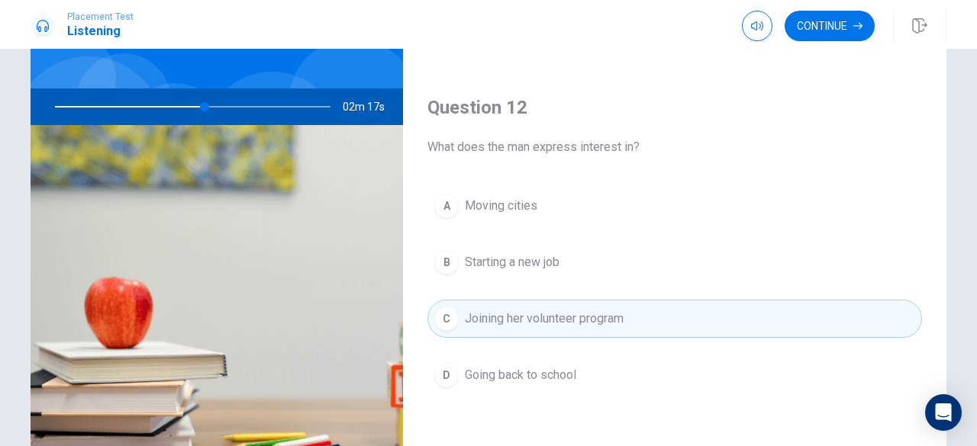
scroll to position [292, 0]
click at [645, 155] on div "Question 12 What does the man express interest in? A Moving cities B Starting a…" at bounding box center [674, 260] width 543 height 391
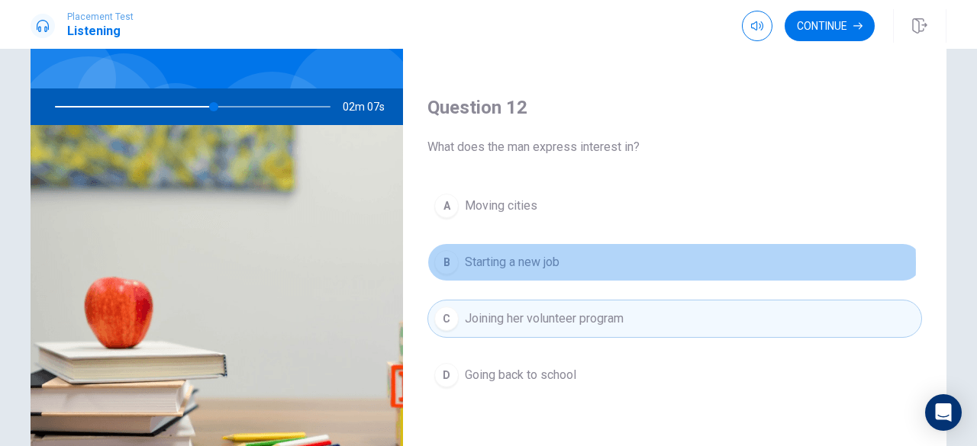
click at [500, 260] on span "Starting a new job" at bounding box center [512, 262] width 95 height 18
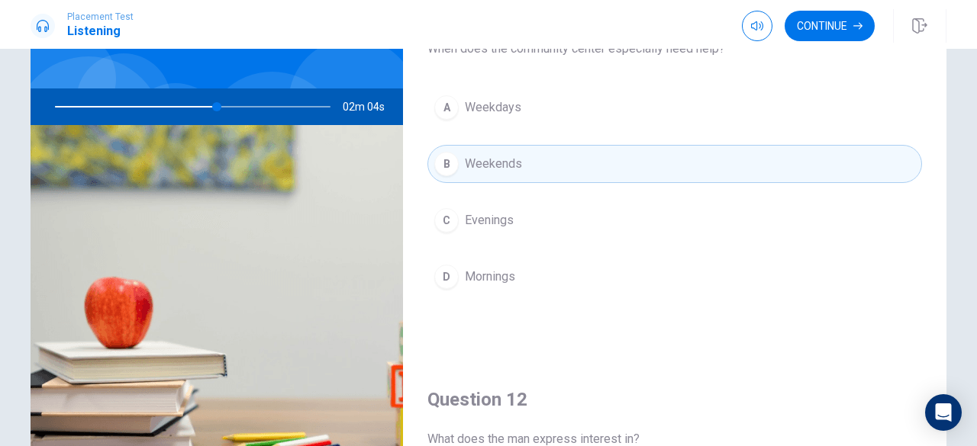
scroll to position [0, 0]
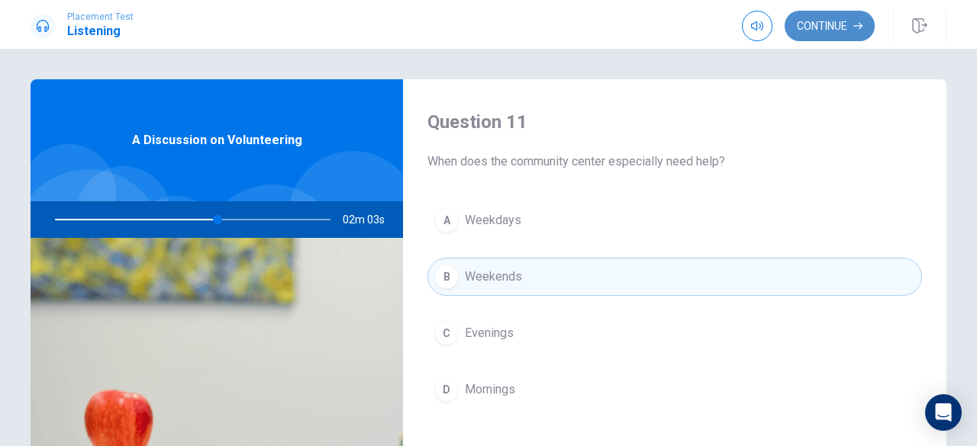
click at [790, 14] on button "Continue" at bounding box center [829, 26] width 90 height 31
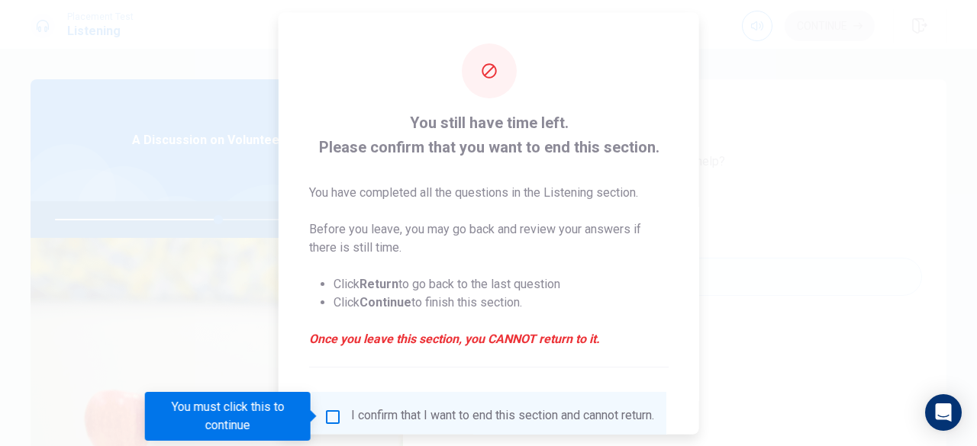
click at [547, 320] on ul "Click Return to go back to the last question Click Continue to finish this sect…" at bounding box center [488, 292] width 359 height 61
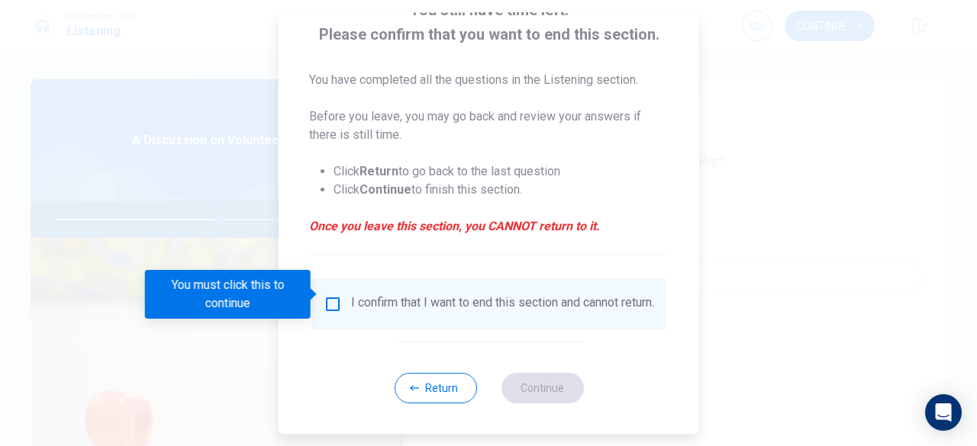
scroll to position [122, 0]
click at [330, 295] on input "You must click this to continue" at bounding box center [332, 304] width 18 height 18
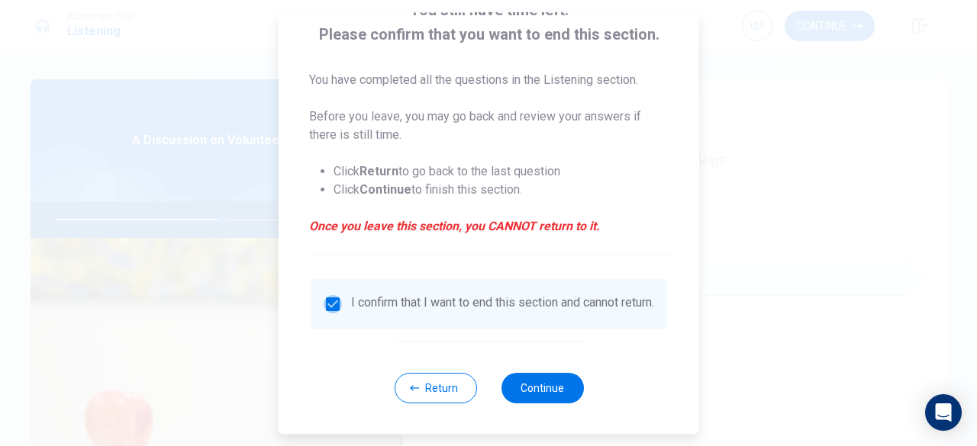
click at [330, 295] on input "checkbox" at bounding box center [332, 304] width 18 height 18
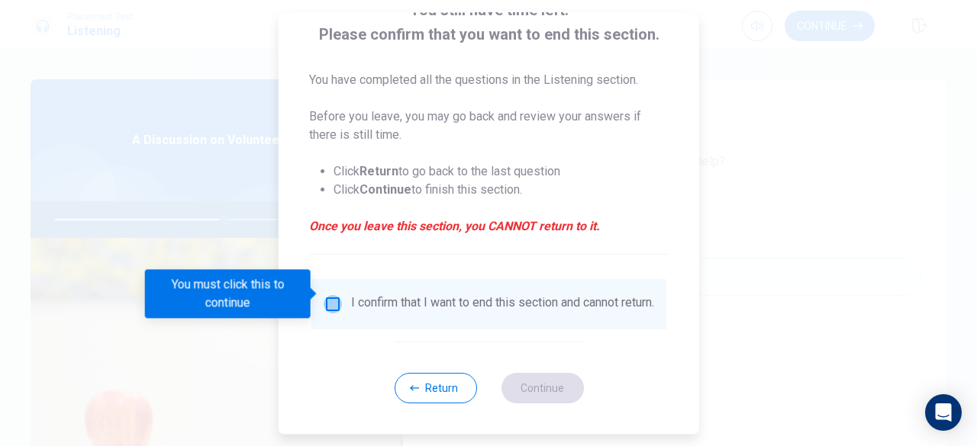
click at [327, 295] on input "You must click this to continue" at bounding box center [332, 304] width 18 height 18
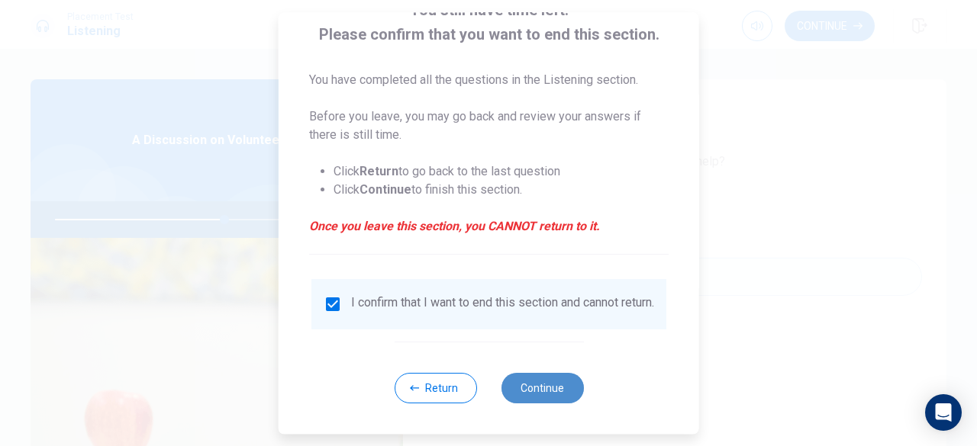
click at [549, 390] on button "Continue" at bounding box center [541, 388] width 82 height 31
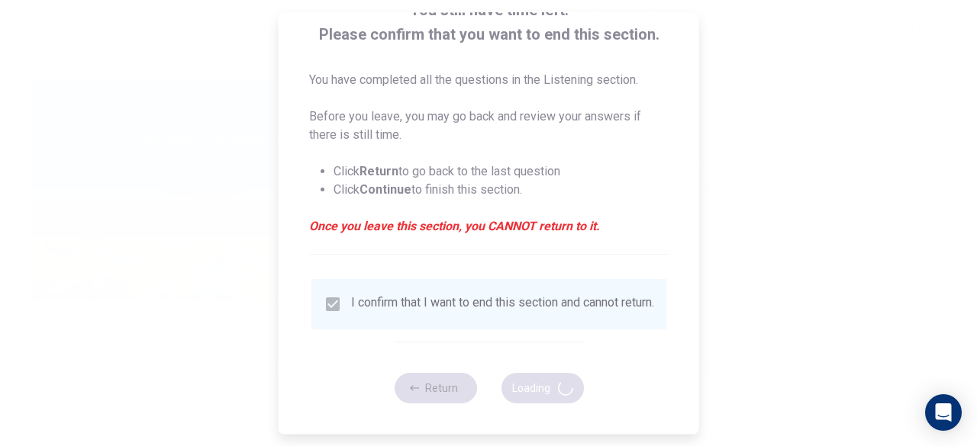
type input "62"
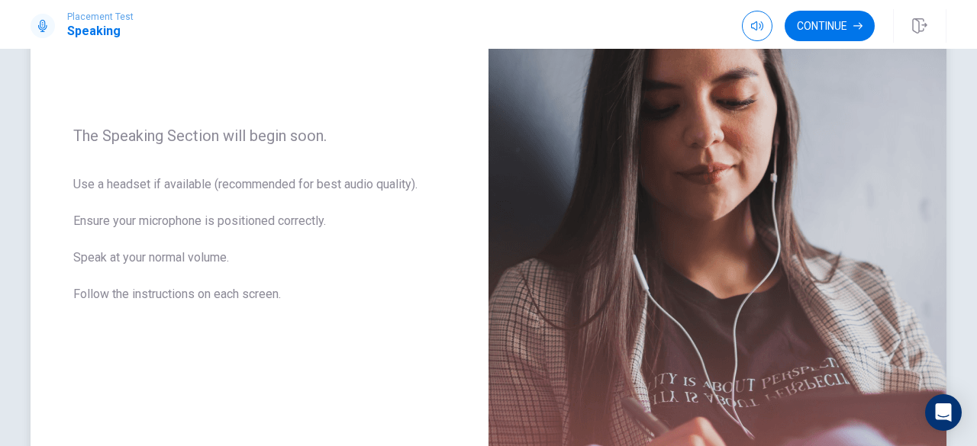
scroll to position [0, 0]
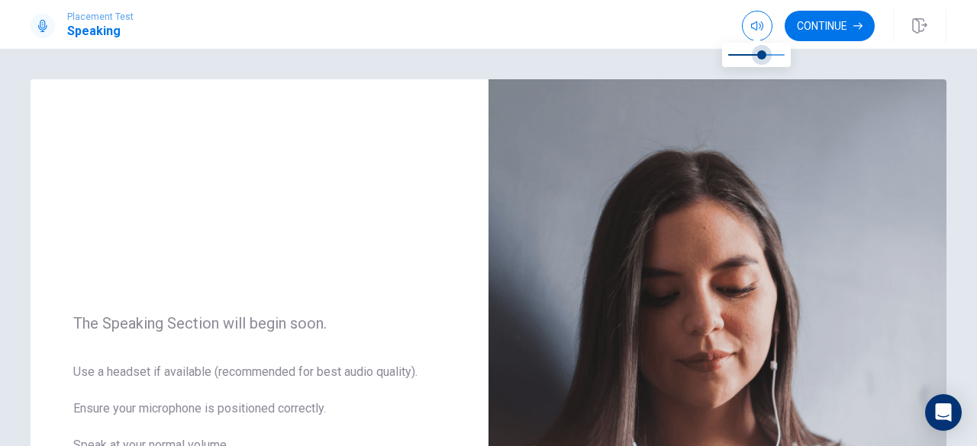
click at [764, 54] on span at bounding box center [756, 54] width 56 height 21
click at [759, 22] on icon "button" at bounding box center [757, 26] width 12 height 12
type input "0.8"
click at [773, 50] on span at bounding box center [772, 54] width 9 height 9
click at [790, 27] on button "Continue" at bounding box center [829, 26] width 90 height 31
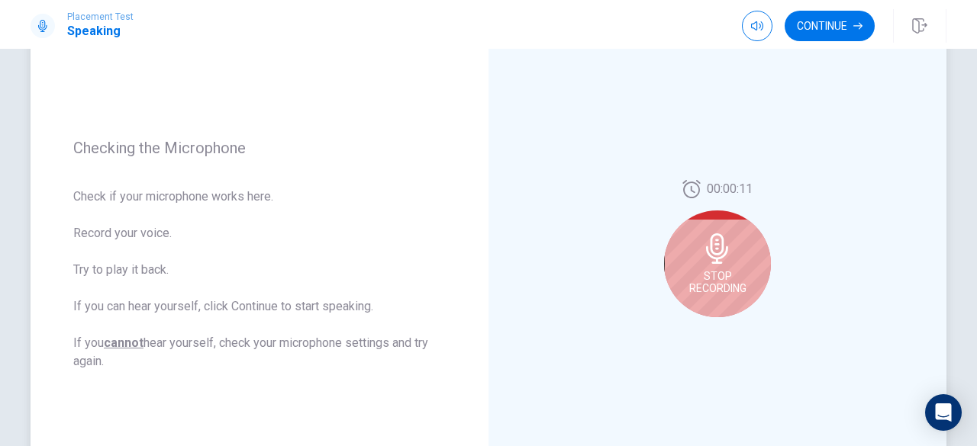
scroll to position [195, 0]
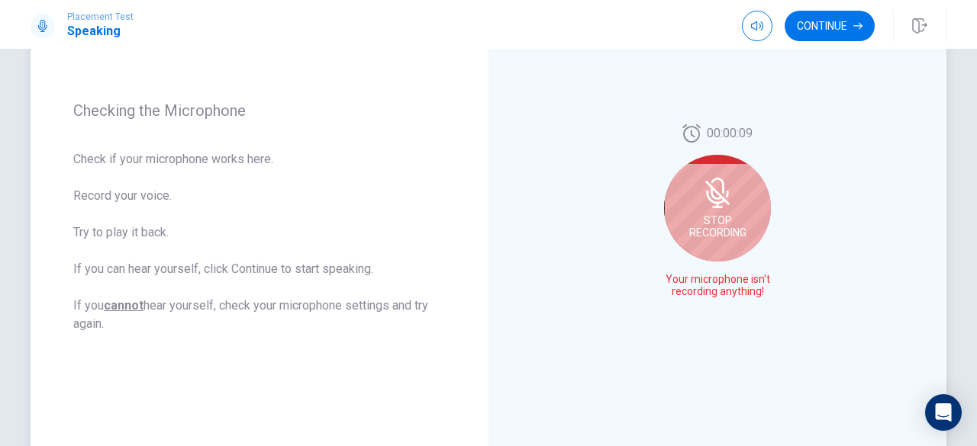
click at [719, 178] on icon at bounding box center [717, 193] width 31 height 31
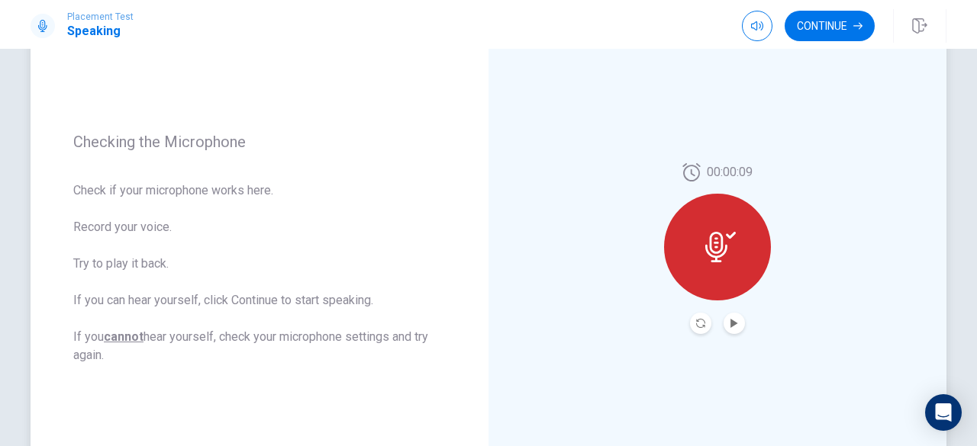
scroll to position [163, 0]
click at [696, 314] on button "Record Again" at bounding box center [700, 323] width 21 height 21
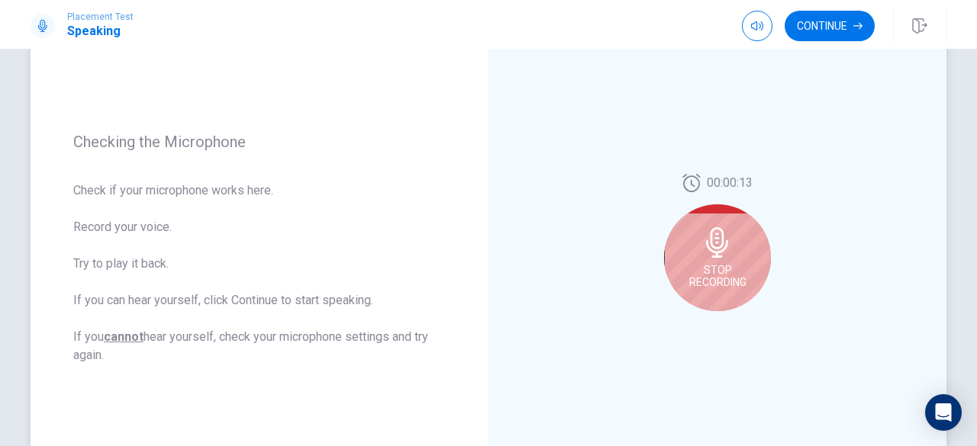
click at [705, 227] on icon at bounding box center [717, 242] width 31 height 31
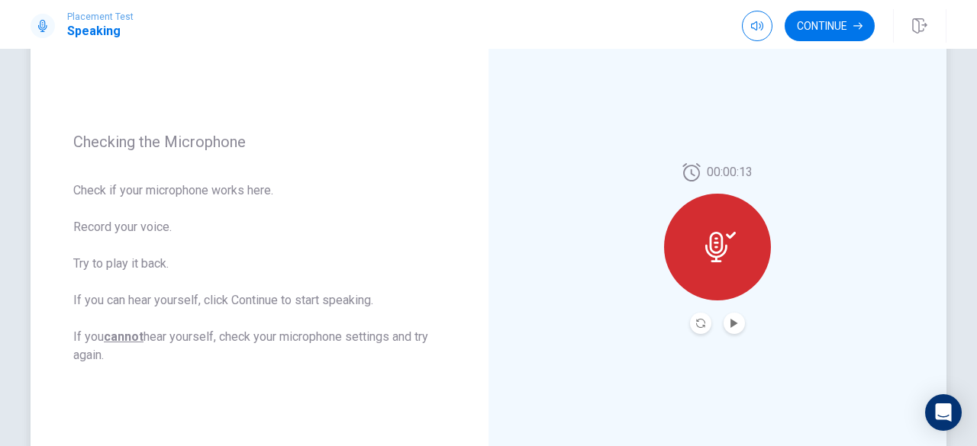
click at [725, 312] on div "00:00:13" at bounding box center [717, 248] width 107 height 171
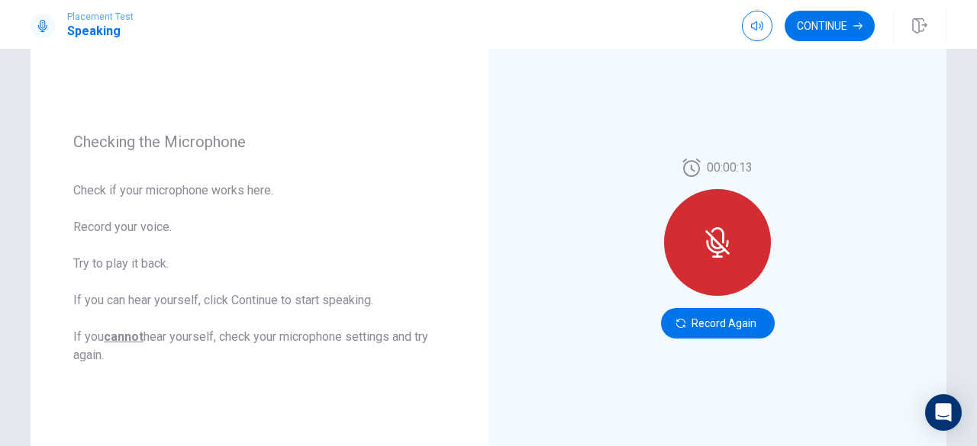
click at [726, 315] on button "Record Again" at bounding box center [718, 323] width 114 height 31
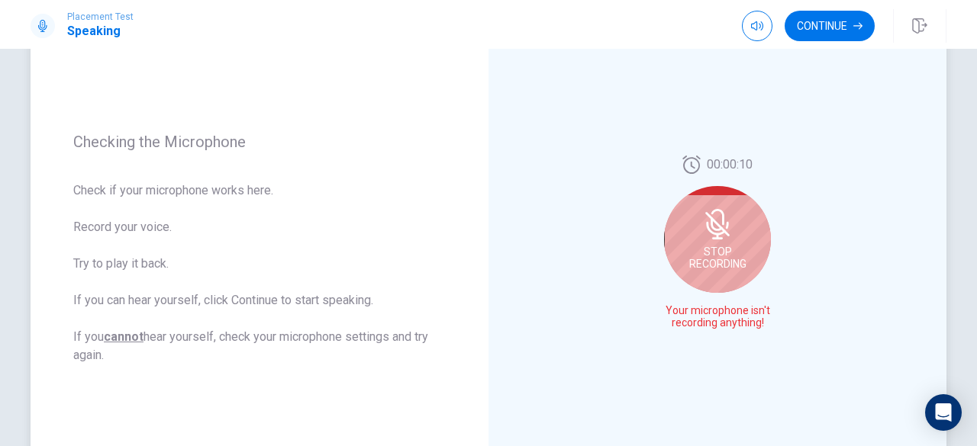
click at [703, 239] on icon at bounding box center [717, 224] width 31 height 31
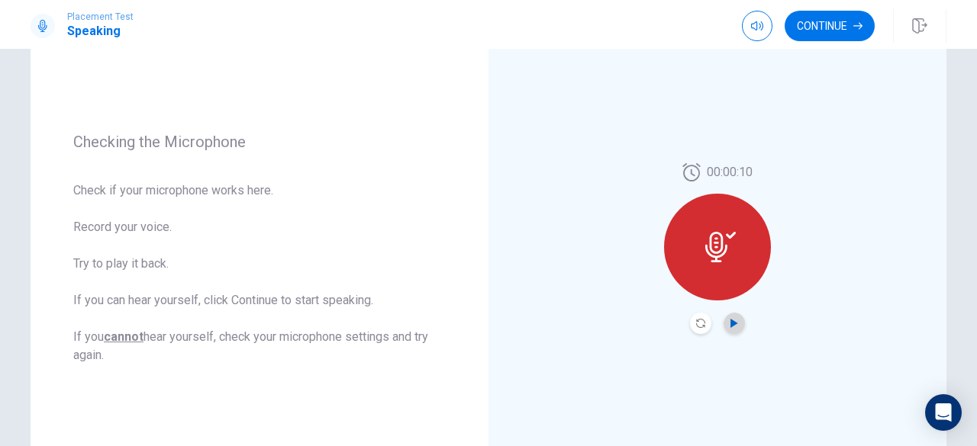
click at [731, 324] on icon "Play Audio" at bounding box center [733, 323] width 7 height 9
click at [656, 410] on div "00:00:10" at bounding box center [717, 248] width 458 height 665
click at [697, 326] on icon "Record Again" at bounding box center [700, 323] width 9 height 9
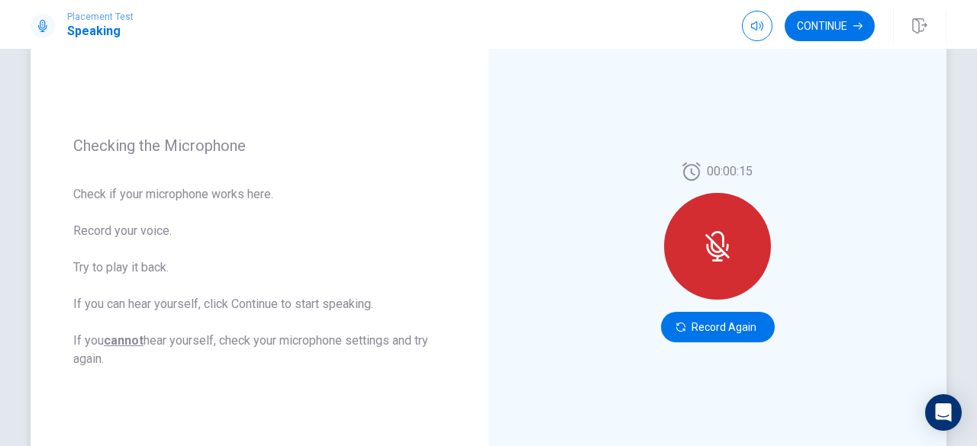
scroll to position [154, 0]
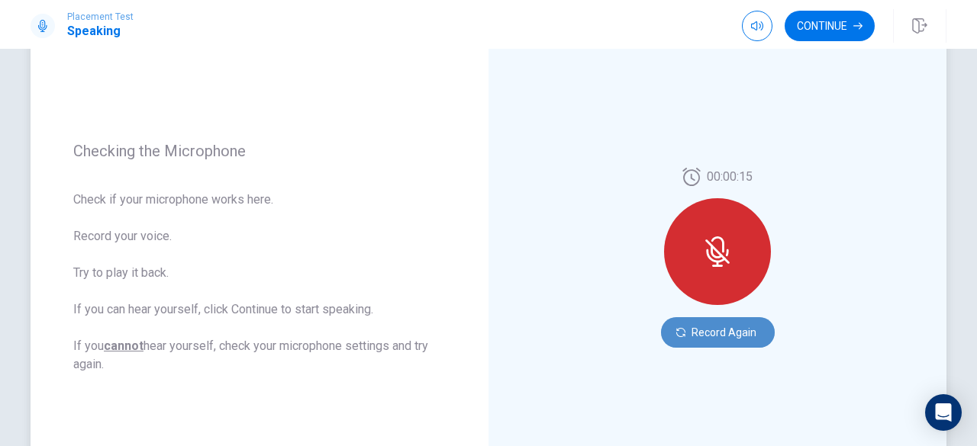
click at [706, 324] on button "Record Again" at bounding box center [718, 332] width 114 height 31
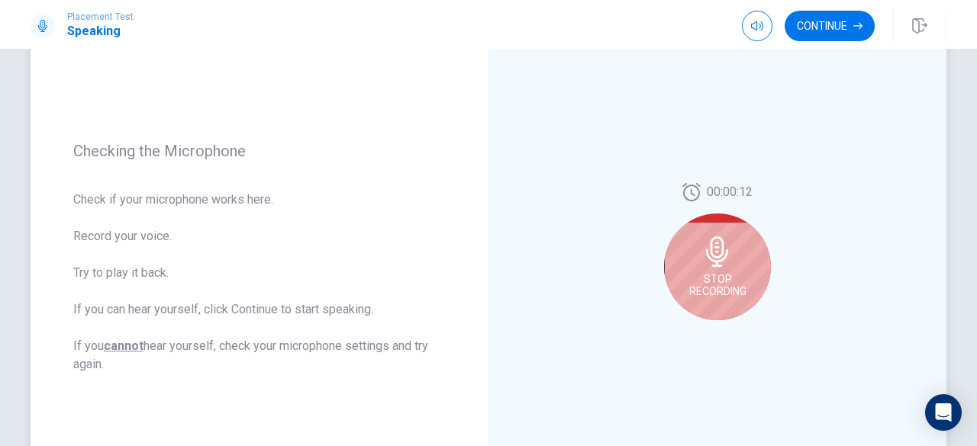
click at [723, 274] on span "Stop Recording" at bounding box center [717, 285] width 57 height 24
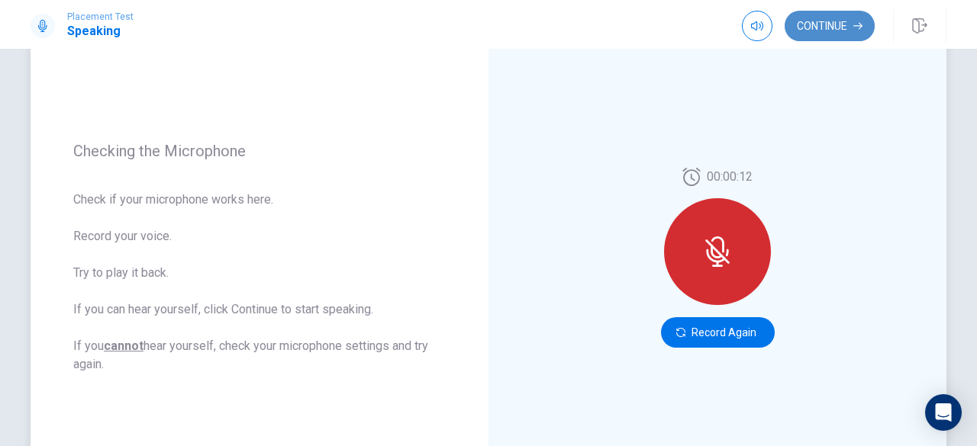
click at [790, 28] on button "Continue" at bounding box center [829, 26] width 90 height 31
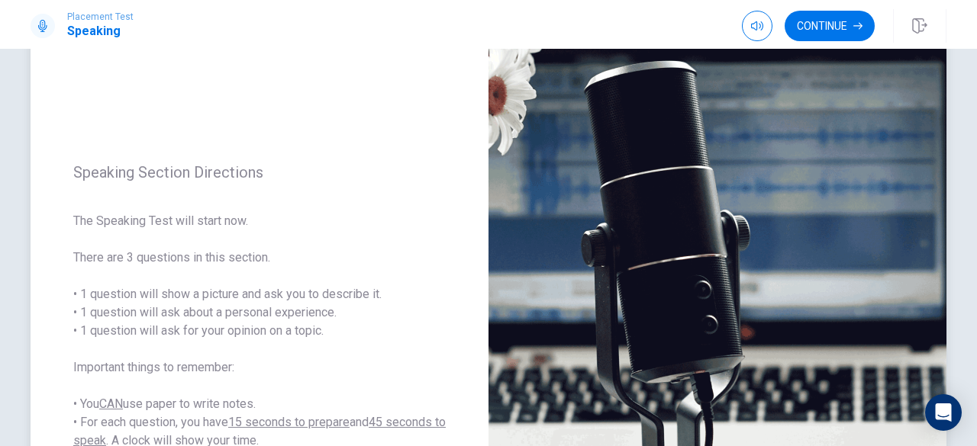
scroll to position [105, 0]
click at [790, 26] on button "Continue" at bounding box center [829, 26] width 90 height 31
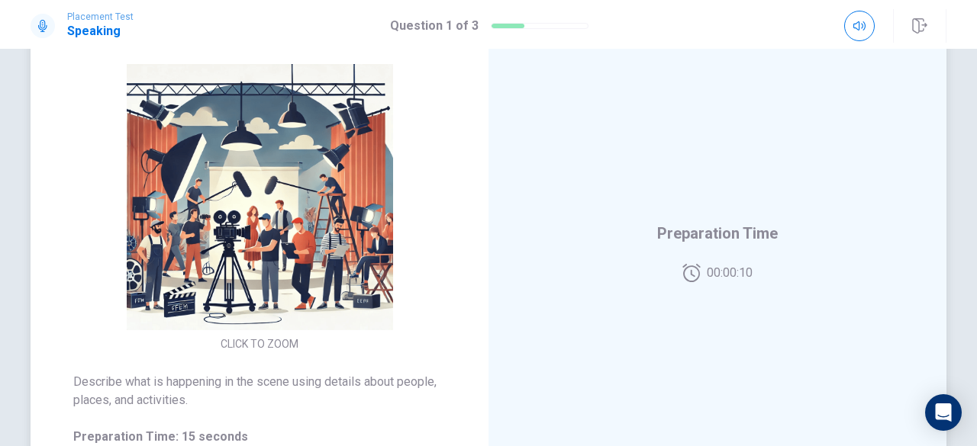
scroll to position [159, 0]
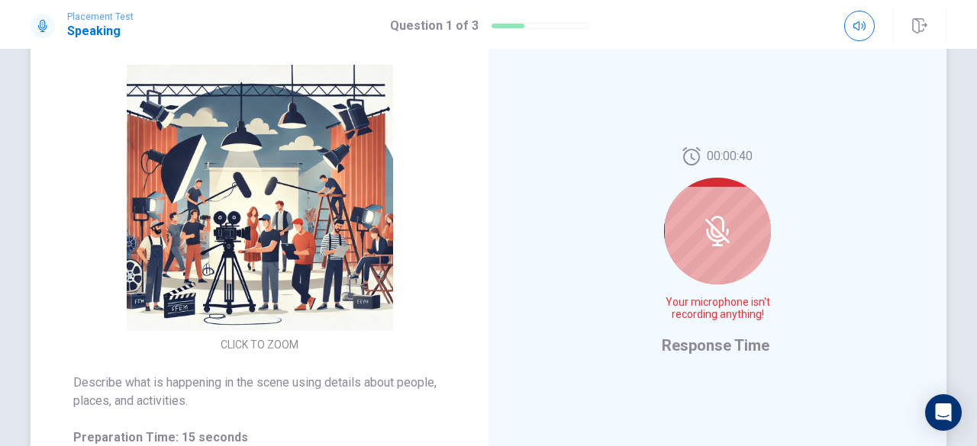
click at [743, 222] on div at bounding box center [717, 231] width 107 height 107
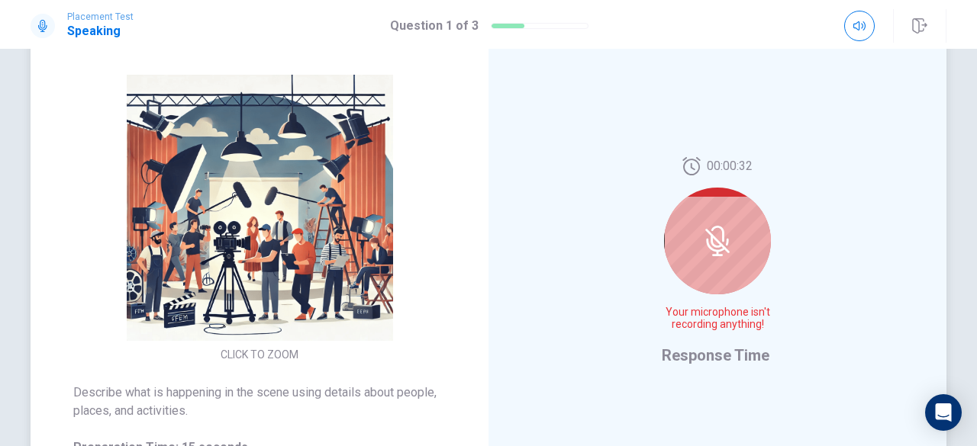
scroll to position [149, 0]
click at [712, 238] on icon at bounding box center [717, 242] width 31 height 31
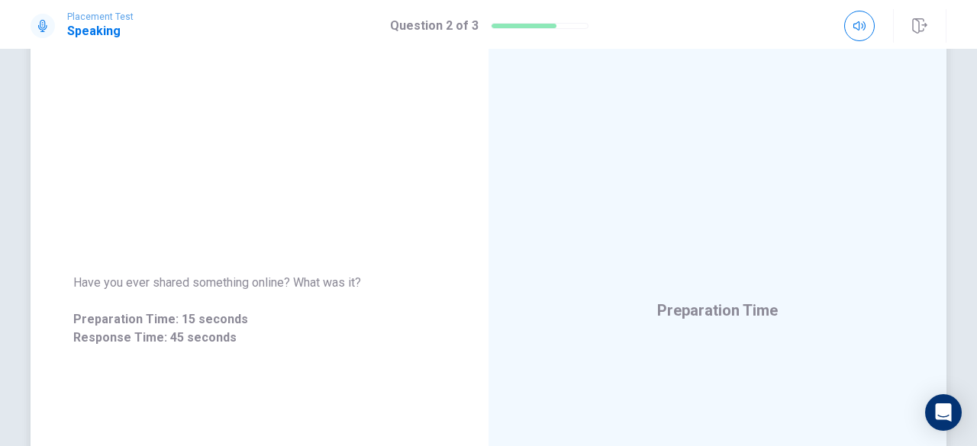
scroll to position [102, 0]
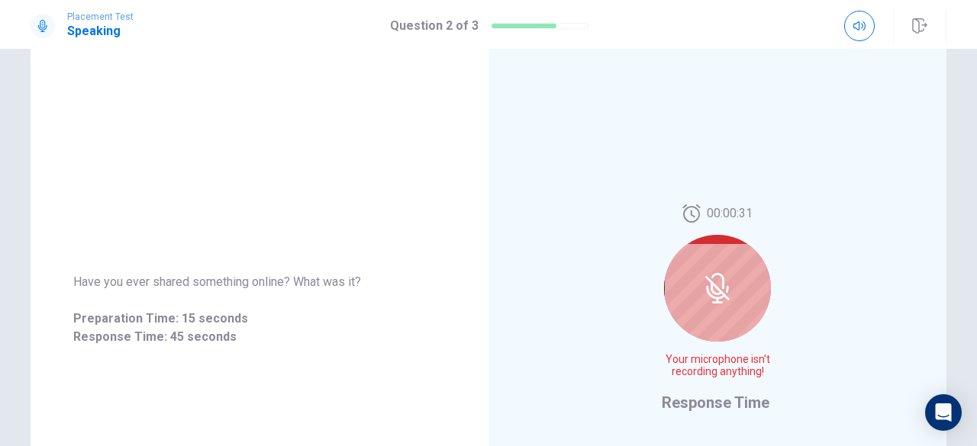
click at [714, 288] on icon at bounding box center [717, 288] width 31 height 31
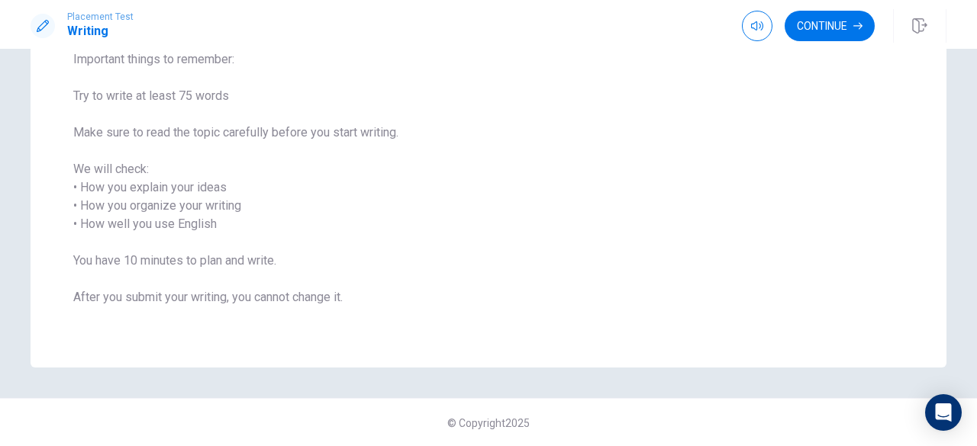
scroll to position [0, 0]
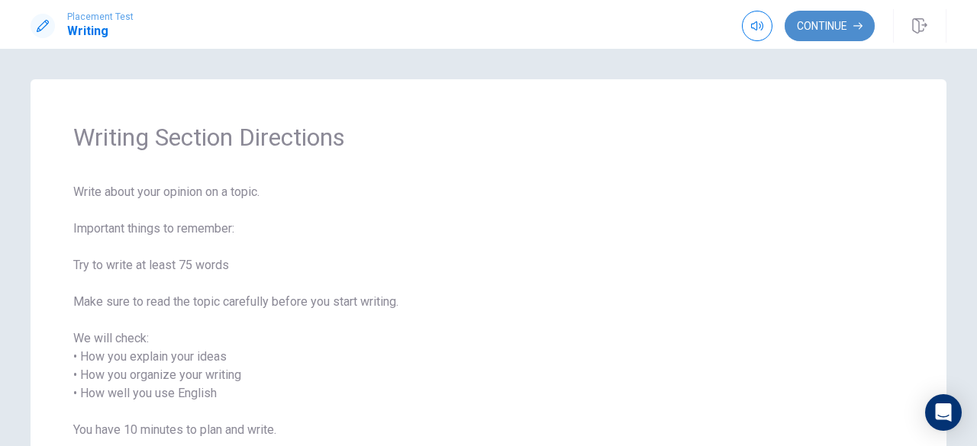
click at [790, 25] on button "Continue" at bounding box center [829, 26] width 90 height 31
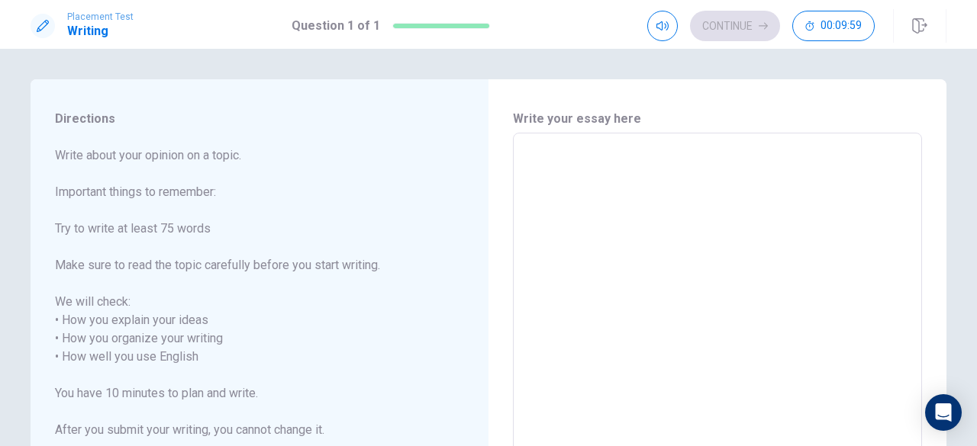
click at [609, 179] on textarea at bounding box center [717, 348] width 388 height 405
type textarea "W"
type textarea "x"
type textarea "Wh"
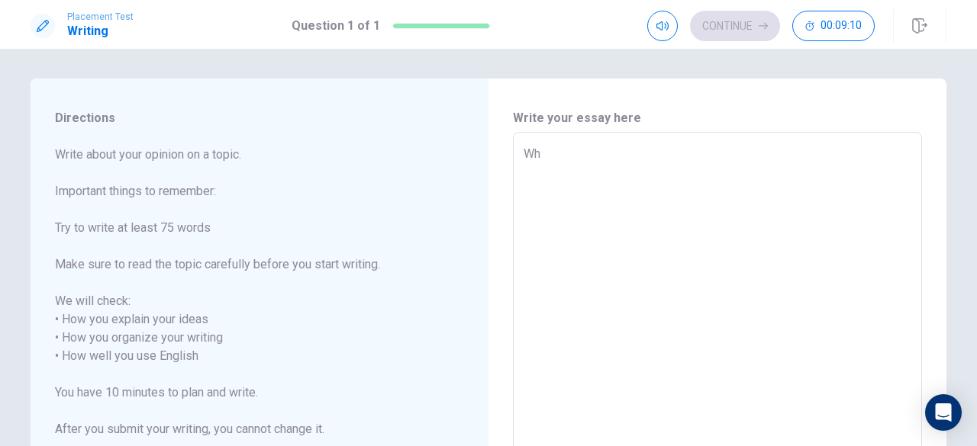
type textarea "x"
type textarea "Whe"
type textarea "x"
type textarea "When"
type textarea "x"
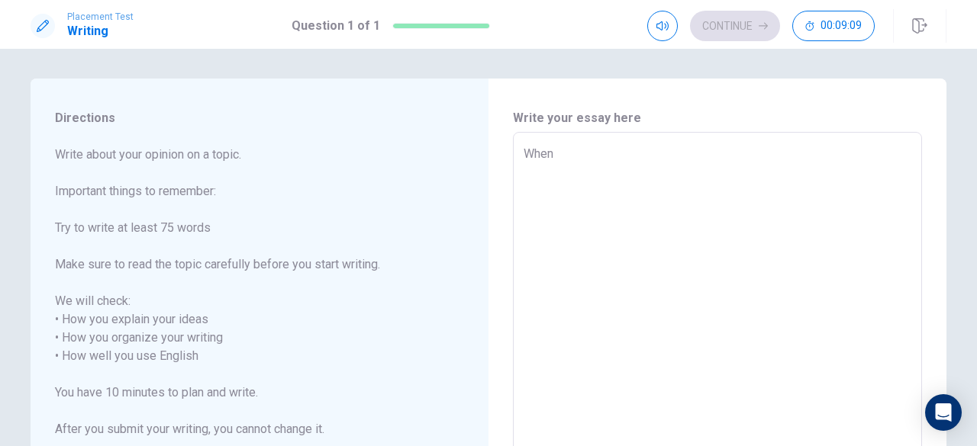
type textarea "When"
type textarea "x"
type textarea "When"
type textarea "x"
type textarea "Whe"
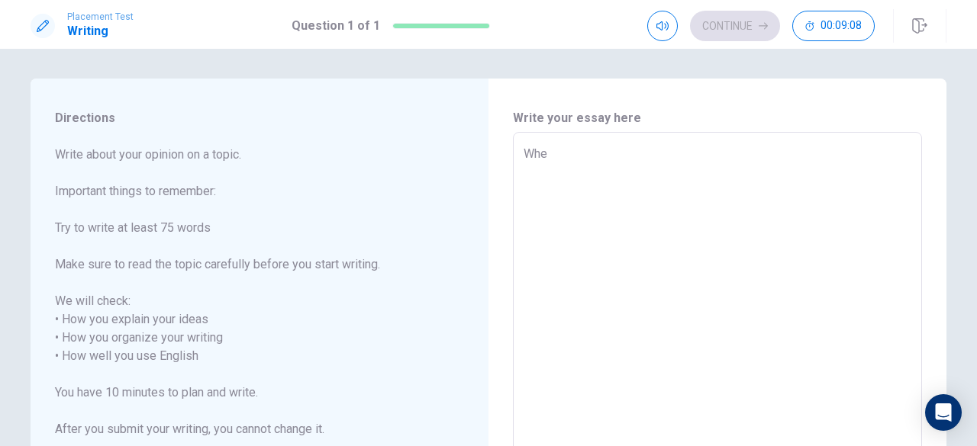
type textarea "x"
type textarea "Wh"
type textarea "x"
type textarea "W"
type textarea "x"
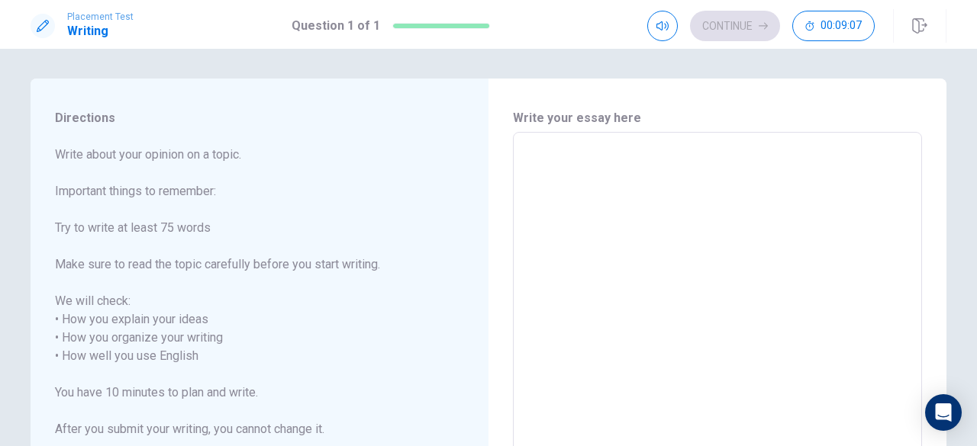
type textarea "I"
type textarea "x"
type textarea "In"
type textarea "x"
type textarea "In"
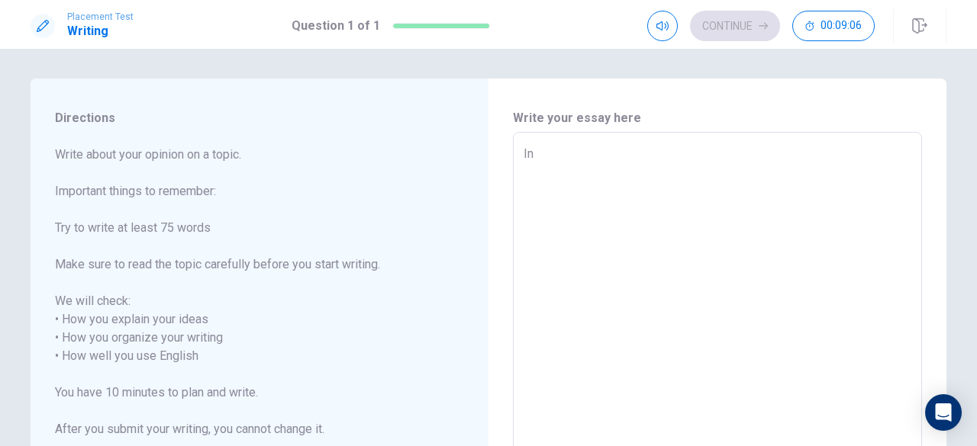
type textarea "x"
type textarea "In m"
type textarea "x"
type textarea "In my"
type textarea "x"
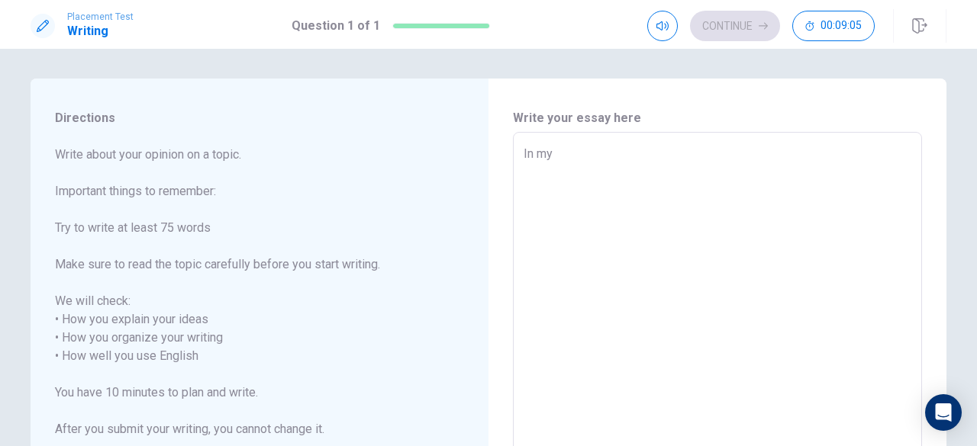
type textarea "In my"
type textarea "x"
type textarea "In my b"
type textarea "x"
type textarea "In my bi"
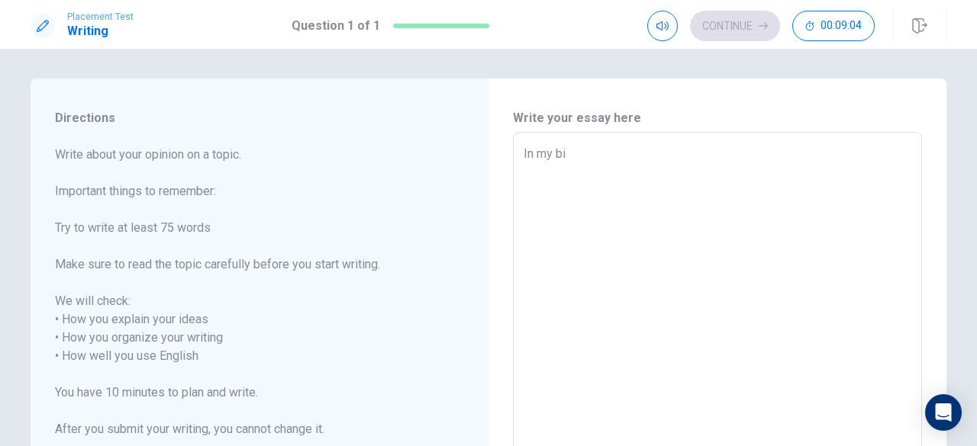
type textarea "x"
type textarea "In my bir"
type textarea "x"
type textarea "In my birt"
type textarea "x"
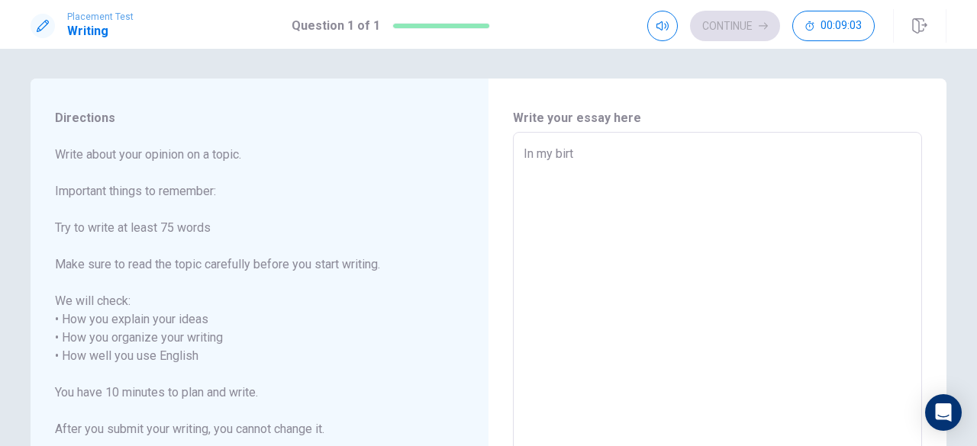
type textarea "In my birth"
type textarea "x"
type textarea "In my birthd"
type textarea "x"
type textarea "In my birthda"
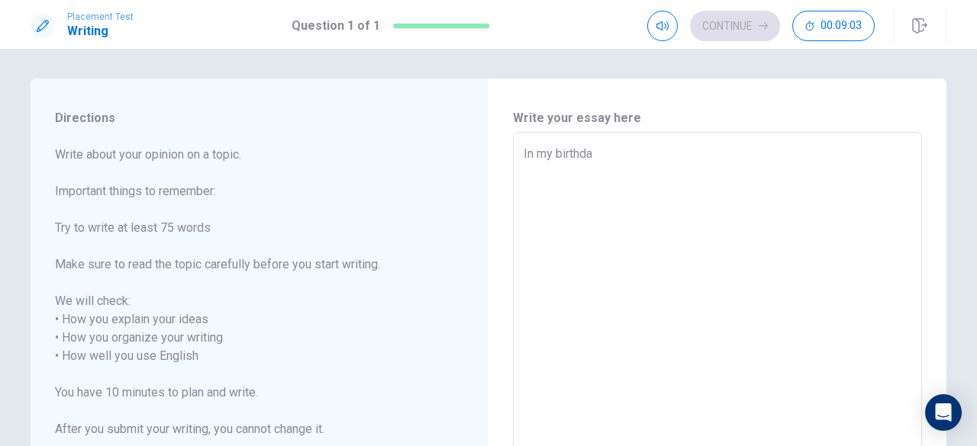
type textarea "x"
type textarea "In my birthday"
type textarea "x"
type textarea "In my birthday"
type textarea "x"
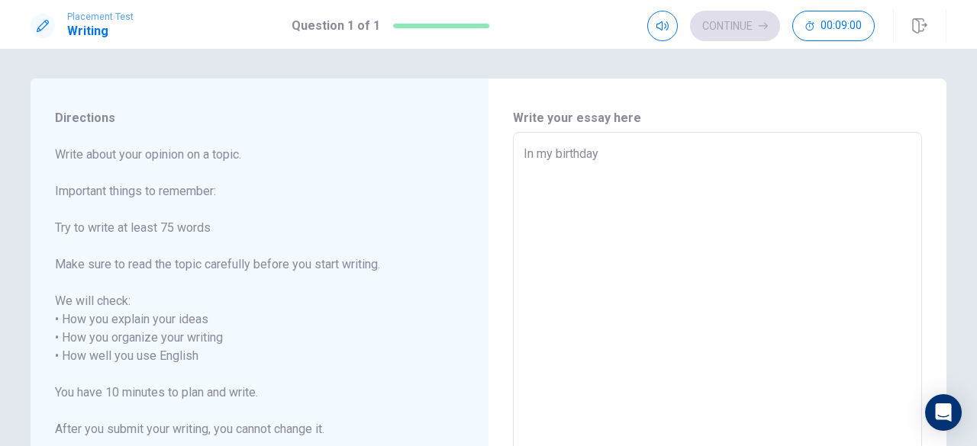
type textarea "In my birthday p"
type textarea "x"
type textarea "In my birthday pa"
type textarea "x"
type textarea "In my birthday par"
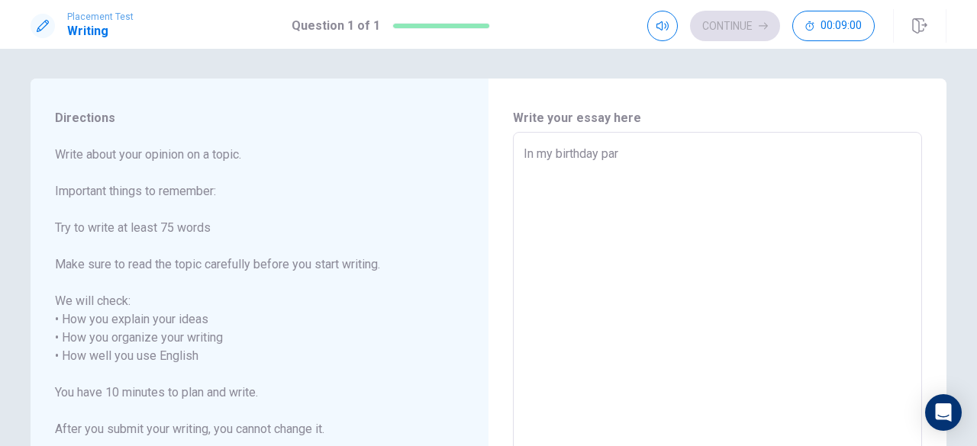
type textarea "x"
type textarea "In my birthday part"
type textarea "x"
type textarea "In my birthday party"
type textarea "x"
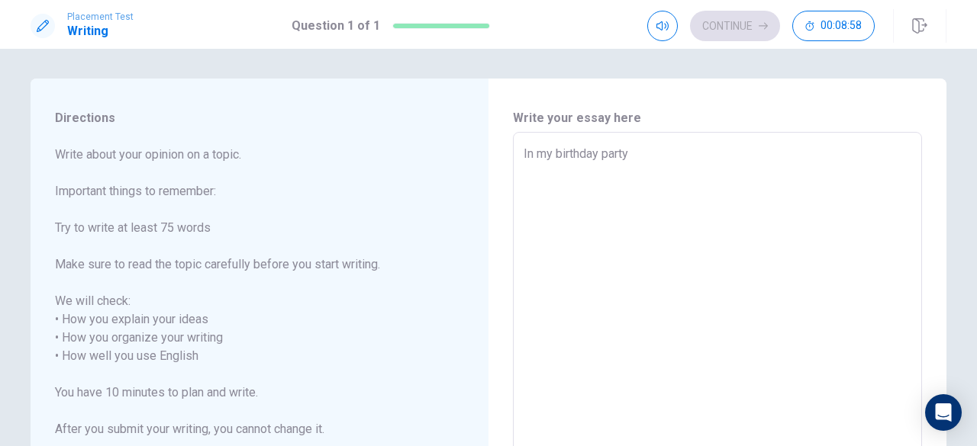
type textarea "In my birthday party,"
type textarea "x"
type textarea "In my birthday party,"
type textarea "x"
type textarea "In my birthday party, m"
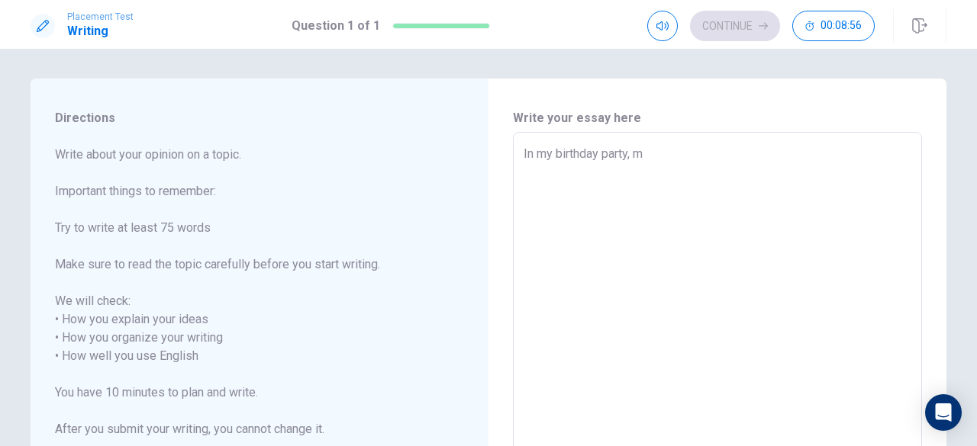
type textarea "x"
type textarea "In my birthday party, my"
type textarea "x"
type textarea "In my birthday party, my"
type textarea "x"
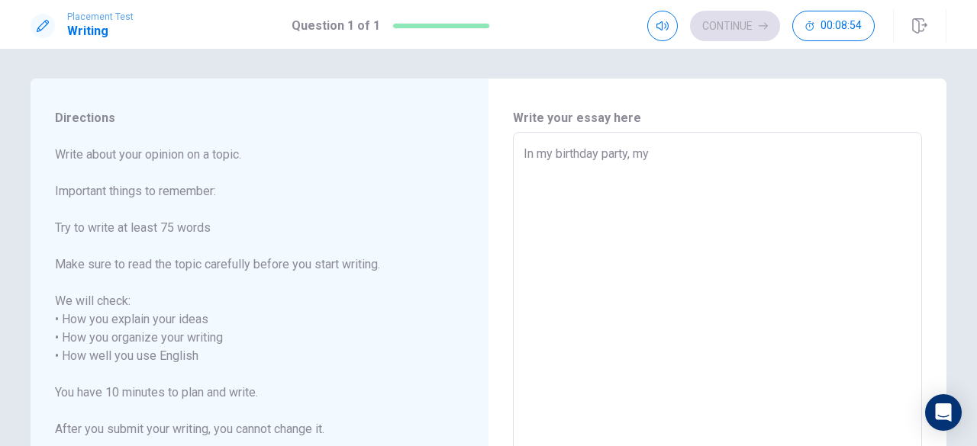
type textarea "In my birthday party, my F"
type textarea "x"
type textarea "In my birthday party, my Fr"
type textarea "x"
type textarea "In my birthday party, my Fru"
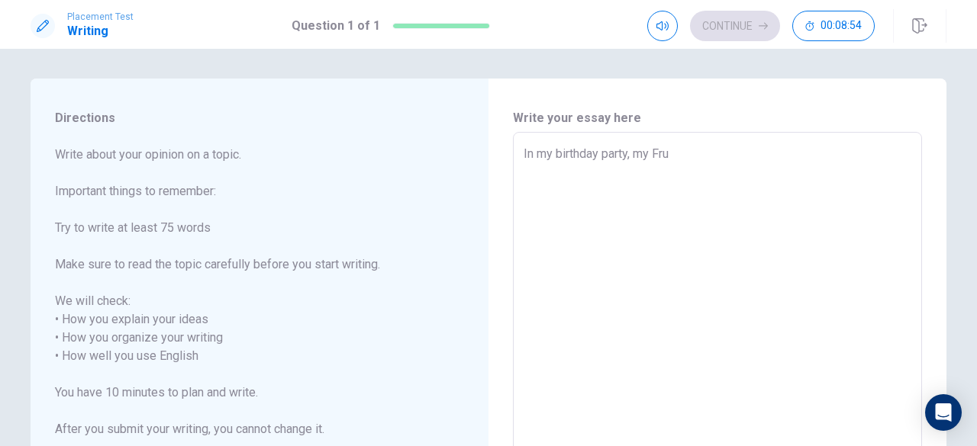
type textarea "x"
type textarea "In my birthday party, my Fr"
type textarea "x"
type textarea "In my birthday party, my Fri"
type textarea "x"
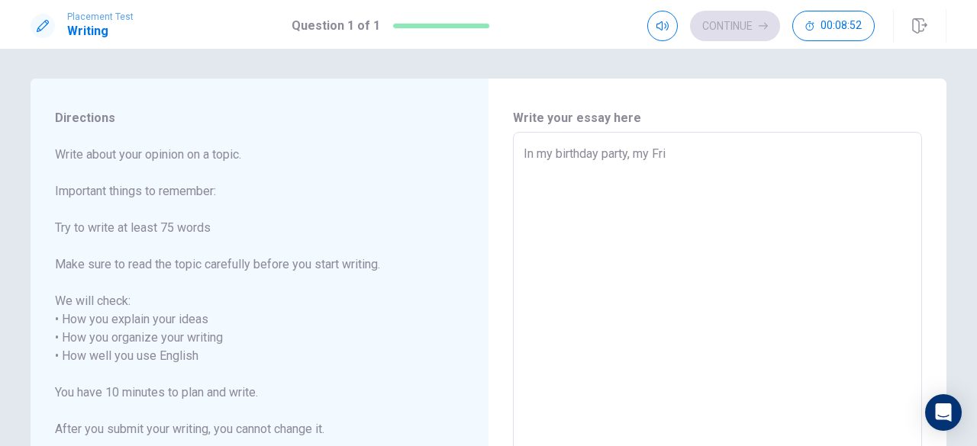
type textarea "In my birthday party, my Frie"
type textarea "x"
type textarea "In my birthday party, my Frien"
type textarea "x"
type textarea "In my birthday party, my Friend"
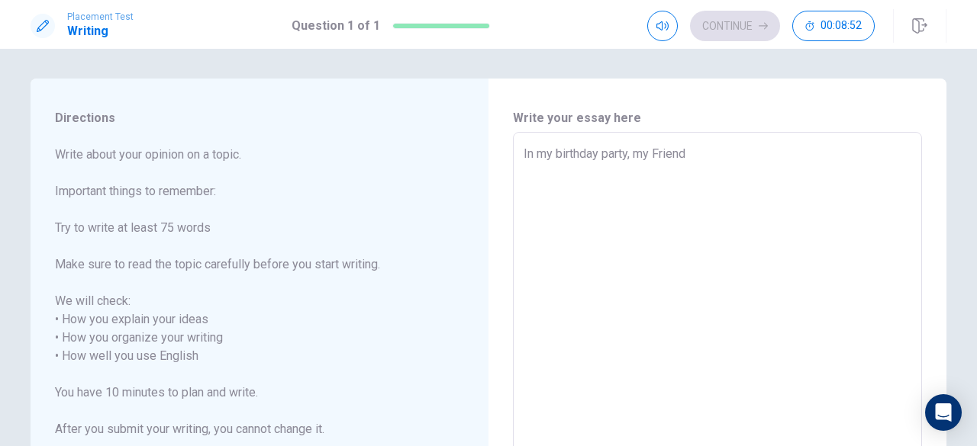
type textarea "x"
type textarea "In my birthday party, my Friends"
type textarea "x"
type textarea "In my birthday party, my Friends"
type textarea "x"
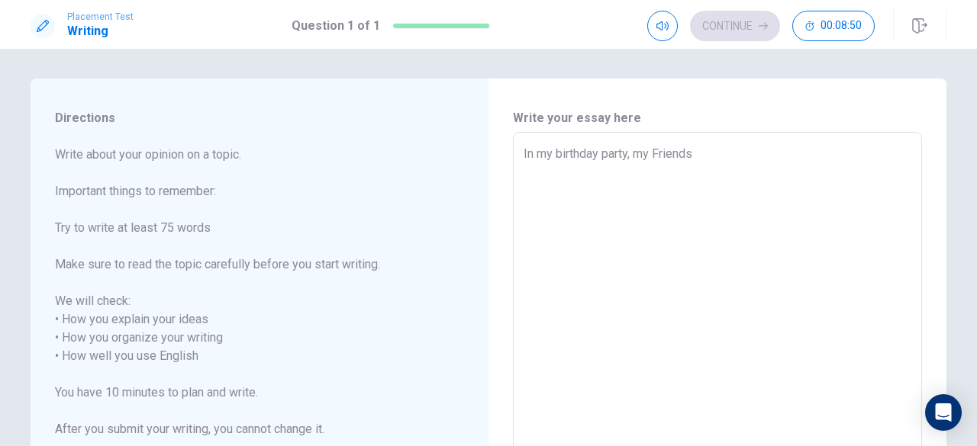
type textarea "In my birthday party, my Friends p"
type textarea "x"
type textarea "In my birthday party, my Friends pr"
type textarea "x"
type textarea "In my birthday party, my Friends pre"
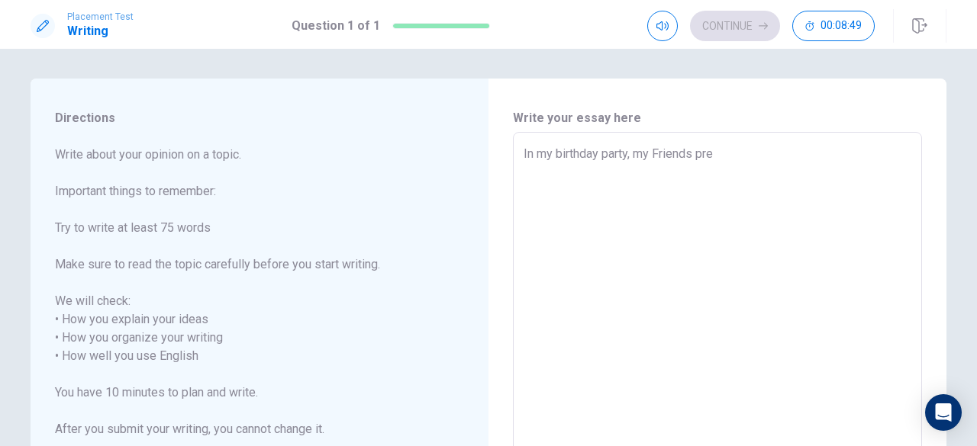
type textarea "x"
type textarea "In my birthday party, my Friends prep"
type textarea "x"
type textarea "In my birthday party, my Friends prepa"
type textarea "x"
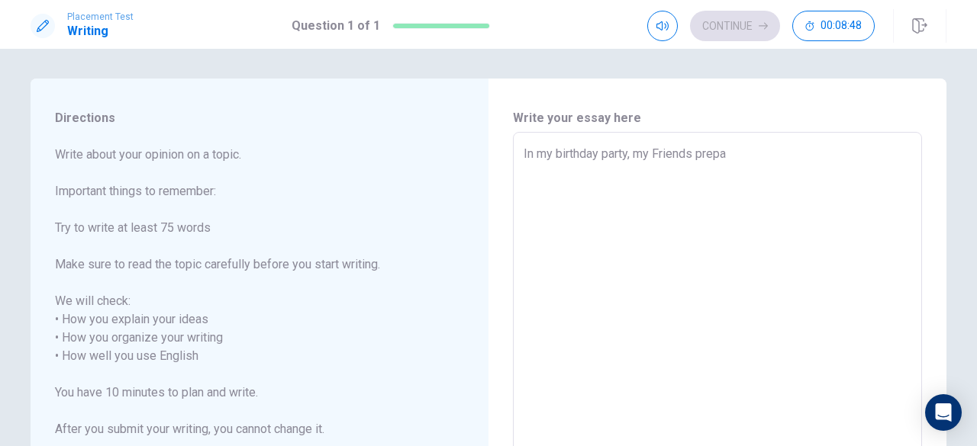
type textarea "In my birthday party, my Friends prepar"
type textarea "x"
type textarea "In my birthday party, my Friends prepare"
type textarea "x"
type textarea "In my birthday party, my Friends prepare"
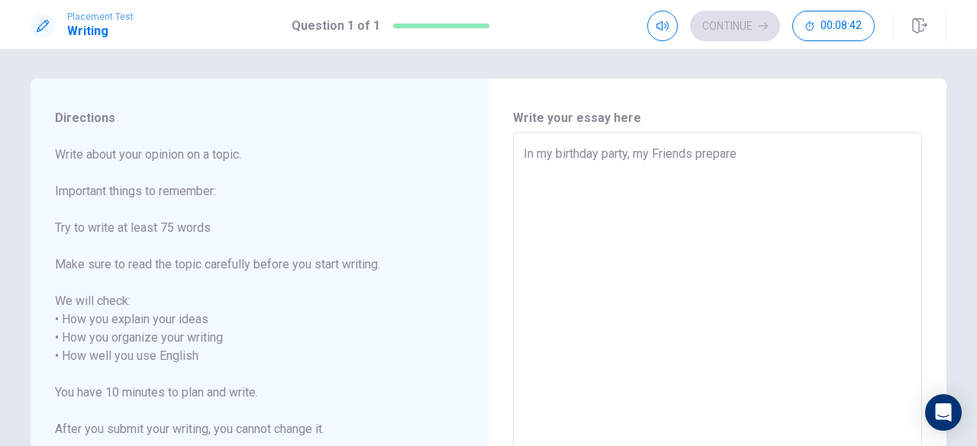
type textarea "x"
type textarea "In my birthday party, my Friends prepare t"
type textarea "x"
type textarea "In my birthday party, my Friends prepare th"
type textarea "x"
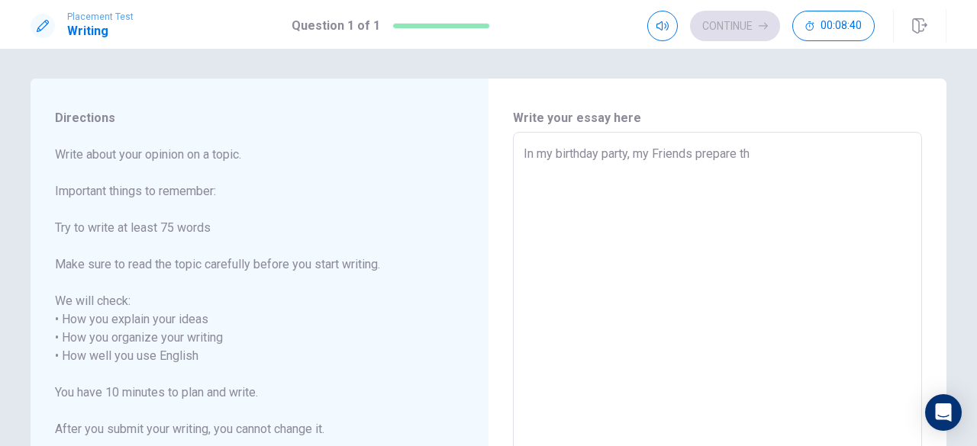
type textarea "In my birthday party, my Friends prepare the"
type textarea "x"
type textarea "In my birthday party, my Friends prepare the"
type textarea "x"
type textarea "In my birthday party, my Friends prepare the d"
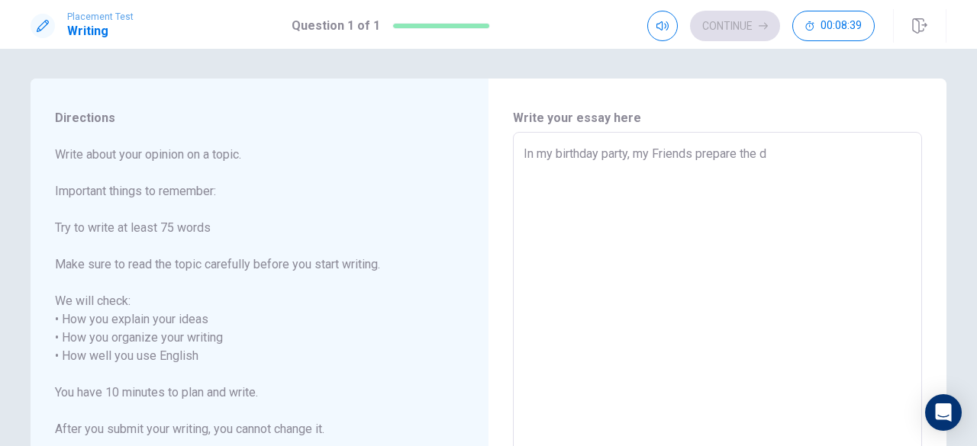
type textarea "x"
type textarea "In my birthday party, my Friends prepare the de"
type textarea "x"
type textarea "In my birthday party, my Friends prepare the dec"
type textarea "x"
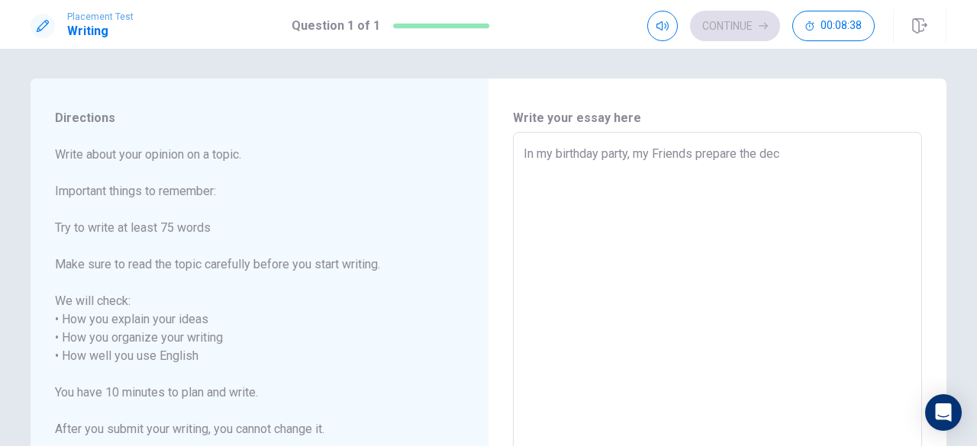
type textarea "In my birthday party, my Friends prepare the deco"
type textarea "x"
type textarea "In my birthday party, my Friends prepare the decor"
type textarea "x"
type textarea "In my birthday party, my Friends prepare the decora"
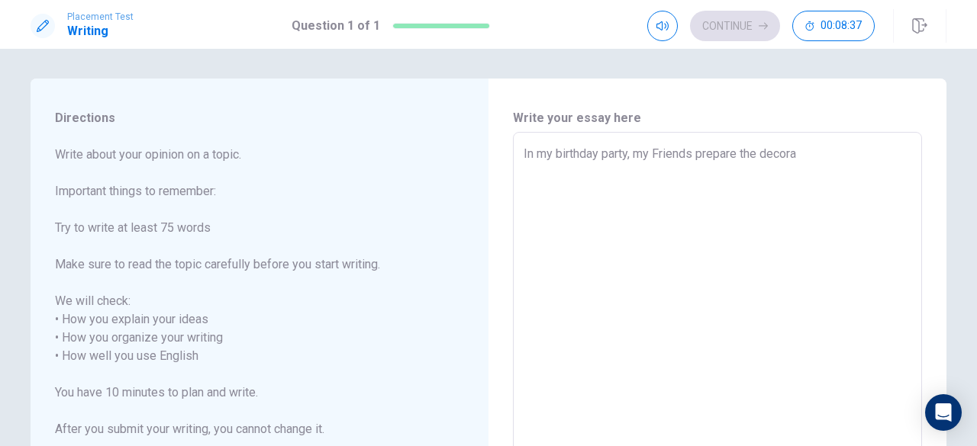
type textarea "x"
type textarea "In my birthday party, my Friends prepare the decorat"
type textarea "x"
type textarea "In my birthday party, my Friends prepare the decorati"
type textarea "x"
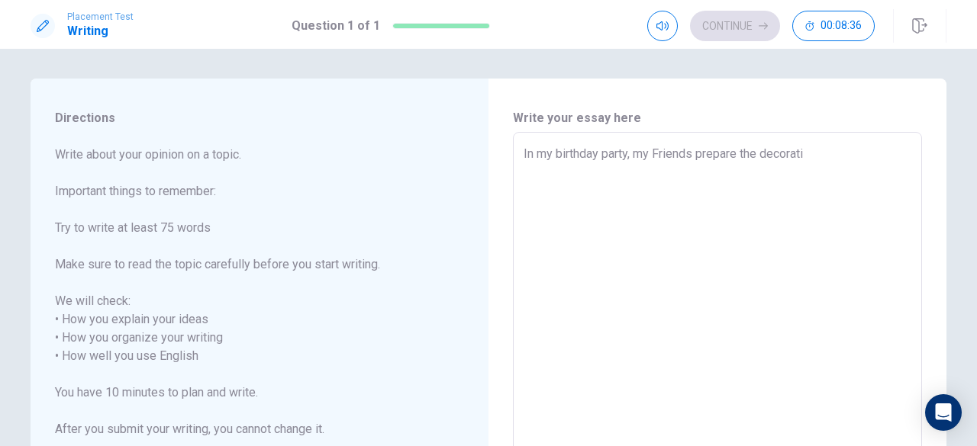
type textarea "In my birthday party, my Friends prepare the decoratio"
type textarea "x"
type textarea "In my birthday party, my Friends prepare the decoration"
type textarea "x"
type textarea "In my birthday party, my Friends prepare the decoration"
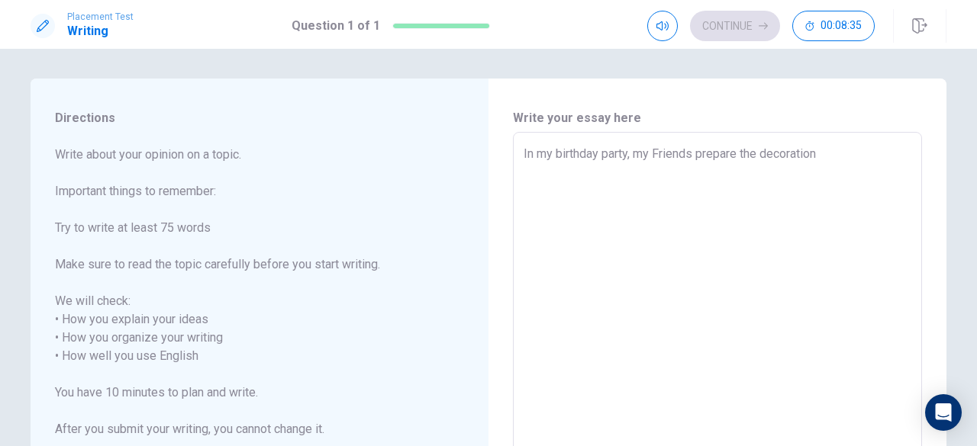
type textarea "x"
type textarea "In my birthday party, my Friends prepare the decoration t"
type textarea "x"
type textarea "In my birthday party, my Friends prepare the decoration to"
type textarea "x"
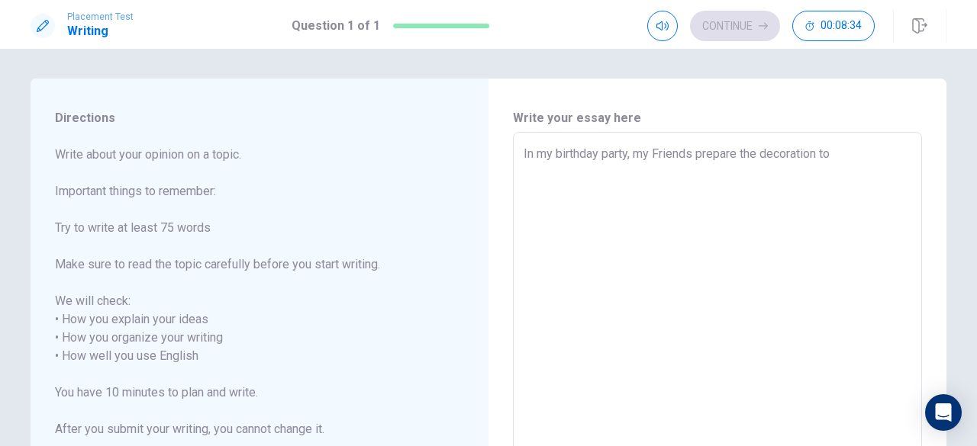
type textarea "In my birthday party, my Friends prepare the decoration to"
type textarea "x"
type textarea "In my birthday party, my Friends prepare the decoration to m"
type textarea "x"
type textarea "In my birthday party, my Friends prepare the decoration to me"
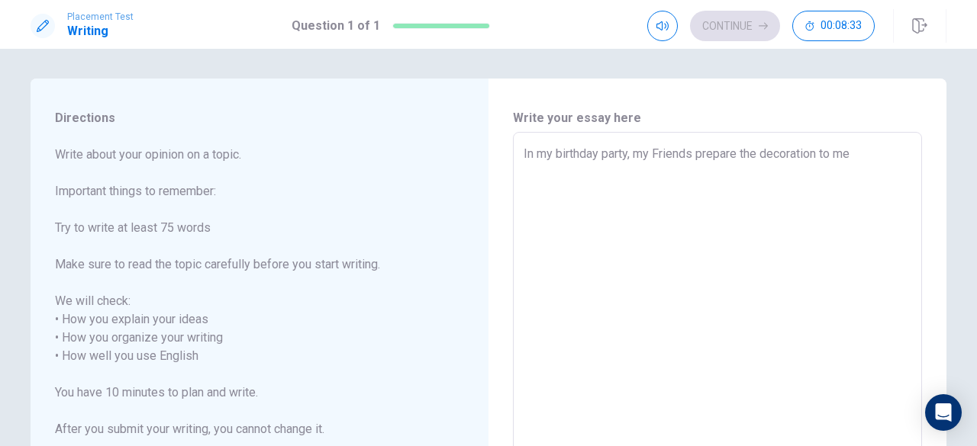
type textarea "x"
type textarea "In my birthday party, my Friends prepare the decoration to me"
type textarea "x"
type textarea "In my birthday party, my Friends prepare the decoration to me a"
type textarea "x"
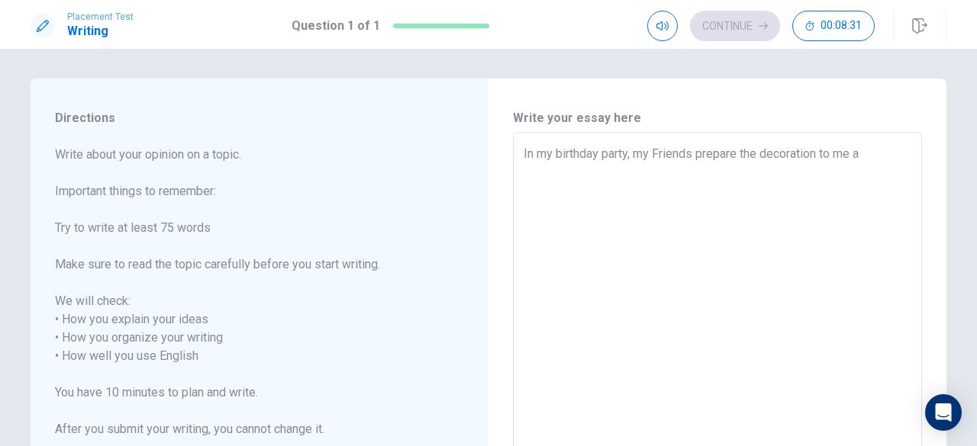
type textarea "In my birthday party, my Friends prepare the decoration to me an"
type textarea "x"
type textarea "In my birthday party, my Friends prepare the decoration to me and"
type textarea "x"
type textarea "In my birthday party, my Friends prepare the decoration to me and"
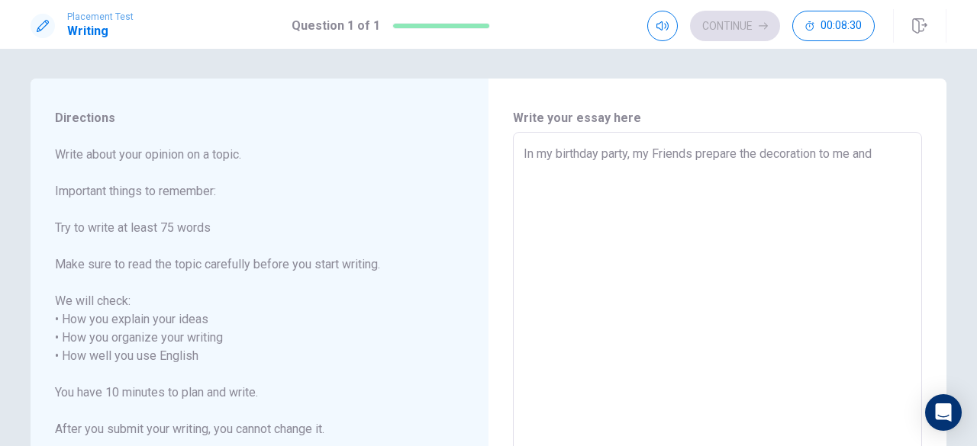
type textarea "x"
type textarea "In my birthday party, my Friends prepare the decoration to me and m"
type textarea "x"
type textarea "In my birthday party, my Friends prepare the decoration to me and ma"
type textarea "x"
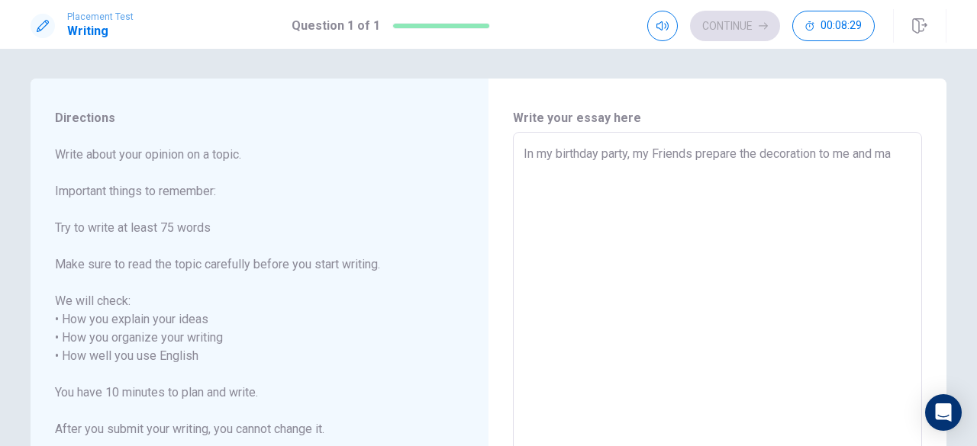
type textarea "In my birthday party, my Friends prepare the decoration to me and mak"
type textarea "x"
type textarea "In my birthday party, my Friends prepare the decoration to me and make"
type textarea "x"
type textarea "In my birthday party, my Friends prepare the decoration to me and make"
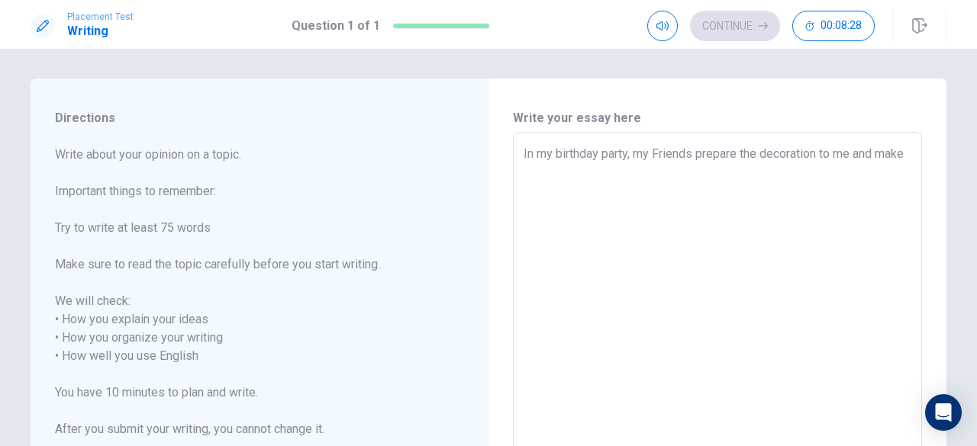
type textarea "x"
type textarea "In my birthday party, my Friends prepare the decoration to me and make a"
type textarea "x"
type textarea "In my birthday party, my Friends prepare the decoration to me and make a"
type textarea "x"
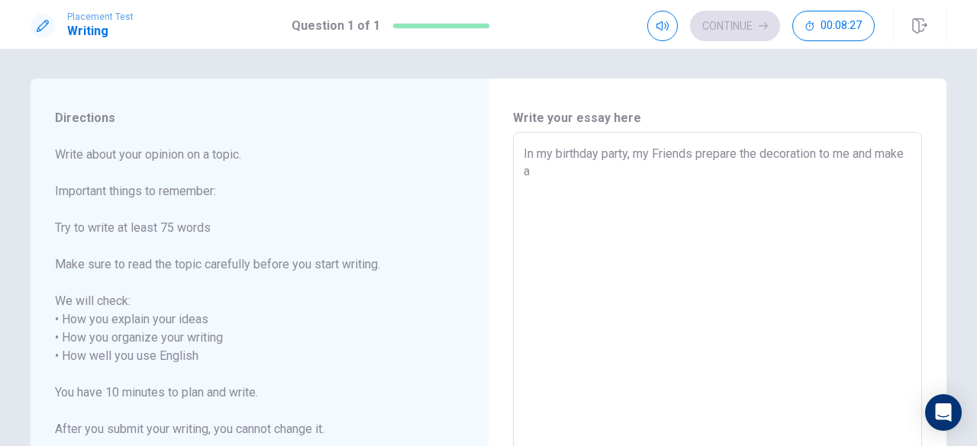
type textarea "In my birthday party, my Friends prepare the decoration to me and make a b"
type textarea "x"
type textarea "In my birthday party, my Friends prepare the decoration to me and make a bi"
type textarea "x"
type textarea "In my birthday party, my Friends prepare the decoration to me and make a bir"
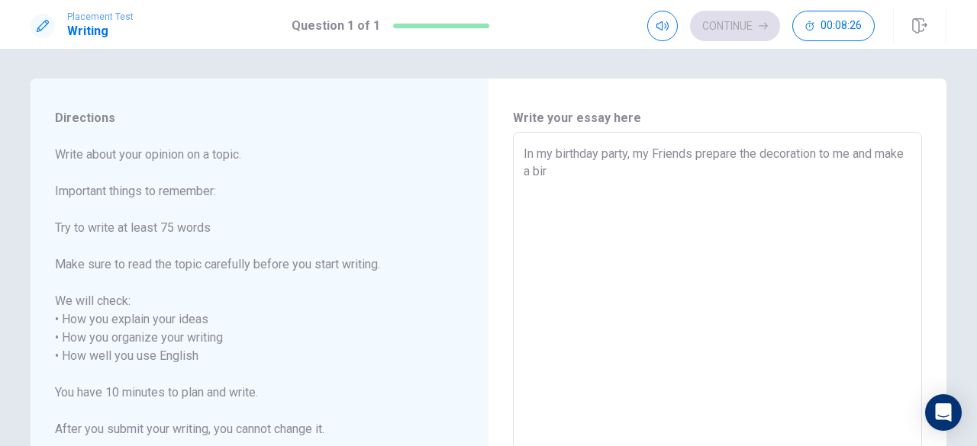
type textarea "x"
type textarea "In my birthday party, my Friends prepare the decoration to me and make a birt"
type textarea "x"
type textarea "In my birthday party, my Friends prepare the decoration to me and make a birth"
type textarea "x"
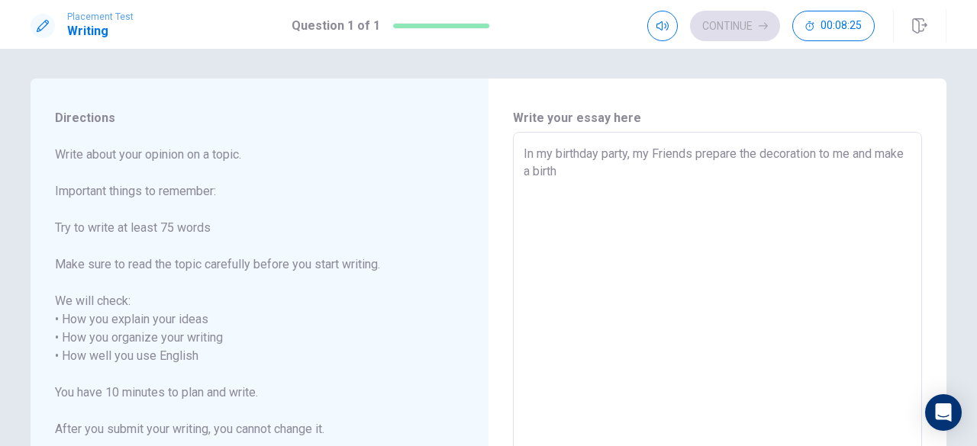
type textarea "In my birthday party, my Friends prepare the decoration to me and make a birthd"
type textarea "x"
type textarea "In my birthday party, my Friends prepare the decoration to me and make a birthda"
type textarea "x"
type textarea "In my birthday party, my Friends prepare the decoration to me and make a birthd…"
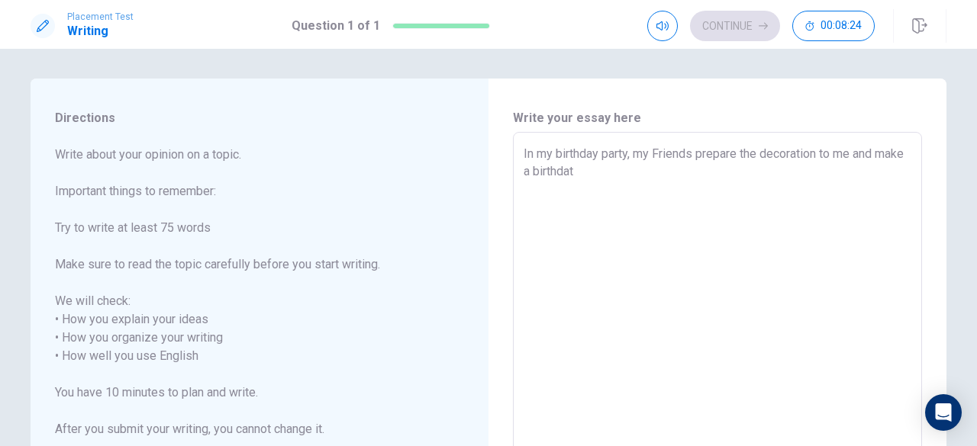
type textarea "x"
type textarea "In my birthday party, my Friends prepare the decoration to me and make a birthda"
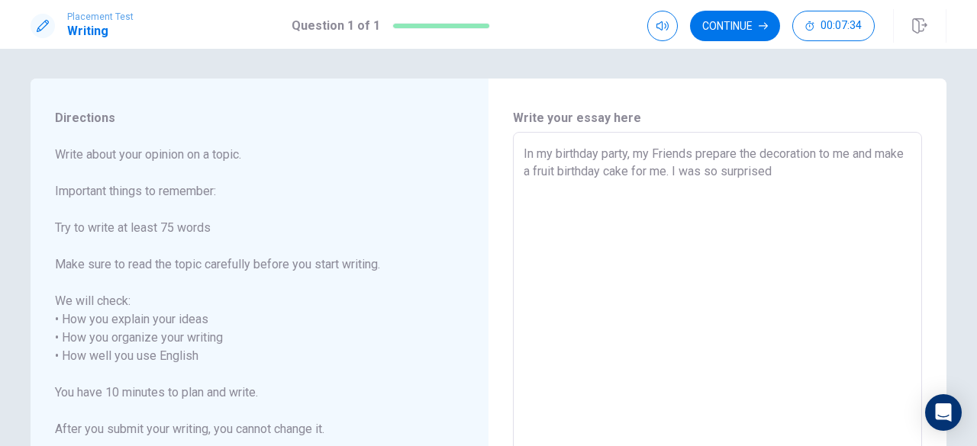
click at [733, 148] on textarea "In my birthday party, my Friends prepare the decoration to me and make a fruit …" at bounding box center [717, 347] width 388 height 405
click at [548, 173] on textarea "In my birthday party, my Friends prepared the decoration to me and make a fruit…" at bounding box center [717, 347] width 388 height 405
click at [790, 174] on textarea "In my birthday party, my Friends prepared the decoration to me and maked a frui…" at bounding box center [717, 347] width 388 height 405
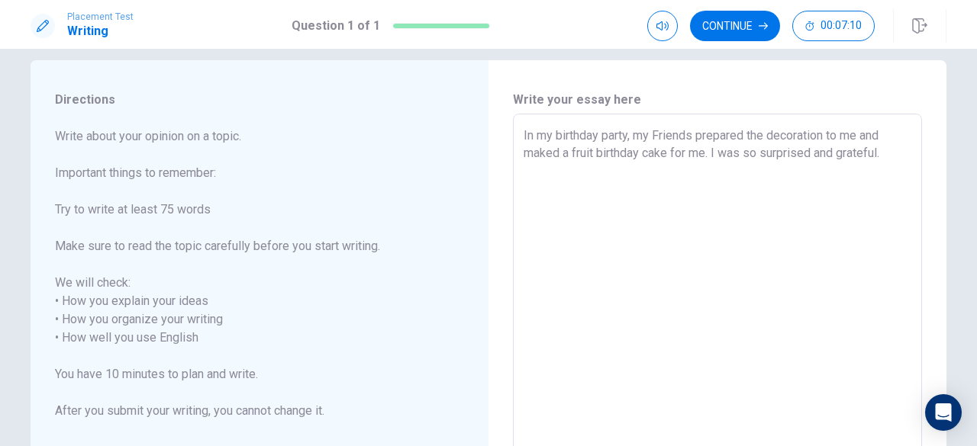
scroll to position [0, 0]
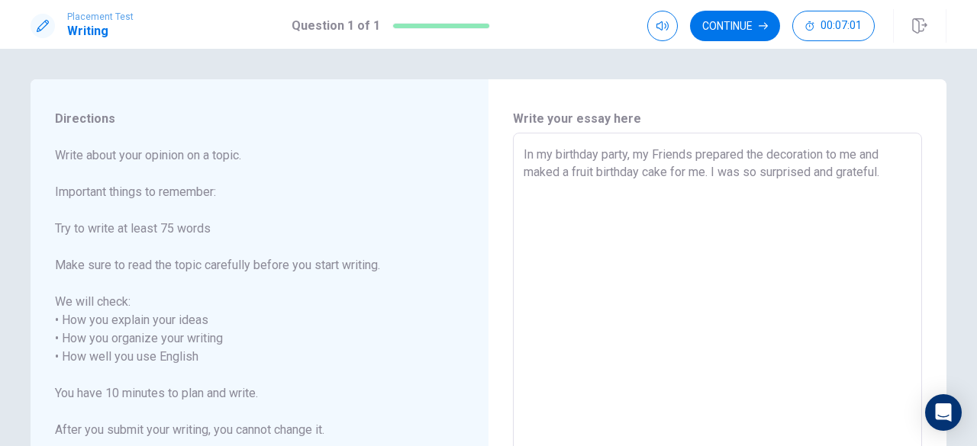
click at [519, 155] on div "In my birthday party, my Friends prepared the decoration to me and maked a frui…" at bounding box center [717, 348] width 409 height 430
click at [790, 173] on textarea "In my birthday party, my Friends prepared the decoration to me and maked a frui…" at bounding box center [717, 348] width 388 height 405
click at [629, 150] on textarea "In my birthday party, my Friends prepared the decoration to me and maked a frui…" at bounding box center [717, 348] width 388 height 405
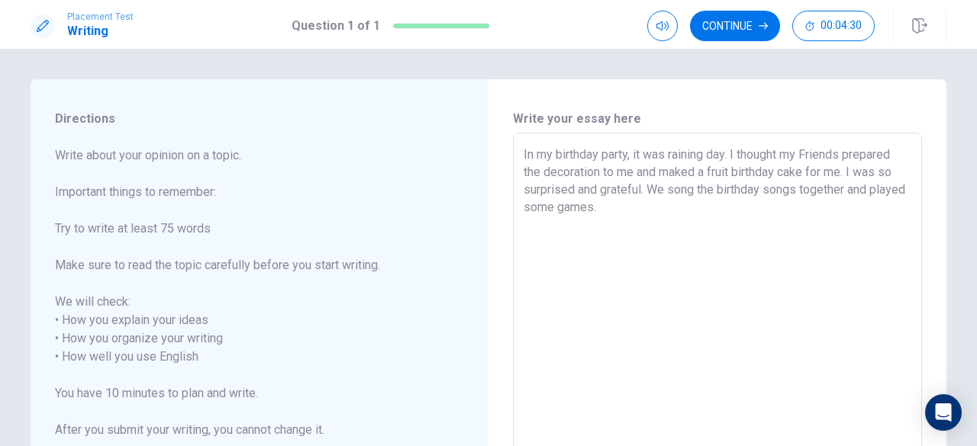
click at [790, 155] on textarea "In my birthday party, it was raining day. I thought my Friends prepared the dec…" at bounding box center [717, 348] width 388 height 405
click at [729, 159] on textarea "In my birthday party, it was raining day. I thought my Friends do not come to m…" at bounding box center [717, 348] width 388 height 405
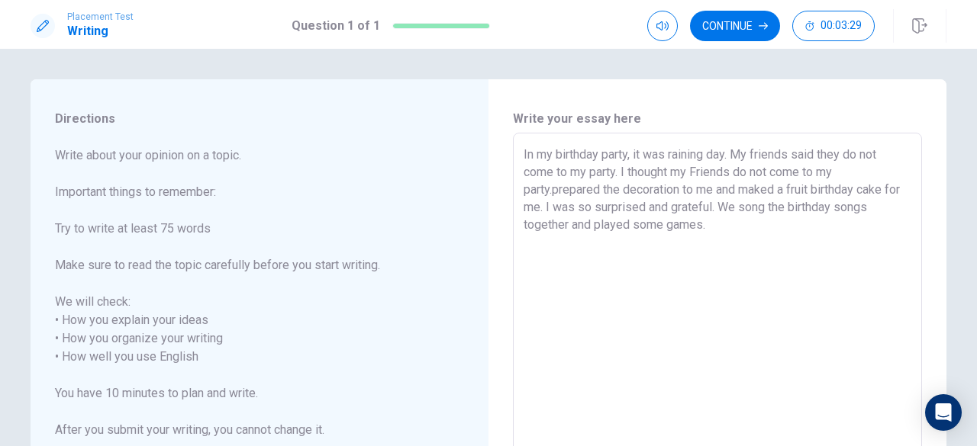
click at [544, 188] on textarea "In my birthday party, it was raining day. My friends said they do not come to m…" at bounding box center [717, 348] width 388 height 405
click at [719, 170] on textarea "In my birthday party, it was raining day. My friends said they do not come to m…" at bounding box center [717, 348] width 388 height 405
click at [639, 187] on textarea "In my birthday party, it was raining day. My friends said they do not come to m…" at bounding box center [717, 348] width 388 height 405
click at [766, 188] on textarea "In my birthday party, it was raining day. My friends said they do not come to m…" at bounding box center [717, 348] width 388 height 405
click at [763, 207] on textarea "In my birthday party, it was raining day. My friends said they do not come to m…" at bounding box center [717, 348] width 388 height 405
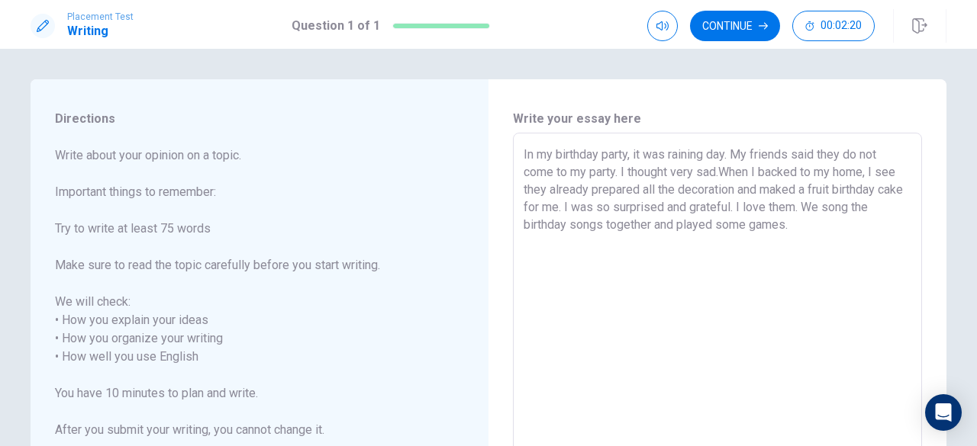
click at [790, 223] on textarea "In my birthday party, it was raining day. My friends said they do not come to m…" at bounding box center [717, 348] width 388 height 405
click at [721, 172] on textarea "In my birthday party, it was raining day. My friends said they do not come to m…" at bounding box center [717, 348] width 388 height 405
click at [590, 208] on textarea "In my birthday party, it was raining day. My friends said they do not come to m…" at bounding box center [717, 348] width 388 height 405
click at [790, 207] on textarea "In my birthday party, it was raining day. My friends said they do not come to m…" at bounding box center [717, 348] width 388 height 405
click at [635, 220] on textarea "In my birthday party, it was raining day. My friends said they do not come to m…" at bounding box center [717, 348] width 388 height 405
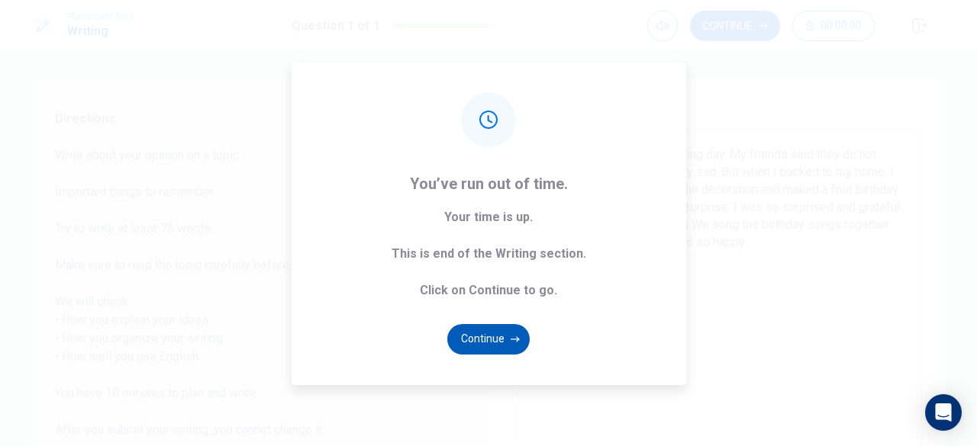
click at [502, 341] on button "Continue" at bounding box center [488, 339] width 82 height 31
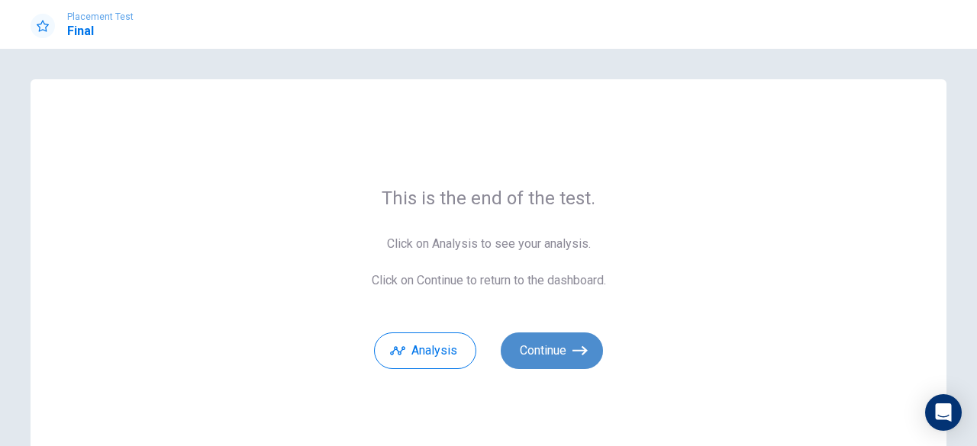
click at [502, 341] on button "Continue" at bounding box center [551, 351] width 102 height 37
